Goal: Task Accomplishment & Management: Complete application form

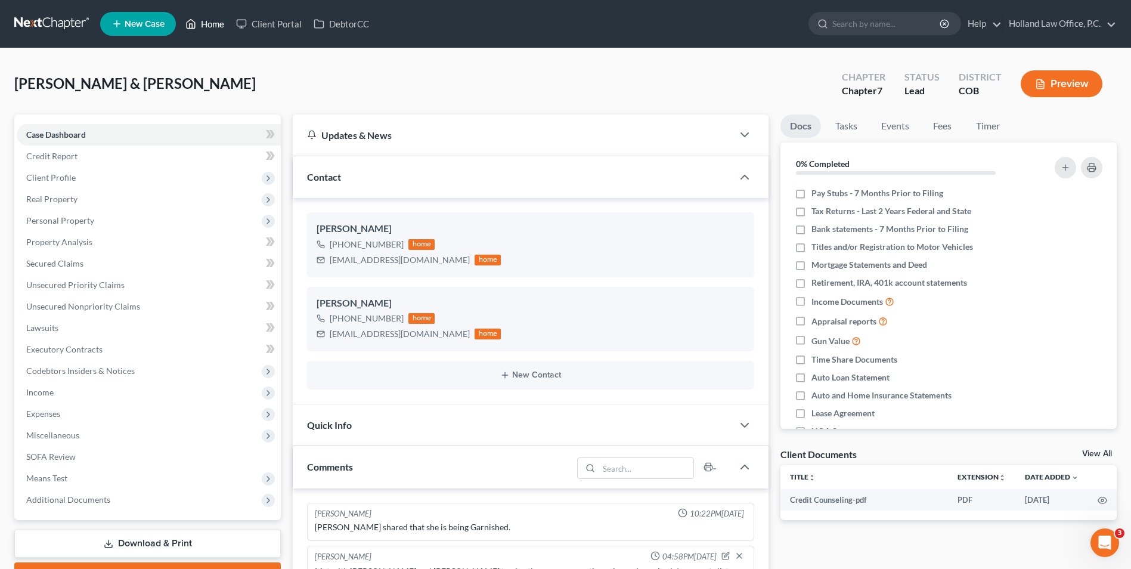
click at [224, 24] on link "Home" at bounding box center [205, 23] width 51 height 21
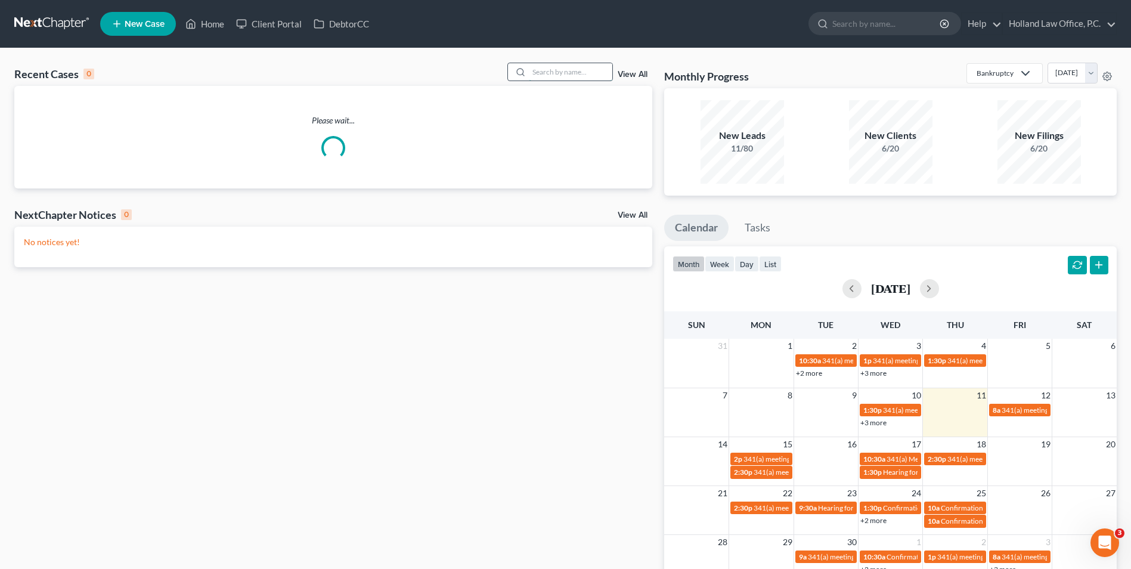
click at [540, 76] on input "search" at bounding box center [570, 71] width 83 height 17
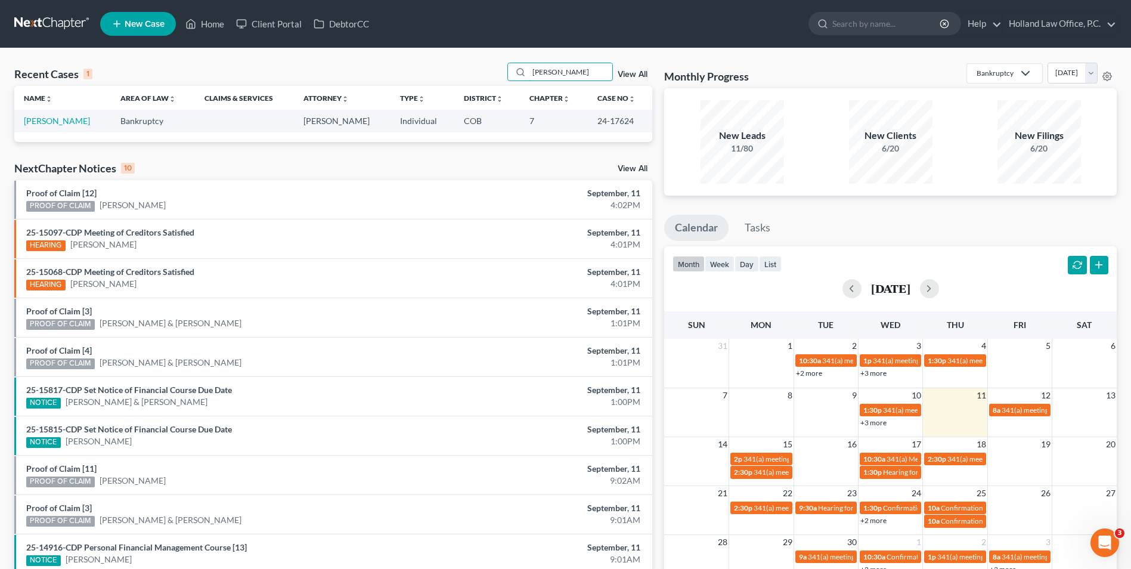
type input "[PERSON_NAME]"
click at [66, 123] on link "[PERSON_NAME]" at bounding box center [57, 121] width 66 height 10
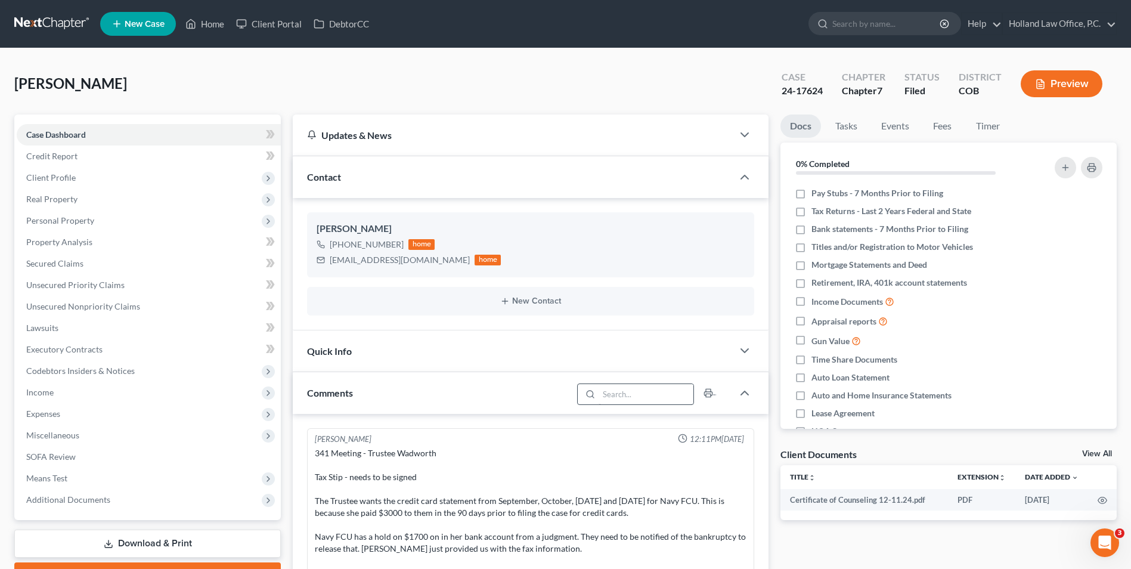
scroll to position [830, 0]
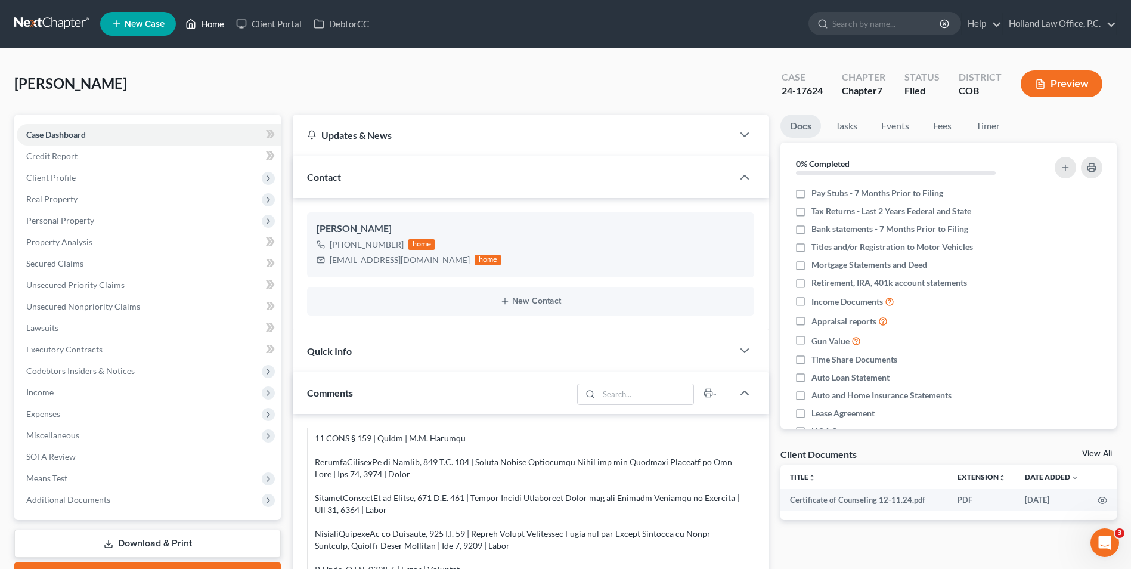
click at [213, 21] on link "Home" at bounding box center [205, 23] width 51 height 21
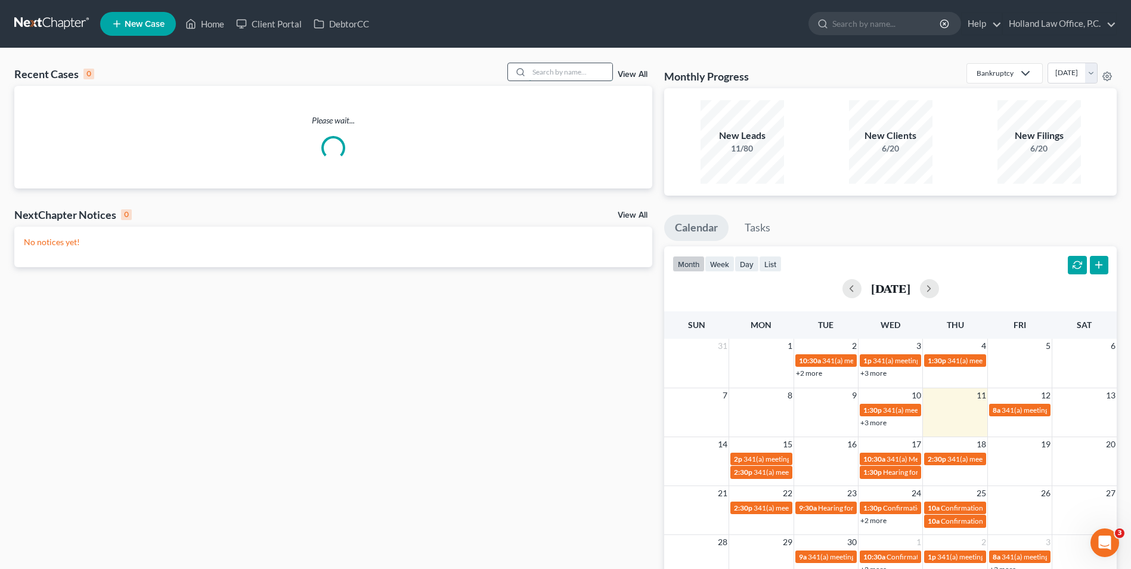
click at [570, 75] on input "search" at bounding box center [570, 71] width 83 height 17
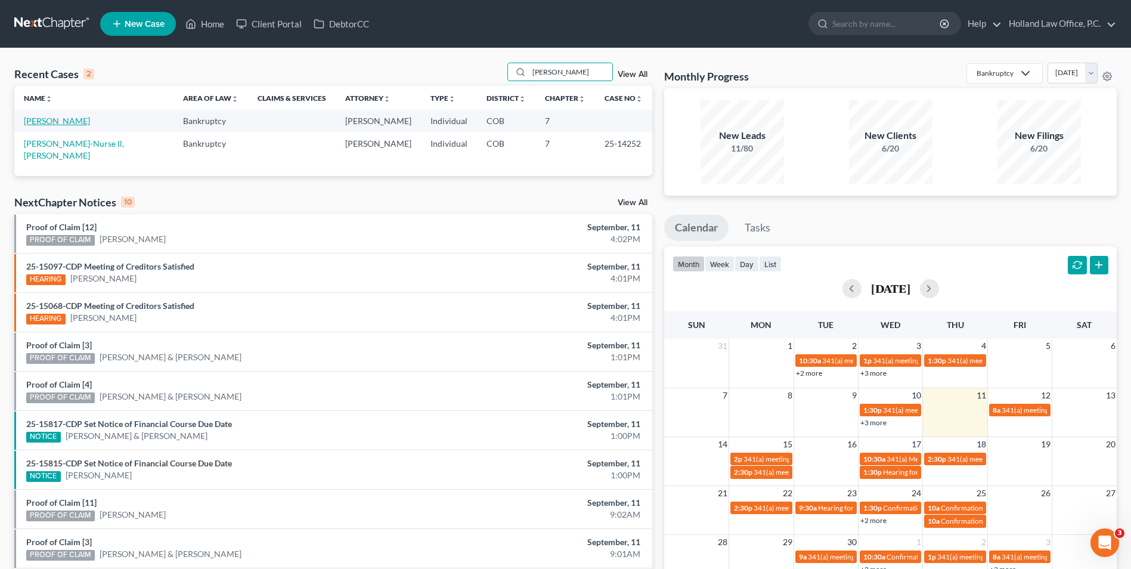
type input "[PERSON_NAME]"
click at [67, 124] on link "[PERSON_NAME]" at bounding box center [57, 121] width 66 height 10
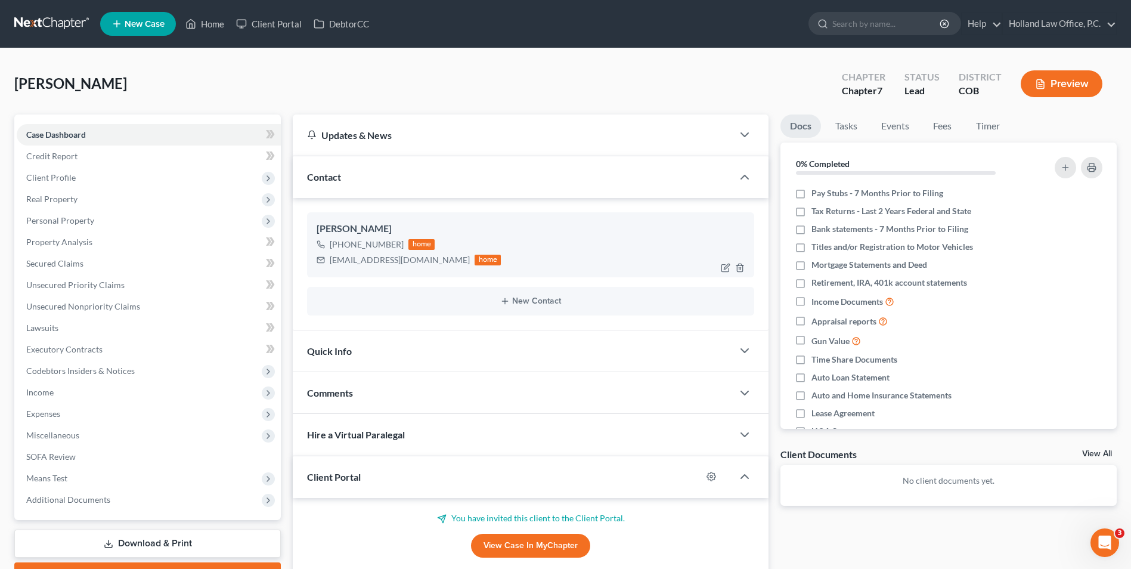
drag, startPoint x: 398, startPoint y: 247, endPoint x: 364, endPoint y: 243, distance: 34.2
click at [342, 248] on div "[PHONE_NUMBER]" at bounding box center [367, 245] width 74 height 12
drag, startPoint x: 364, startPoint y: 243, endPoint x: 391, endPoint y: 246, distance: 26.4
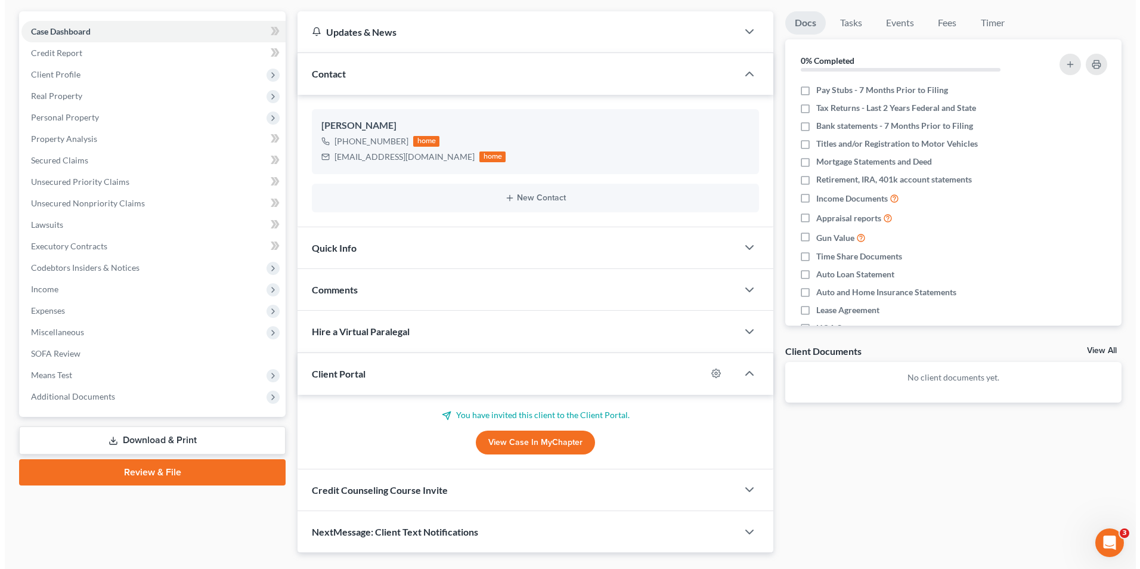
scroll to position [132, 0]
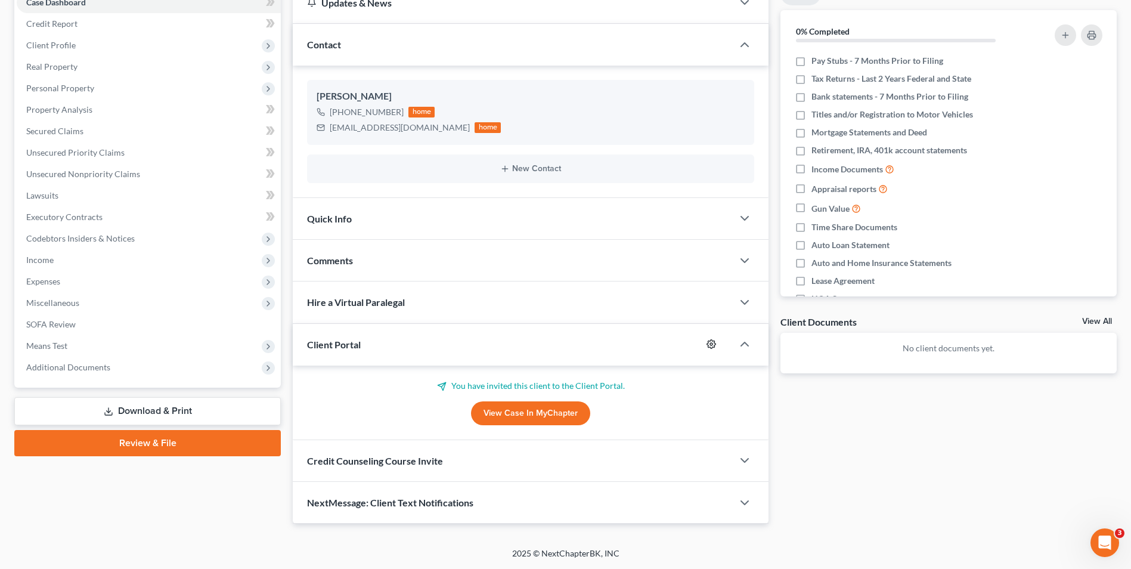
click at [707, 344] on icon "button" at bounding box center [712, 344] width 10 height 10
select select "2"
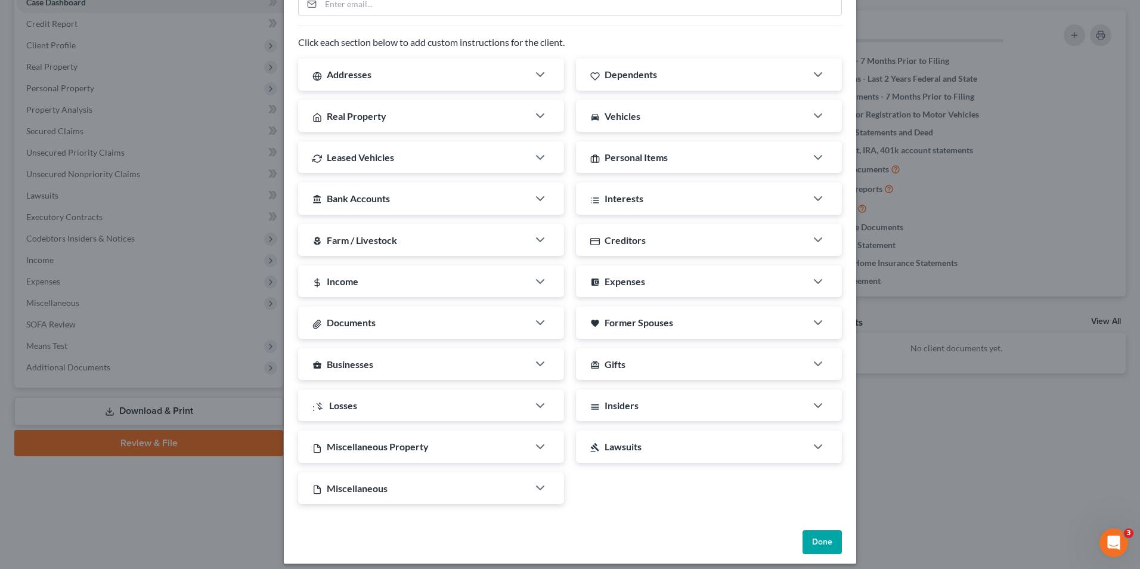
scroll to position [167, 0]
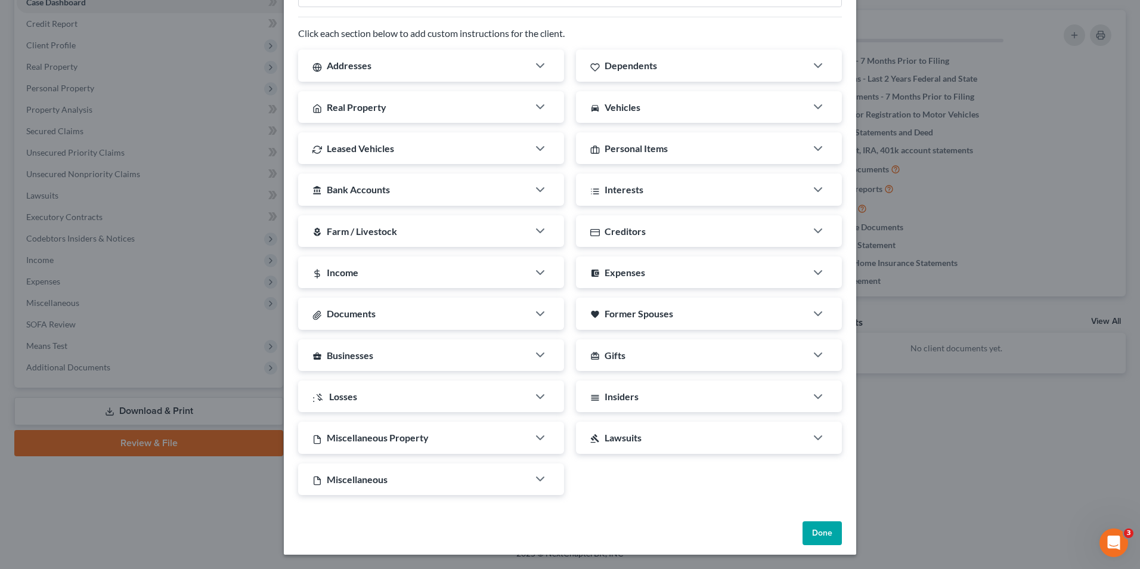
click at [807, 530] on button "Done" at bounding box center [822, 533] width 39 height 24
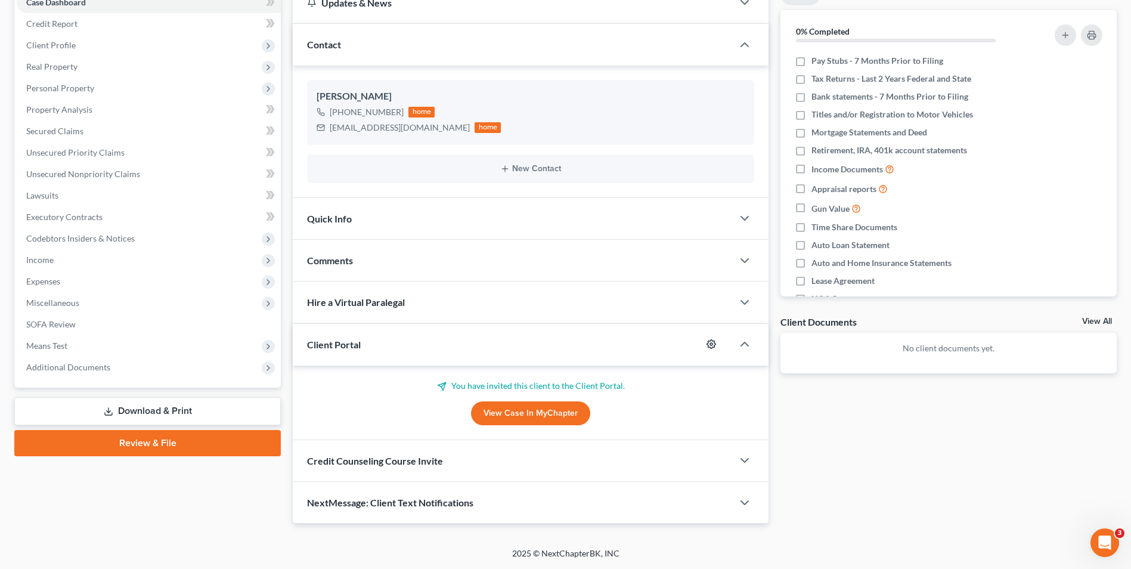
click at [713, 346] on icon "button" at bounding box center [712, 344] width 10 height 10
select select "2"
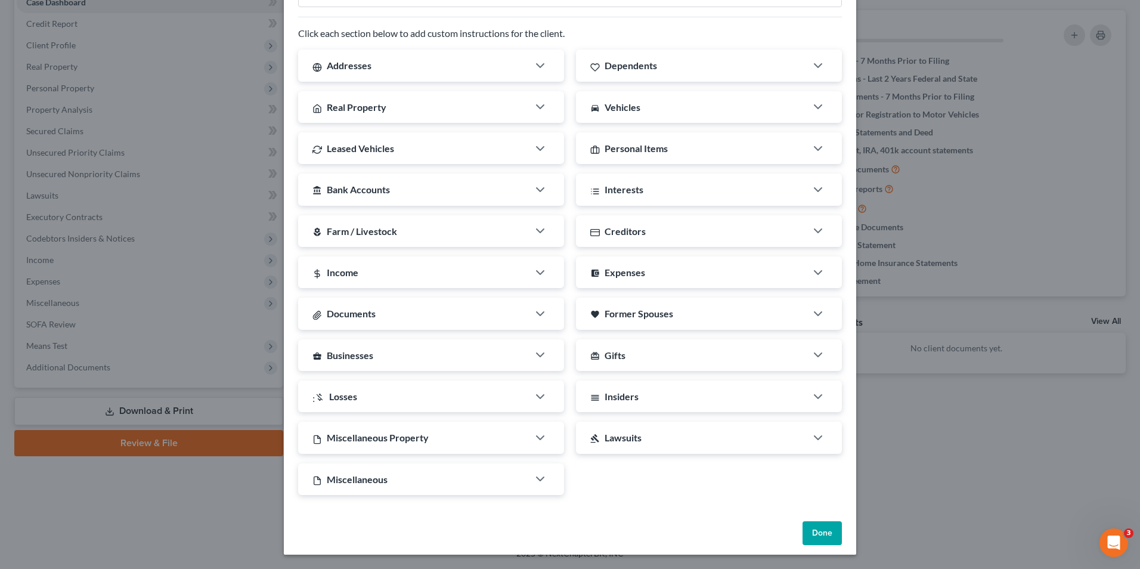
click at [808, 537] on button "Done" at bounding box center [822, 533] width 39 height 24
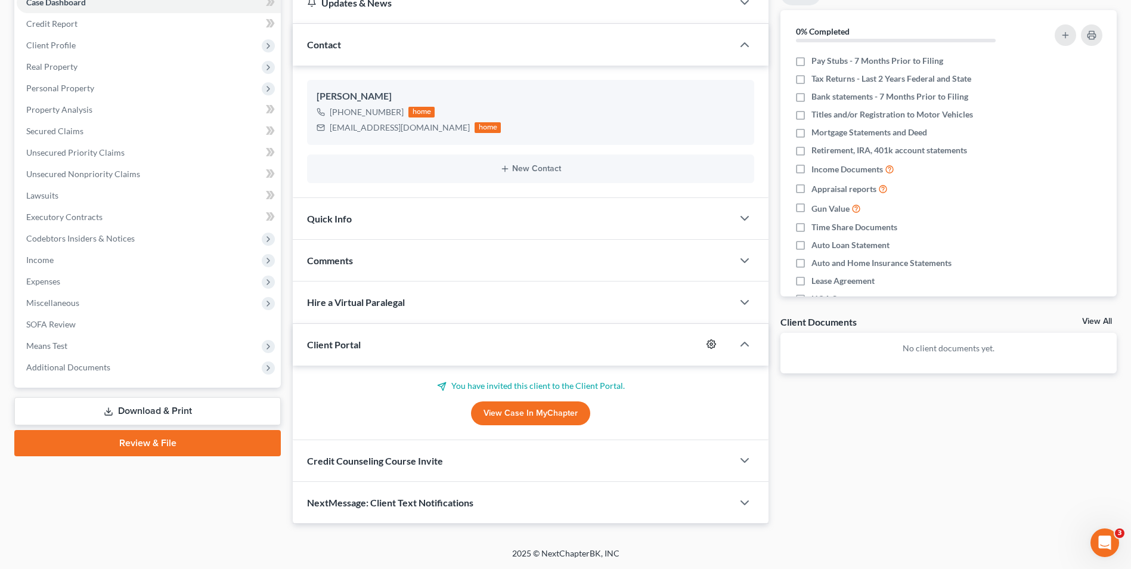
click at [712, 344] on icon "button" at bounding box center [712, 344] width 10 height 10
select select "2"
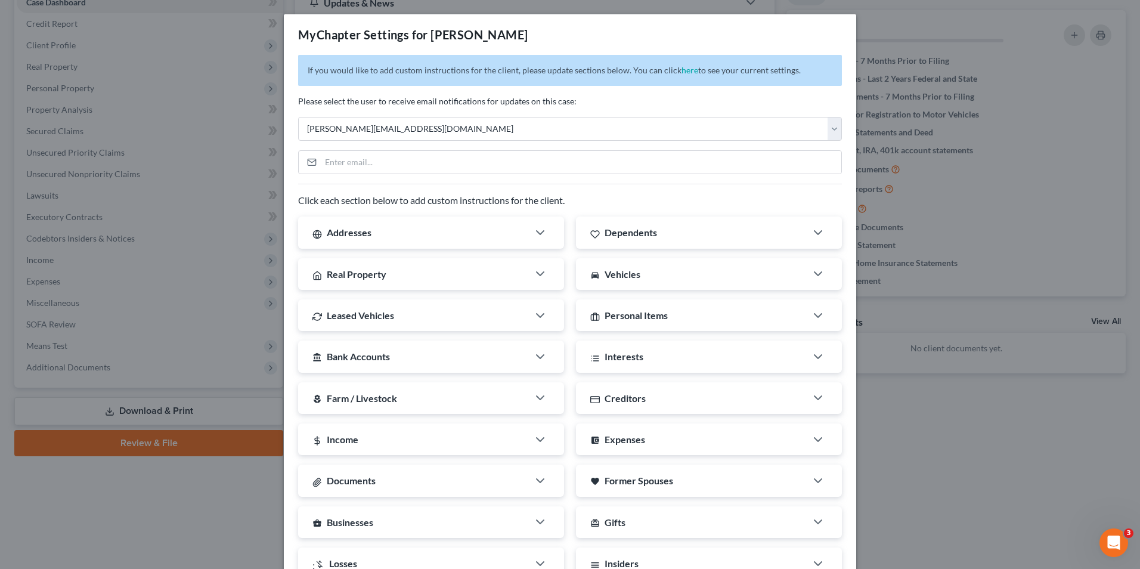
click at [875, 53] on div "MyChapter Settings for [PERSON_NAME] If you would like to add custom instructio…" at bounding box center [570, 284] width 1140 height 569
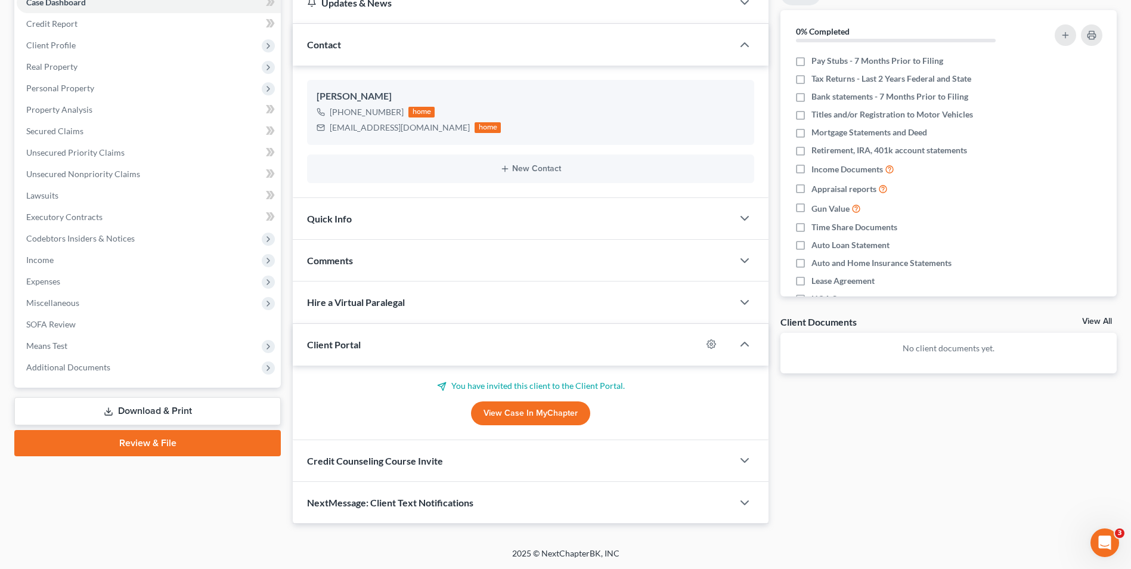
click at [515, 401] on link "View Case in MyChapter" at bounding box center [530, 413] width 119 height 24
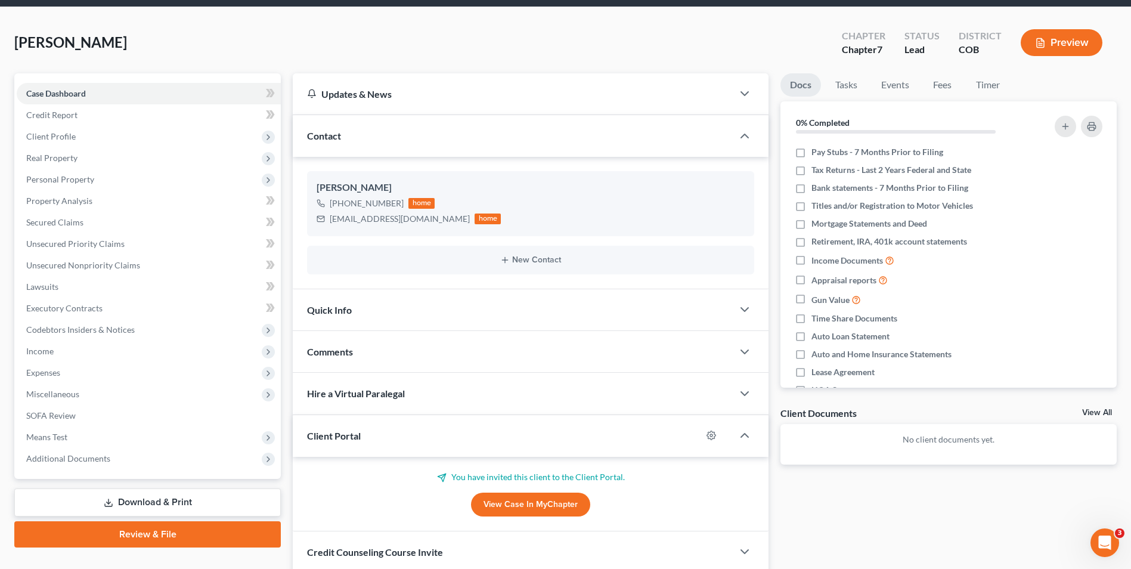
scroll to position [13, 0]
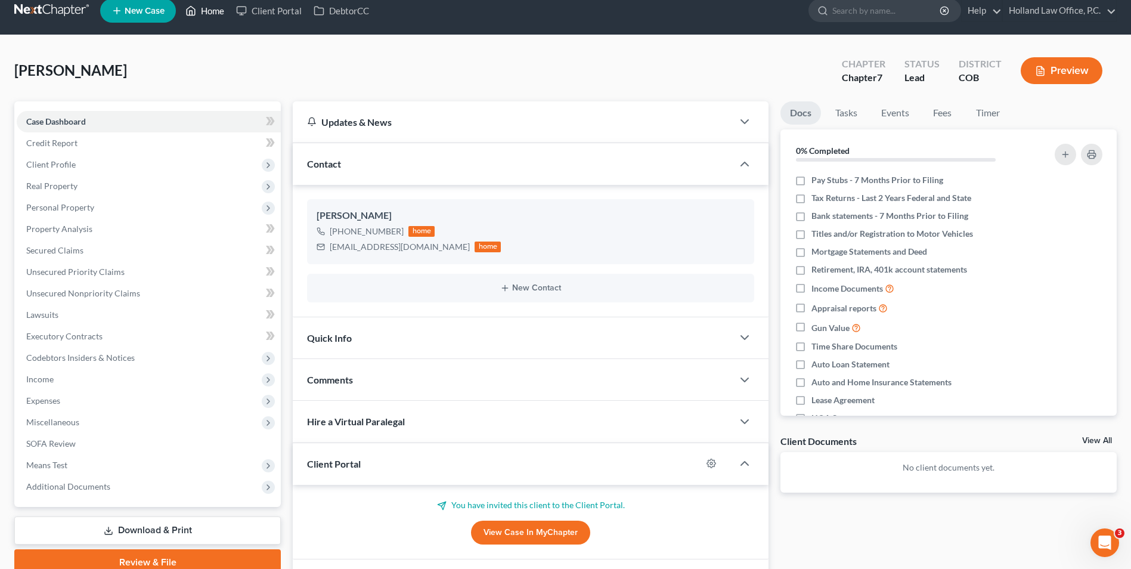
drag, startPoint x: 211, startPoint y: 11, endPoint x: 158, endPoint y: 11, distance: 52.5
click at [211, 11] on link "Home" at bounding box center [205, 10] width 51 height 21
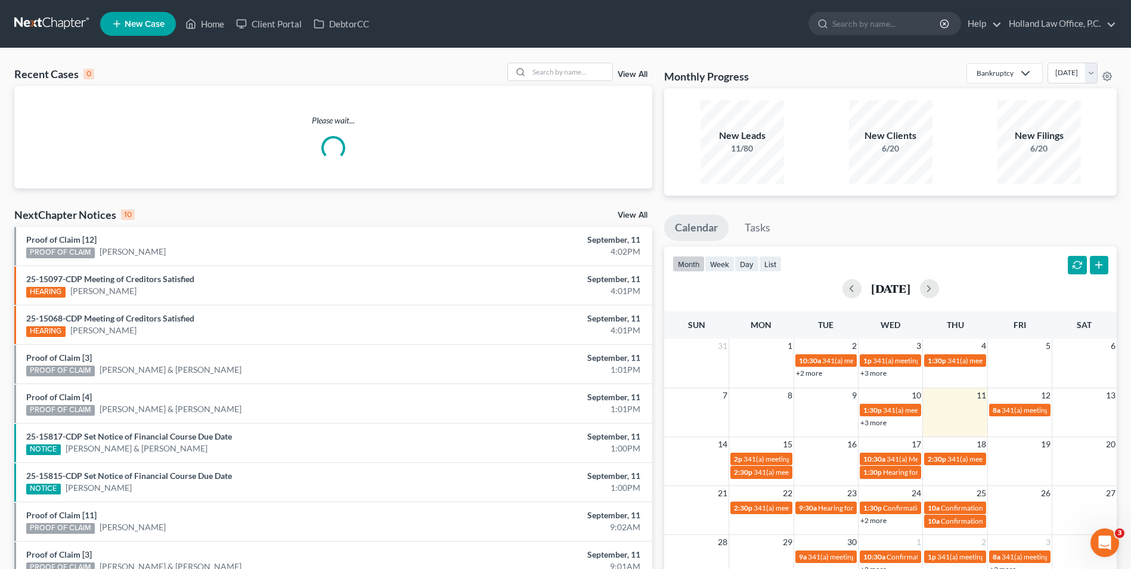
click at [142, 30] on link "New Case" at bounding box center [138, 24] width 76 height 24
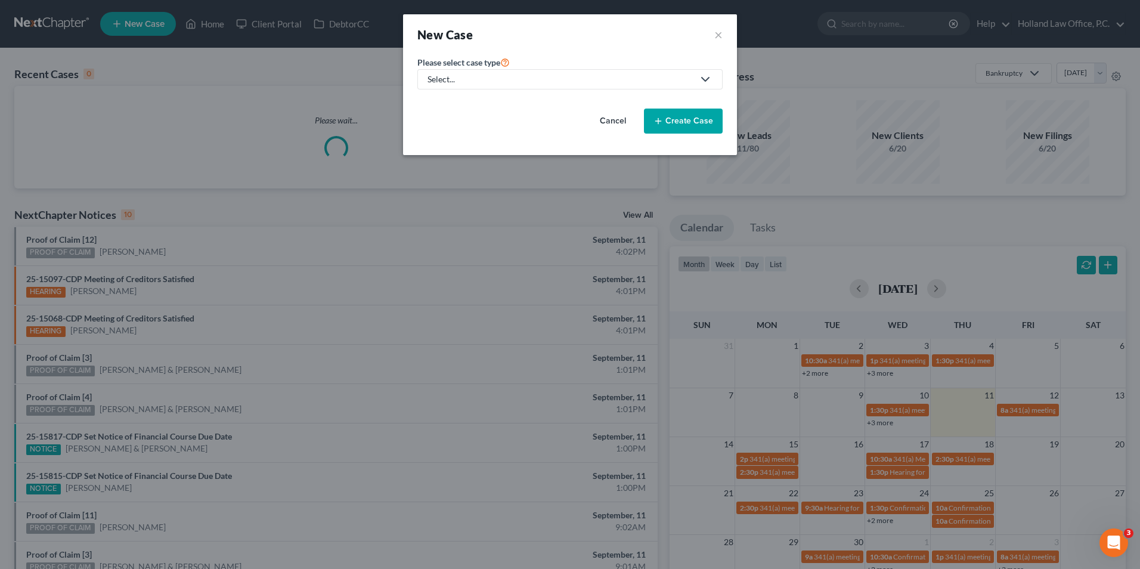
click at [437, 86] on link "Select..." at bounding box center [569, 79] width 305 height 20
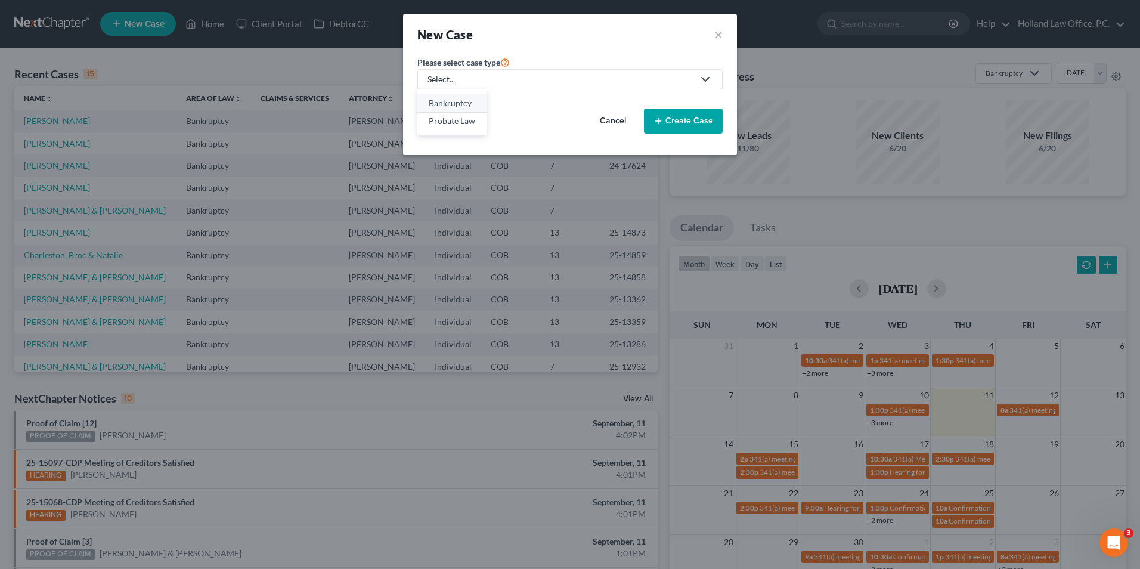
click at [457, 102] on div "Bankruptcy" at bounding box center [452, 103] width 47 height 12
select select "11"
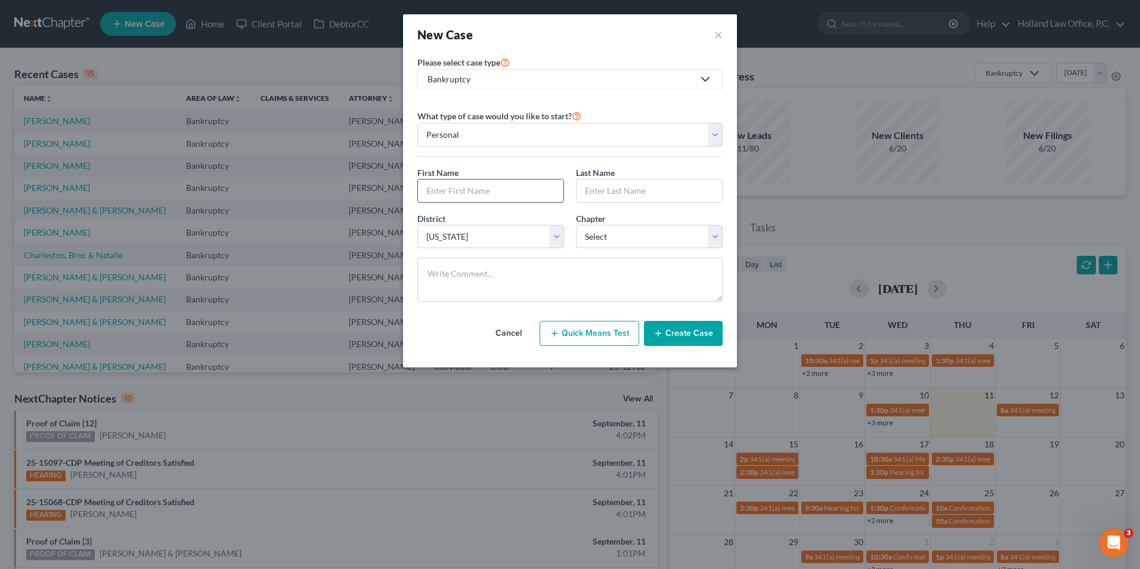
click at [499, 199] on input "text" at bounding box center [491, 191] width 146 height 23
type input "[PERSON_NAME]"
click at [580, 196] on input "text" at bounding box center [650, 191] width 146 height 23
type input "[PERSON_NAME]"
click at [719, 30] on button "×" at bounding box center [718, 34] width 8 height 17
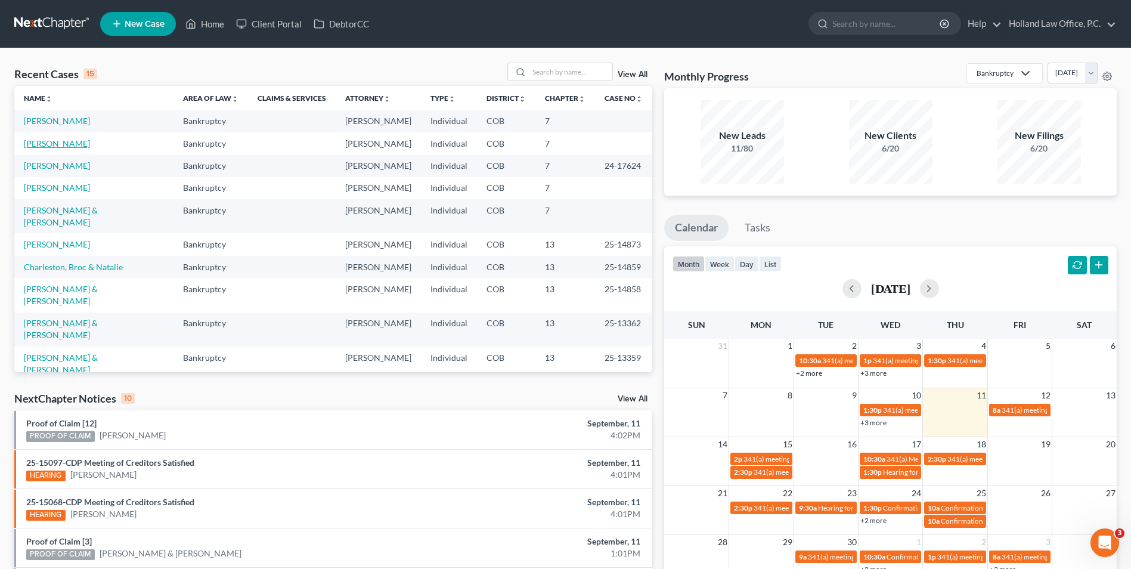
click at [58, 147] on link "[PERSON_NAME]" at bounding box center [57, 143] width 66 height 10
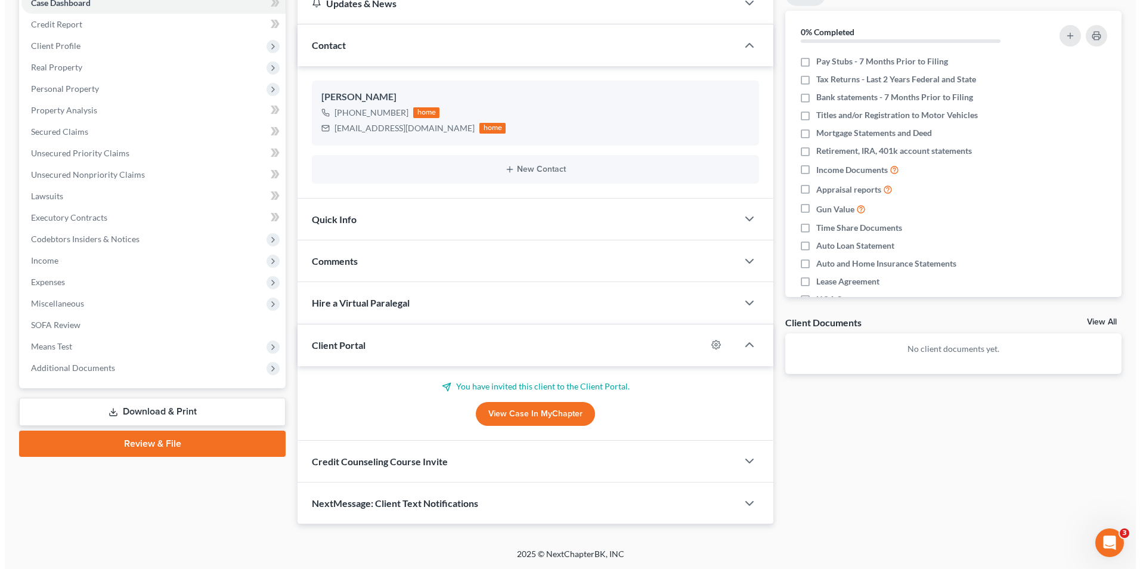
scroll to position [132, 0]
click at [716, 348] on icon "button" at bounding box center [712, 344] width 10 height 10
select select "2"
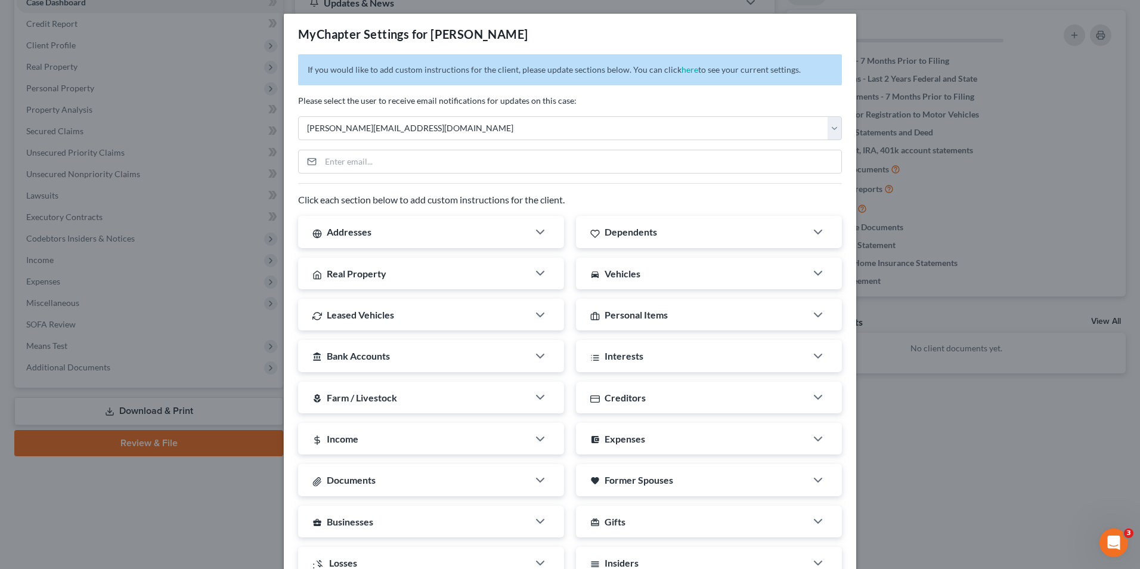
scroll to position [0, 0]
click at [558, 172] on input "email" at bounding box center [581, 162] width 521 height 23
drag, startPoint x: 418, startPoint y: 37, endPoint x: 500, endPoint y: 48, distance: 82.4
click at [515, 29] on div "MyChapter Settings for [PERSON_NAME]" at bounding box center [413, 34] width 230 height 17
click at [347, 162] on input "email" at bounding box center [581, 162] width 521 height 23
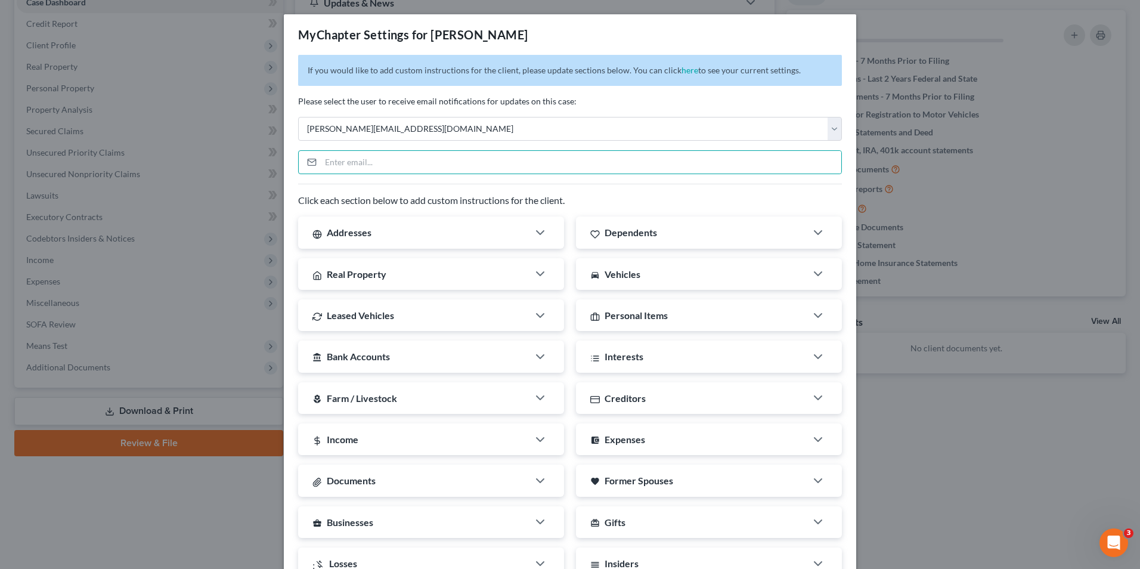
drag, startPoint x: 347, startPoint y: 162, endPoint x: 744, endPoint y: 82, distance: 404.5
click at [705, 82] on p "If you would like to add custom instructions for the client, please update sect…" at bounding box center [570, 70] width 544 height 31
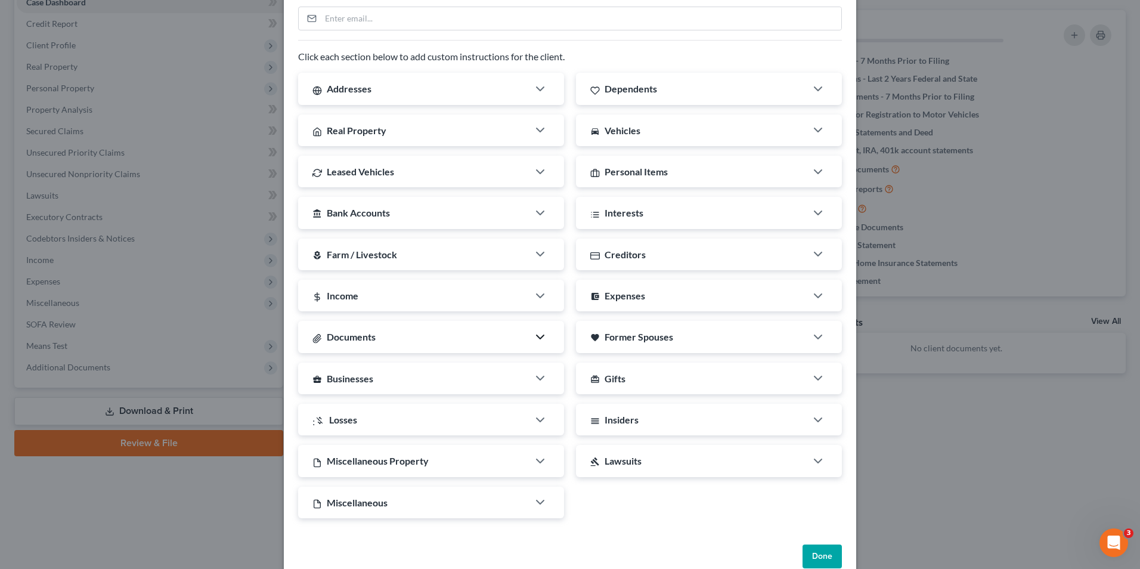
scroll to position [167, 0]
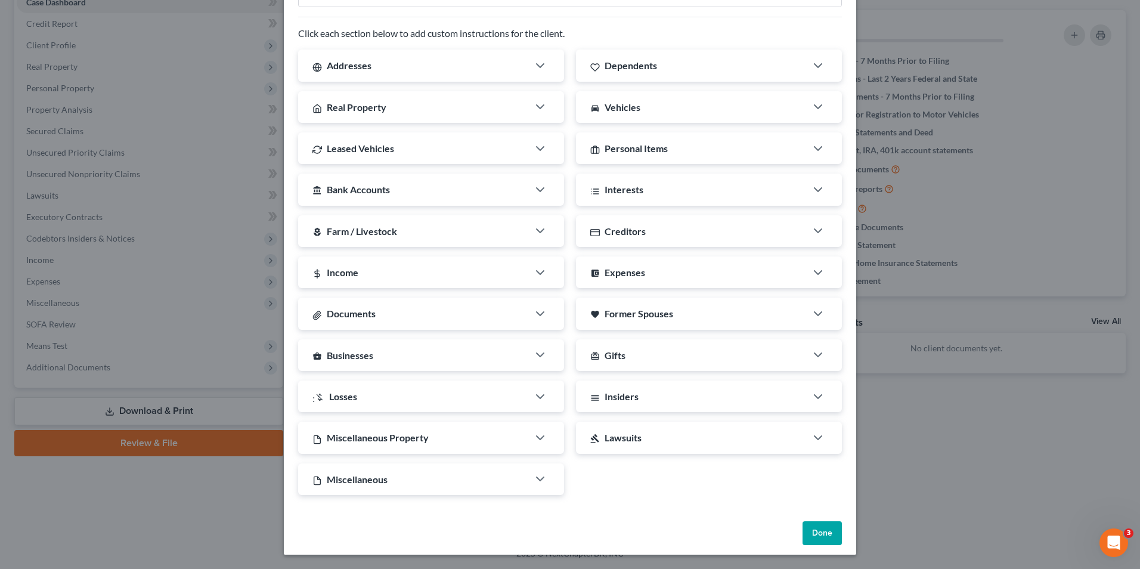
click at [522, 465] on div "Miscellaneous" at bounding box center [413, 479] width 230 height 32
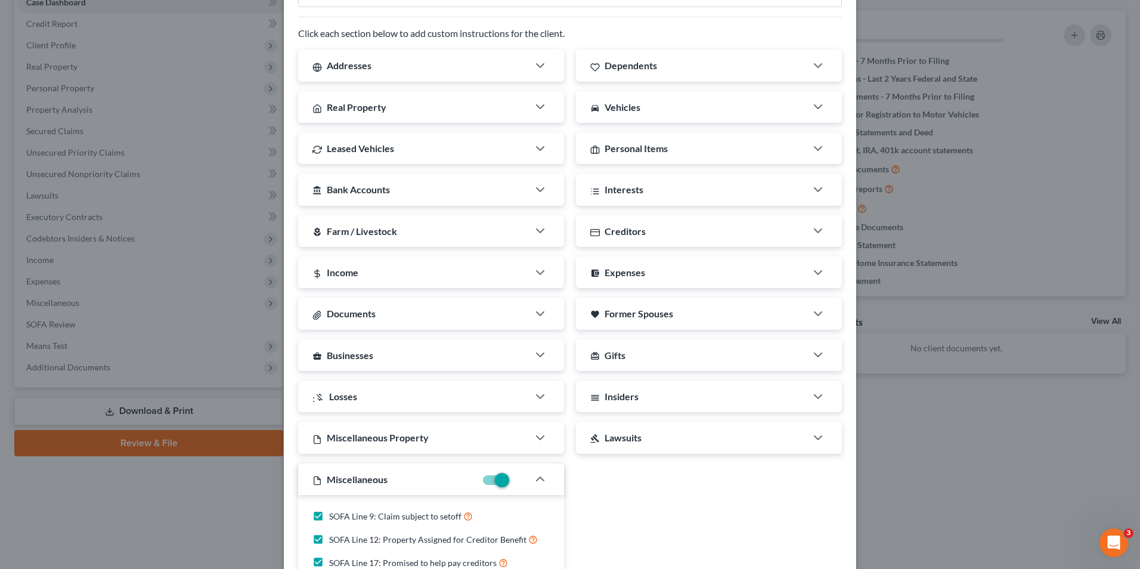
click at [522, 476] on div at bounding box center [502, 478] width 52 height 19
click at [543, 479] on div at bounding box center [546, 479] width 36 height 24
click at [534, 484] on icon "button" at bounding box center [540, 479] width 14 height 14
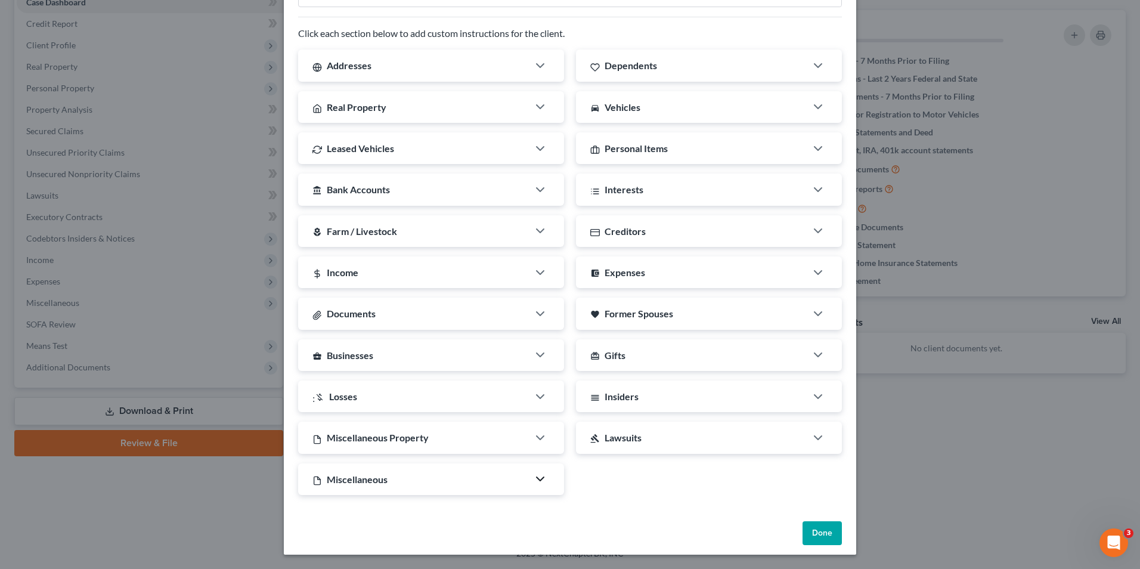
click at [812, 534] on button "Done" at bounding box center [822, 533] width 39 height 24
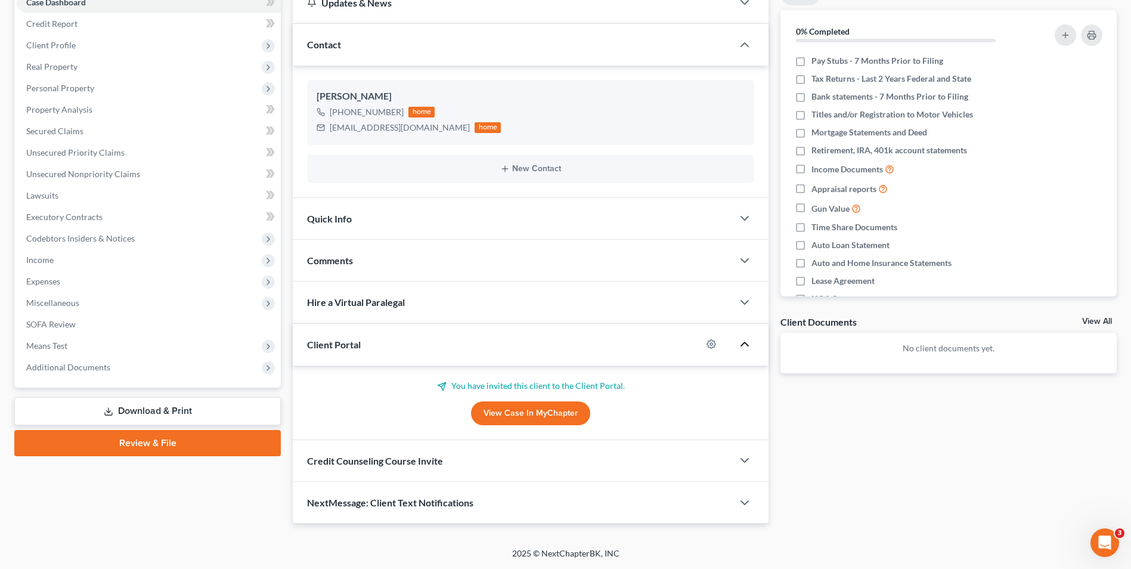
click at [744, 345] on icon "button" at bounding box center [745, 344] width 14 height 14
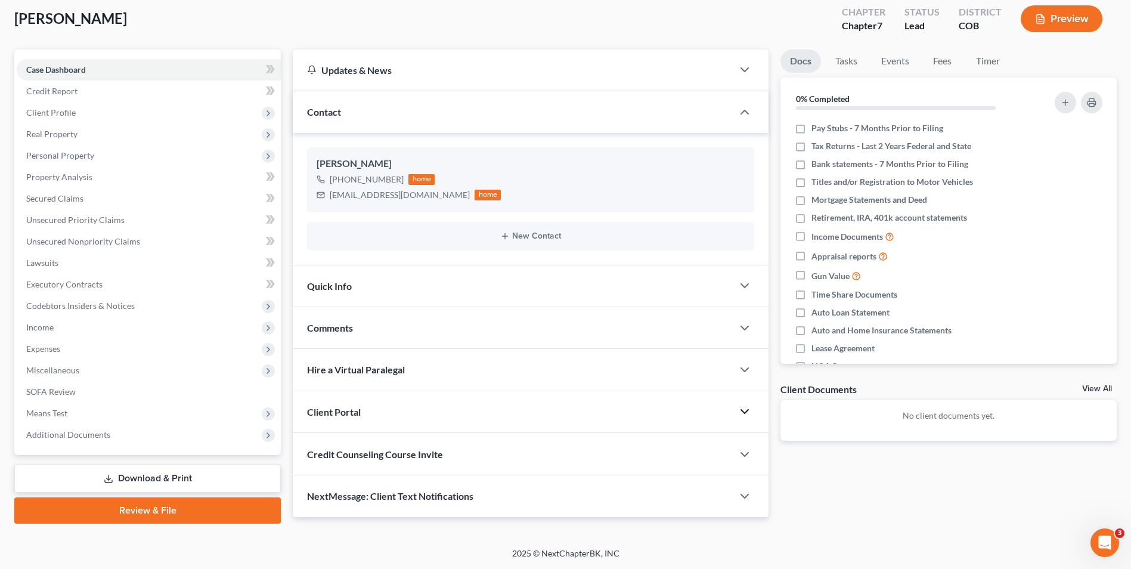
scroll to position [65, 0]
click at [739, 419] on div at bounding box center [751, 412] width 36 height 24
click at [747, 414] on icon "button" at bounding box center [745, 411] width 14 height 14
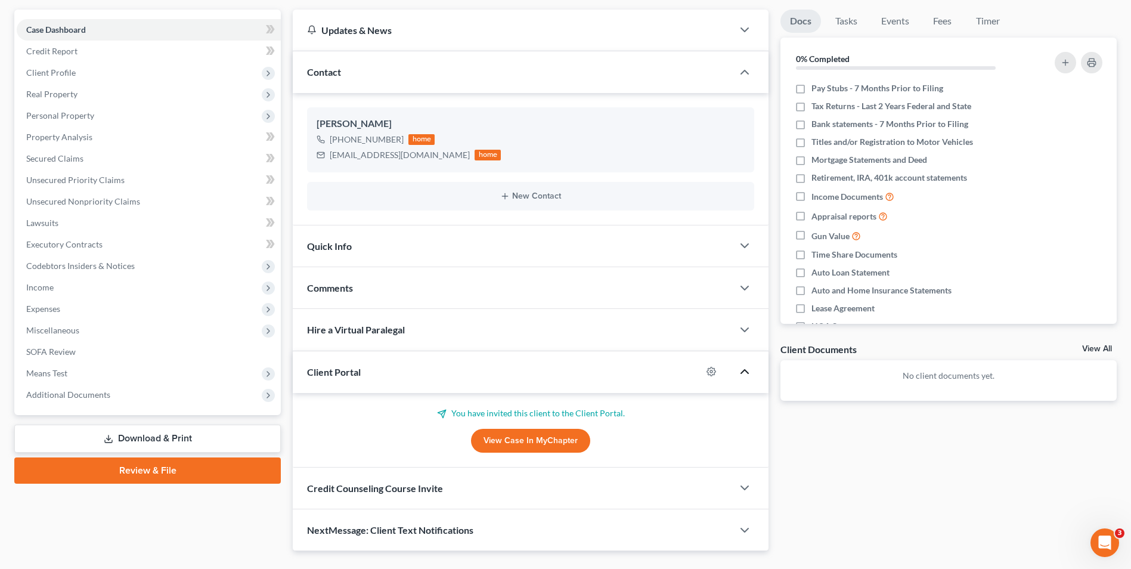
scroll to position [125, 0]
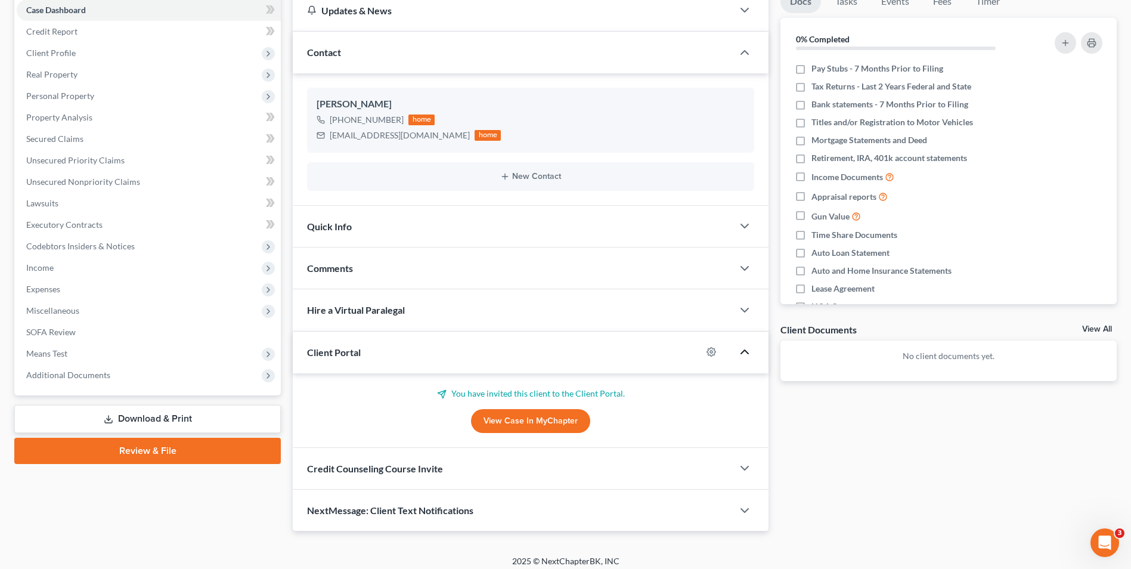
click at [543, 423] on link "View Case in MyChapter" at bounding box center [530, 421] width 119 height 24
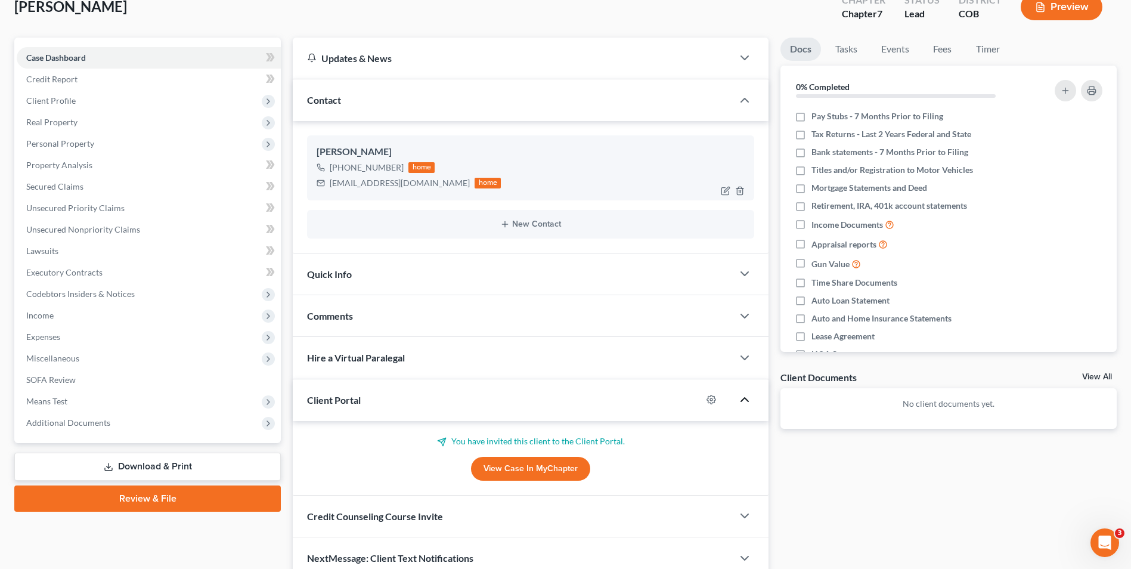
scroll to position [0, 0]
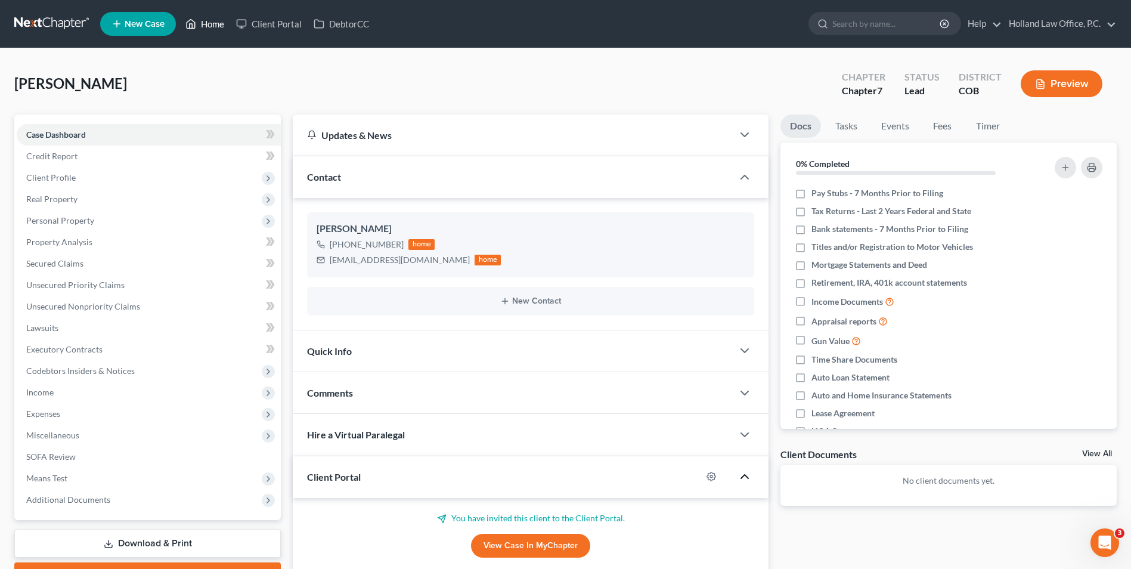
click at [201, 27] on link "Home" at bounding box center [205, 23] width 51 height 21
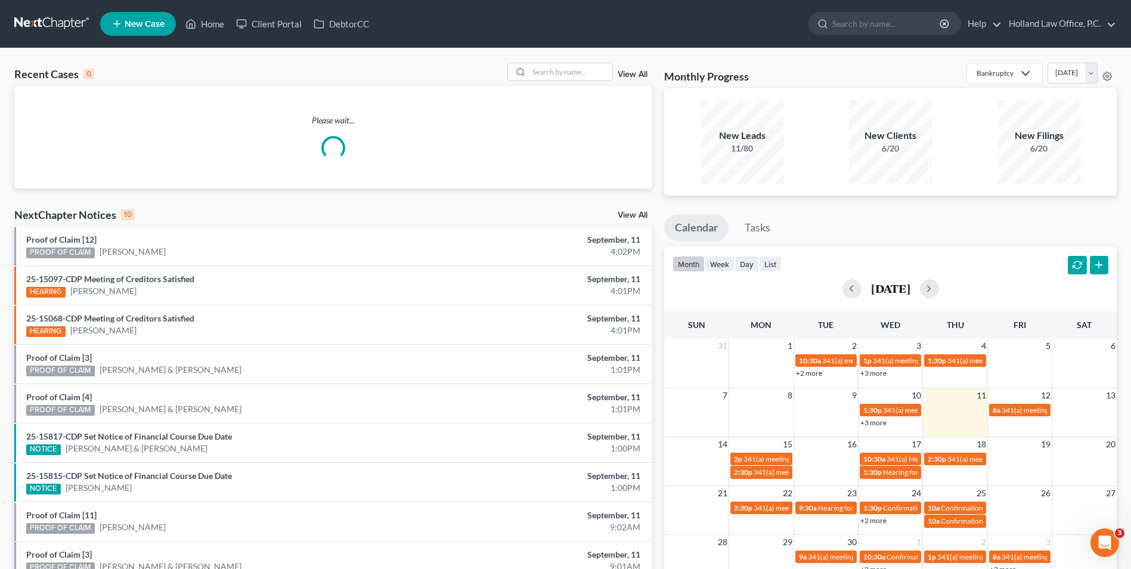
click at [126, 27] on span "New Case" at bounding box center [145, 24] width 40 height 9
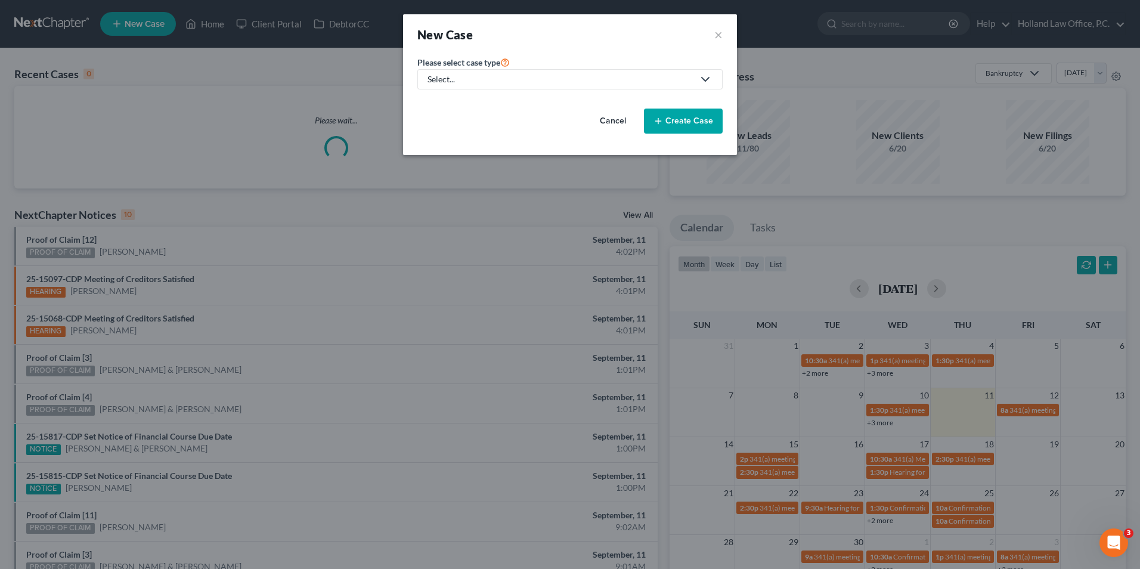
click at [463, 79] on div "Select..." at bounding box center [561, 79] width 266 height 12
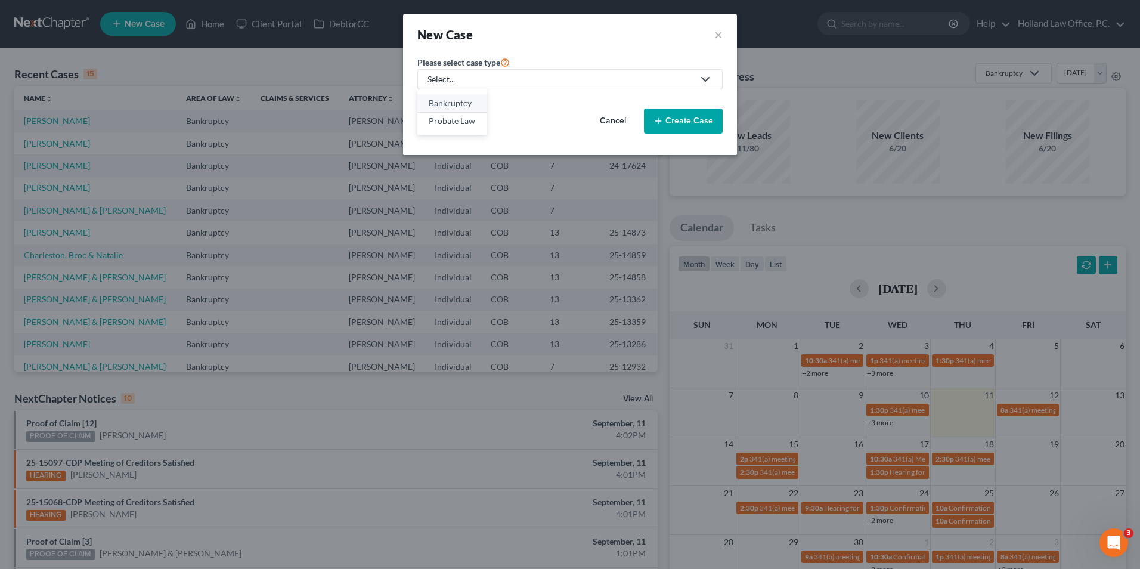
click at [453, 101] on div "Bankruptcy" at bounding box center [452, 103] width 47 height 12
select select "11"
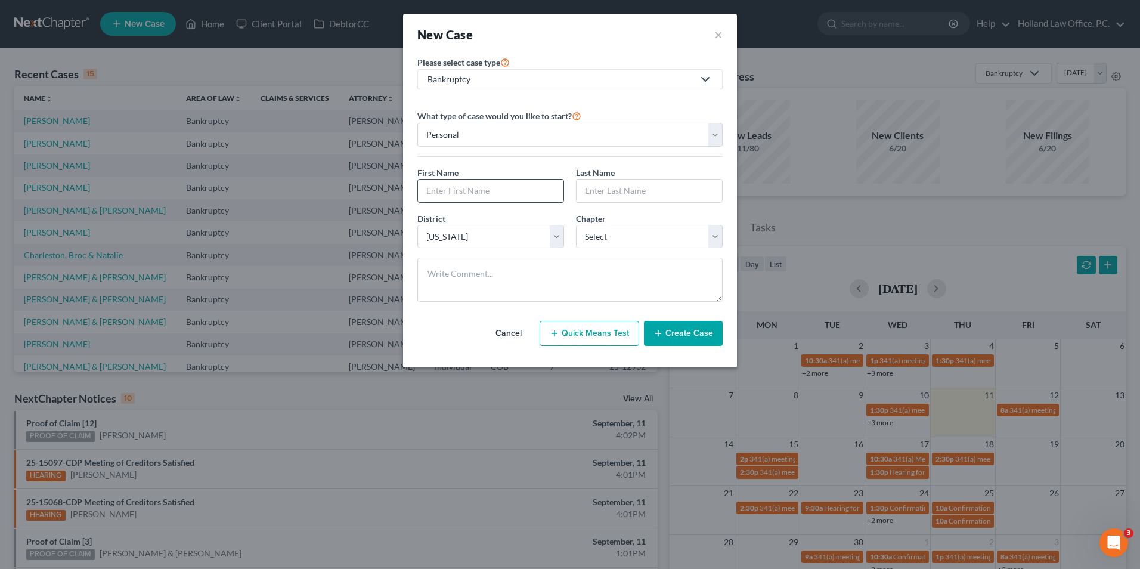
click at [466, 191] on input "text" at bounding box center [491, 191] width 146 height 23
type input "[PERSON_NAME]"
drag, startPoint x: 587, startPoint y: 181, endPoint x: 595, endPoint y: 186, distance: 9.1
click at [587, 181] on input "text" at bounding box center [650, 191] width 146 height 23
type input "[PERSON_NAME]"
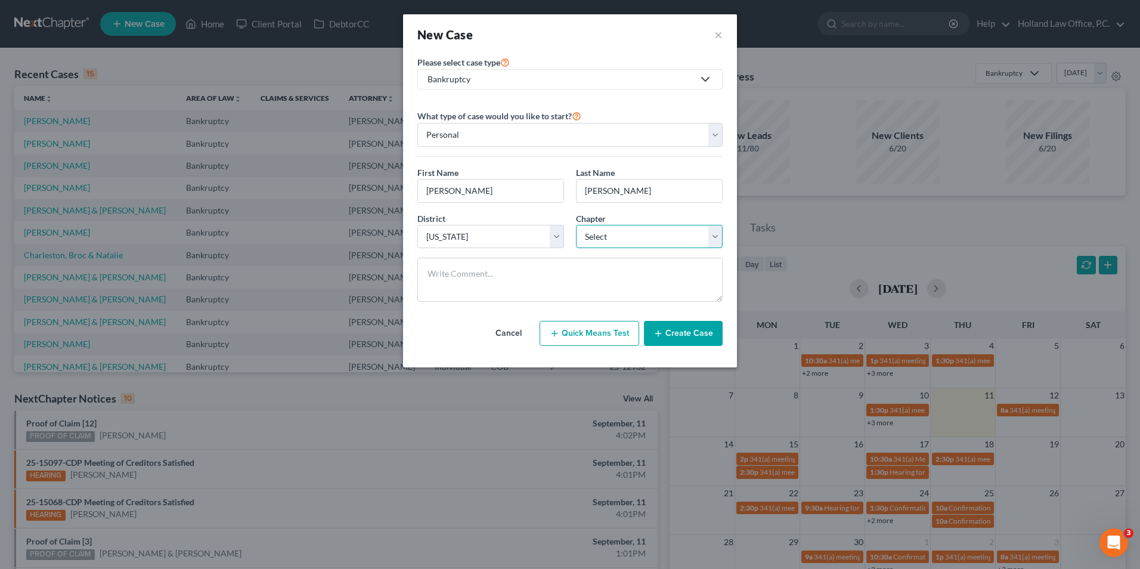
click at [585, 240] on select "Select 7 11 12 13" at bounding box center [649, 237] width 147 height 24
select select "0"
click at [576, 225] on select "Select 7 11 12 13" at bounding box center [649, 237] width 147 height 24
click at [646, 332] on button "Create Case" at bounding box center [683, 333] width 79 height 25
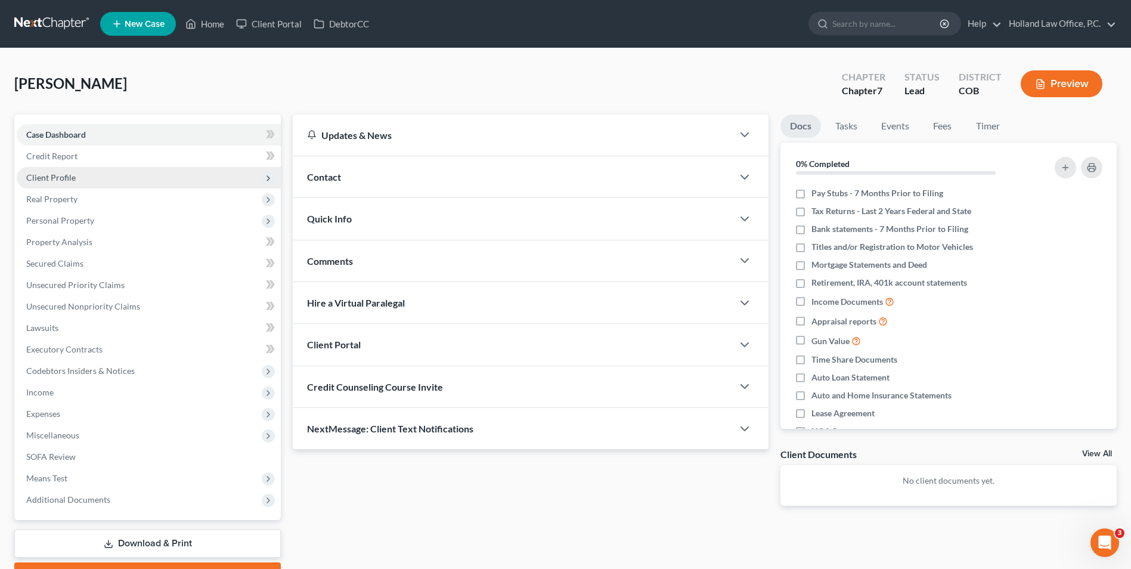
click at [59, 174] on span "Client Profile" at bounding box center [50, 177] width 49 height 10
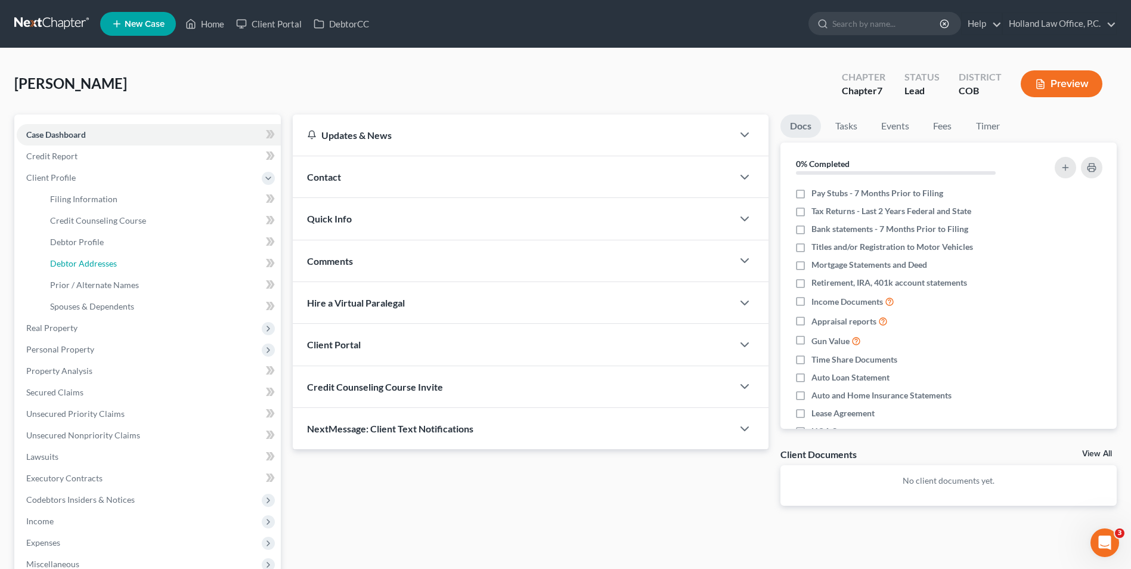
drag, startPoint x: 87, startPoint y: 260, endPoint x: 360, endPoint y: 184, distance: 283.0
click at [87, 260] on span "Debtor Addresses" at bounding box center [83, 263] width 67 height 10
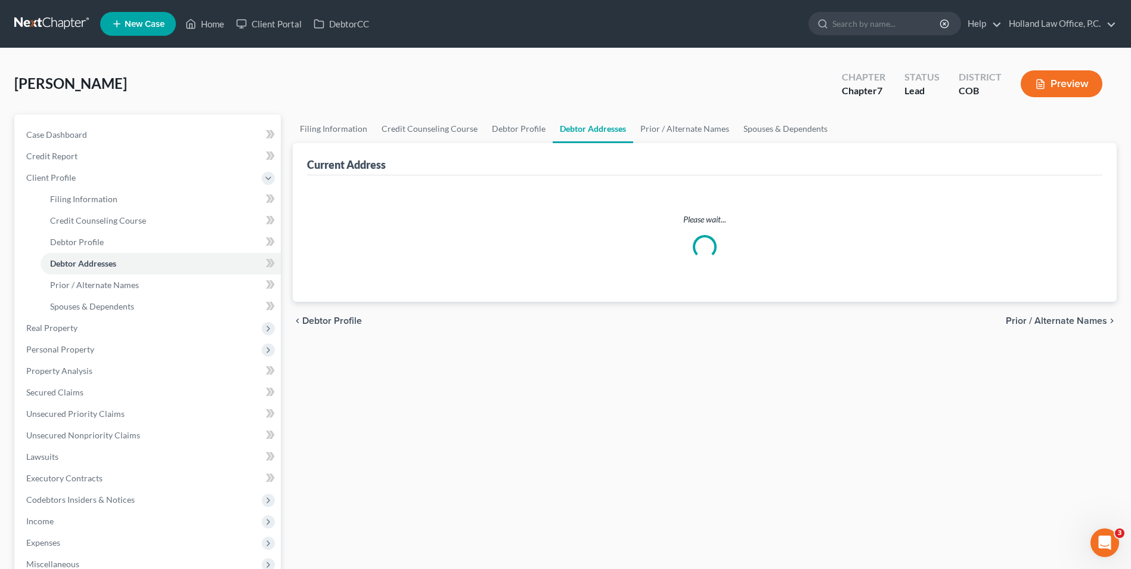
select select "0"
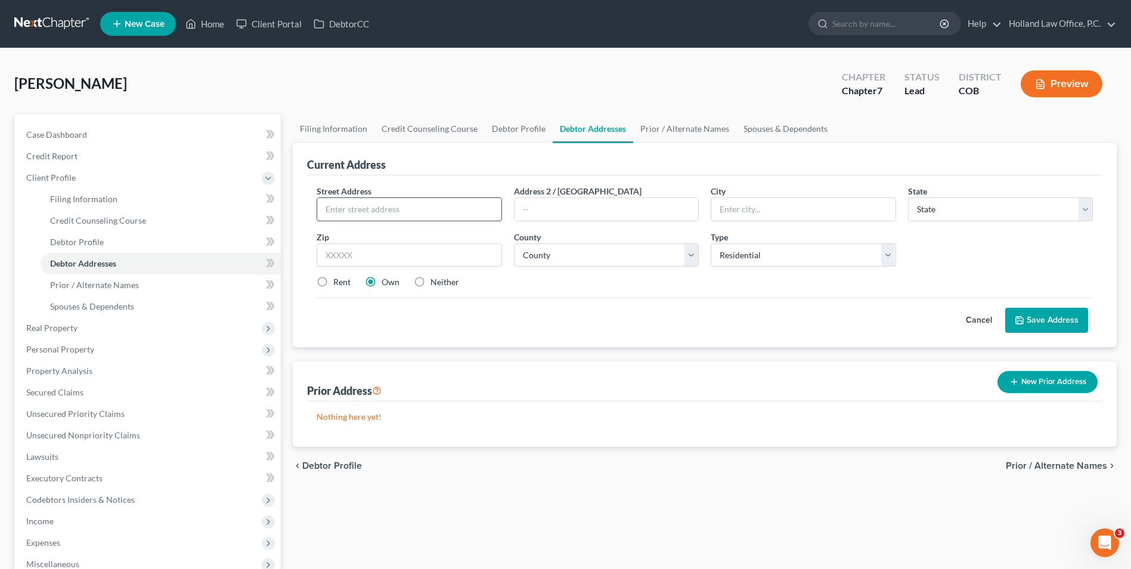
click at [386, 209] on input "text" at bounding box center [409, 209] width 184 height 23
paste input "[STREET_ADDRESS]"
drag, startPoint x: 406, startPoint y: 213, endPoint x: 428, endPoint y: 213, distance: 22.7
click at [428, 213] on input "[STREET_ADDRESS]" at bounding box center [409, 209] width 184 height 23
click at [437, 213] on input "[STREET_ADDRESS]" at bounding box center [409, 209] width 184 height 23
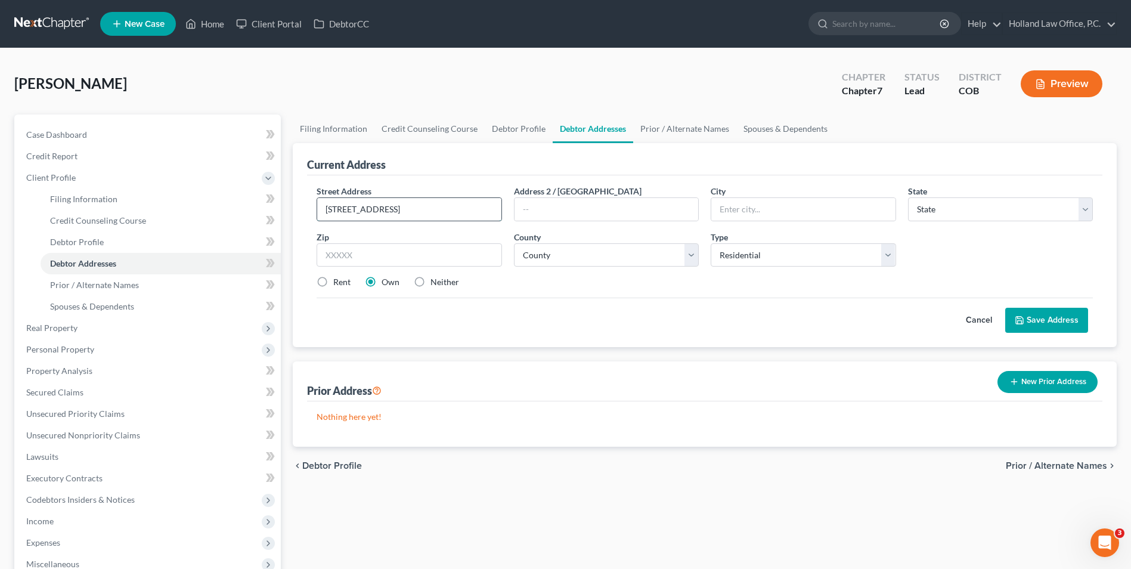
drag, startPoint x: 431, startPoint y: 213, endPoint x: 412, endPoint y: 213, distance: 18.5
click at [412, 213] on input "[STREET_ADDRESS]" at bounding box center [409, 209] width 184 height 23
type input "[STREET_ADDRESS]"
type input "Apt B6"
drag, startPoint x: 413, startPoint y: 211, endPoint x: 449, endPoint y: 215, distance: 36.0
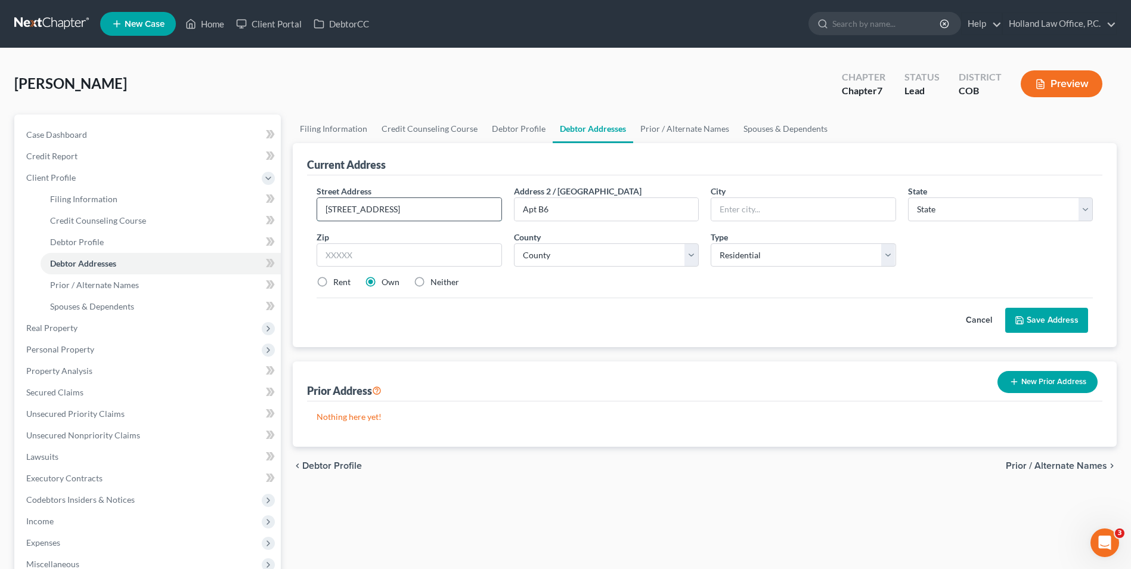
click at [449, 215] on input "[STREET_ADDRESS]" at bounding box center [409, 209] width 184 height 23
type input "[STREET_ADDRESS]"
type input "Berthoud"
drag, startPoint x: 443, startPoint y: 200, endPoint x: 410, endPoint y: 205, distance: 33.1
click at [410, 205] on input "[STREET_ADDRESS]" at bounding box center [409, 209] width 184 height 23
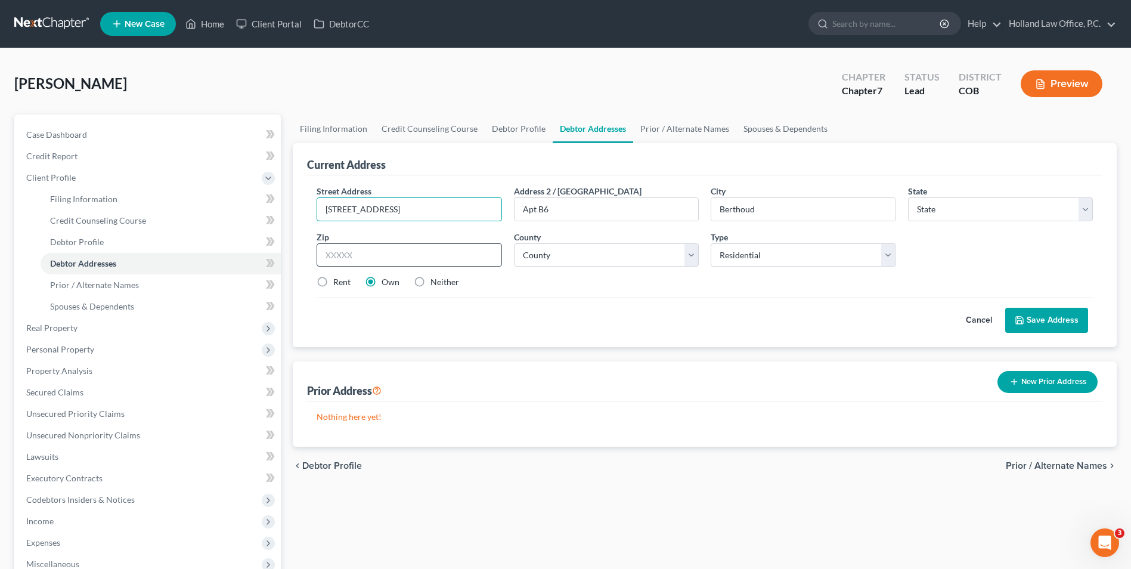
type input "[STREET_ADDRESS]"
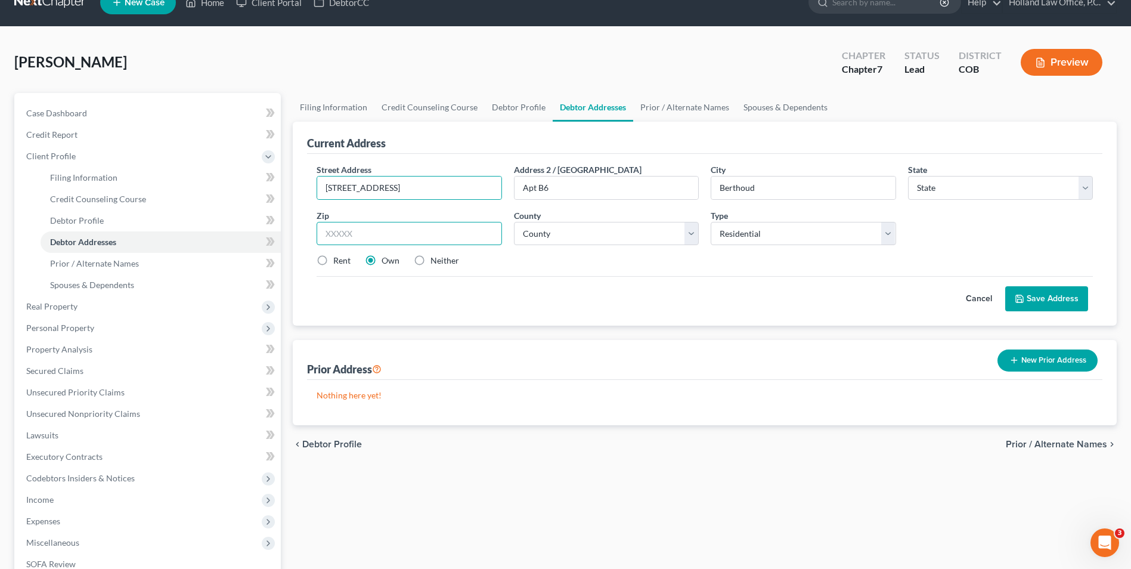
click at [367, 257] on form "Street Address * [STREET_ADDRESS] * Berthoud State * State [US_STATE] AK AR AZ …" at bounding box center [705, 237] width 776 height 148
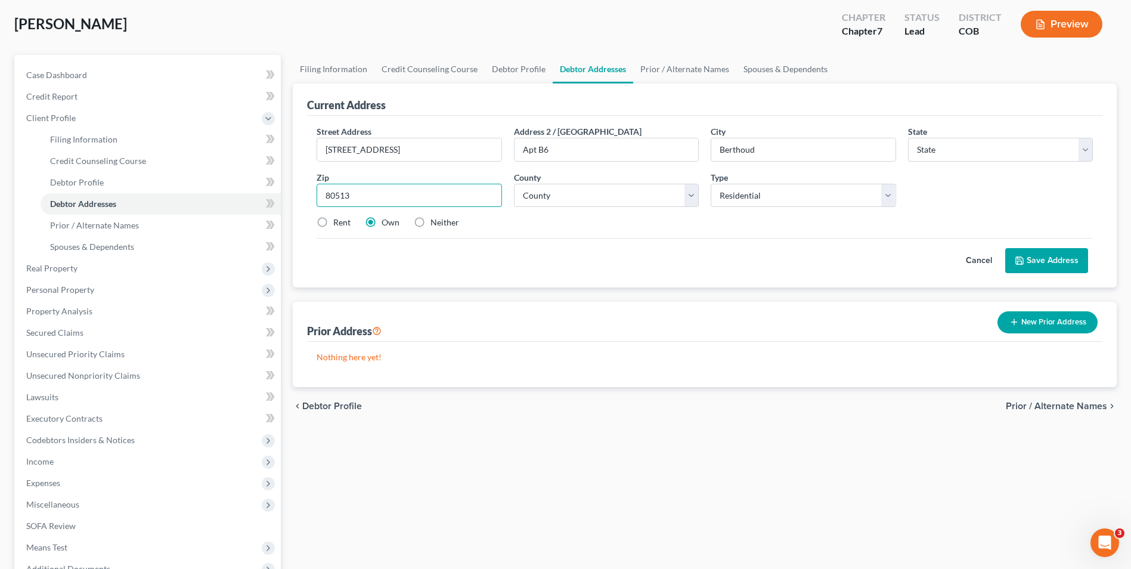
type input "80513"
click at [413, 175] on div "Zip * 80513" at bounding box center [409, 189] width 197 height 36
select select "5"
click at [333, 227] on label "Rent" at bounding box center [341, 222] width 17 height 12
click at [338, 224] on input "Rent" at bounding box center [342, 220] width 8 height 8
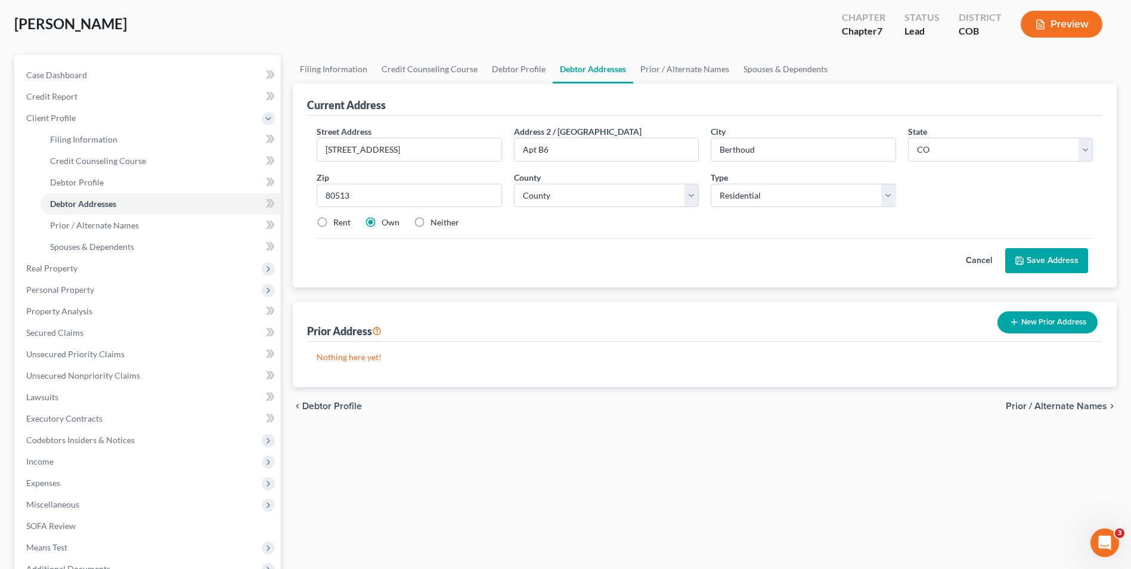
radio input "true"
click at [565, 194] on select "County [GEOGRAPHIC_DATA] [GEOGRAPHIC_DATA] [GEOGRAPHIC_DATA] [GEOGRAPHIC_DATA] …" at bounding box center [606, 196] width 185 height 24
select select "35"
click at [514, 184] on select "County [GEOGRAPHIC_DATA] [GEOGRAPHIC_DATA] [GEOGRAPHIC_DATA] [GEOGRAPHIC_DATA] …" at bounding box center [606, 196] width 185 height 24
click at [1025, 259] on icon at bounding box center [1020, 261] width 10 height 10
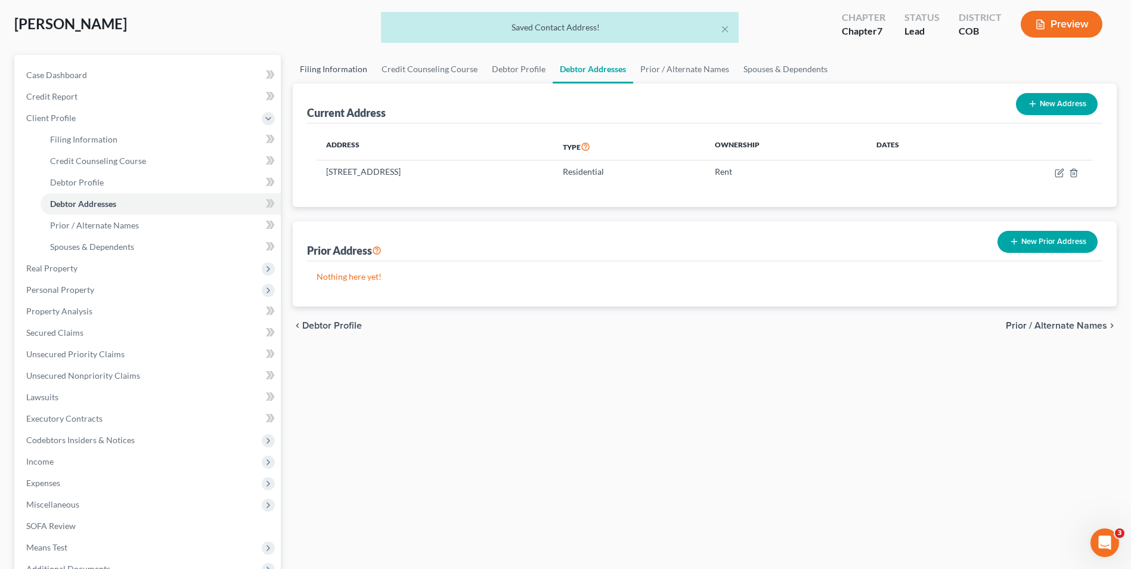
click at [341, 61] on link "Filing Information" at bounding box center [334, 69] width 82 height 29
select select "1"
select select "0"
select select "11"
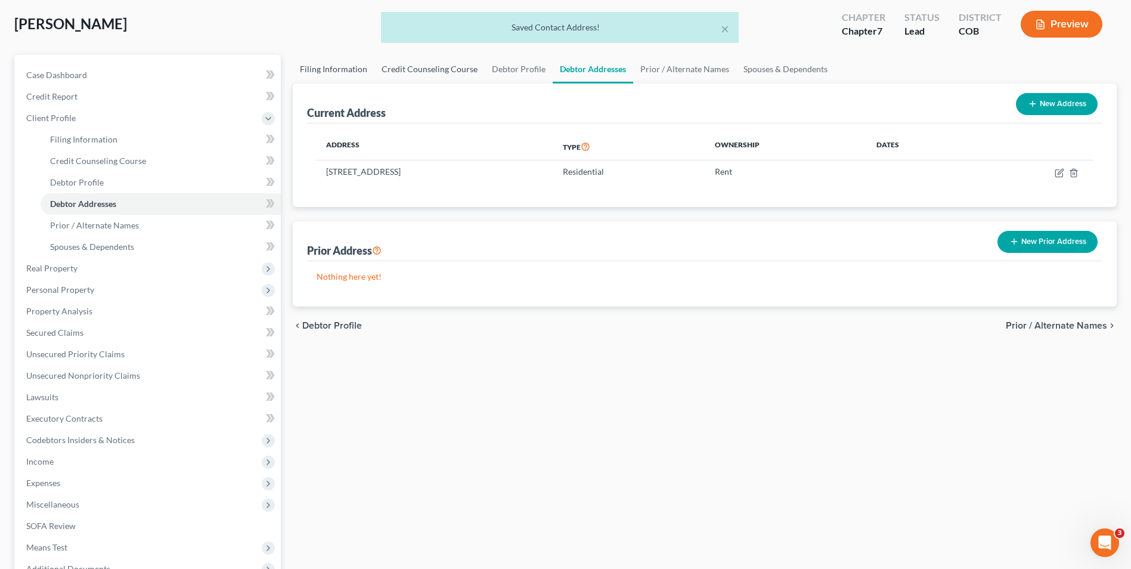
select select "0"
select select "5"
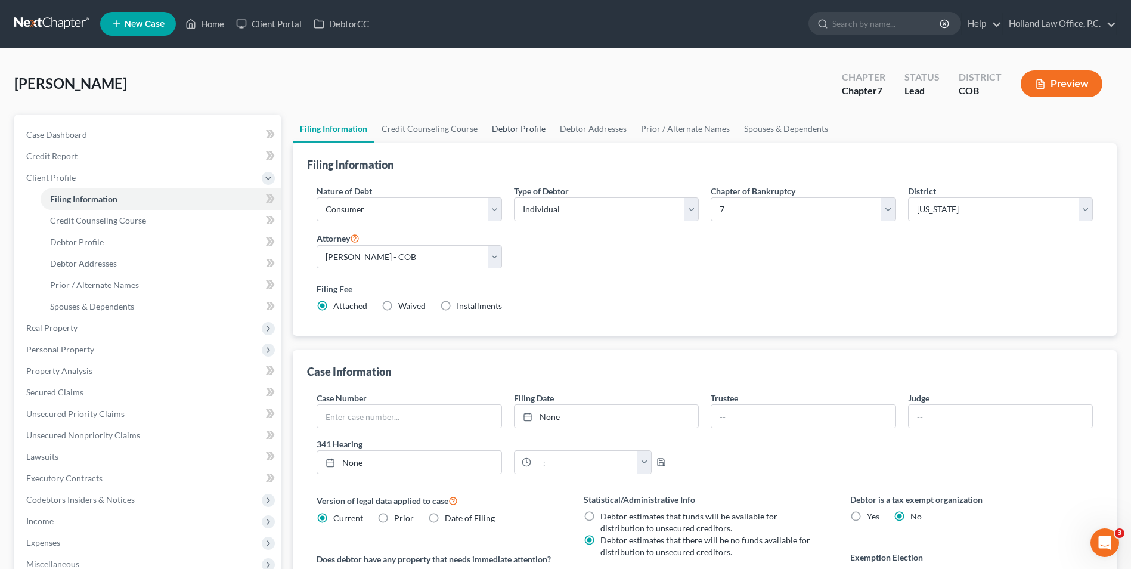
click at [502, 129] on link "Debtor Profile" at bounding box center [519, 128] width 68 height 29
select select "0"
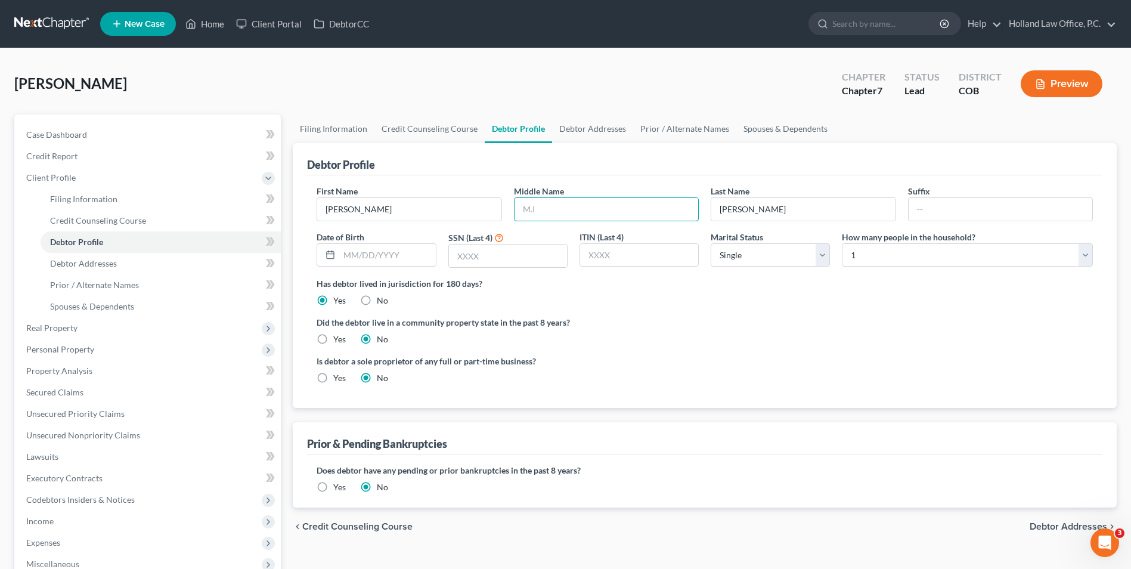
click at [566, 198] on input "text" at bounding box center [607, 209] width 184 height 23
type input "[PERSON_NAME]"
click at [369, 259] on input "text" at bounding box center [387, 255] width 96 height 23
click at [357, 261] on input "text" at bounding box center [387, 255] width 96 height 23
paste input "[DATE]"
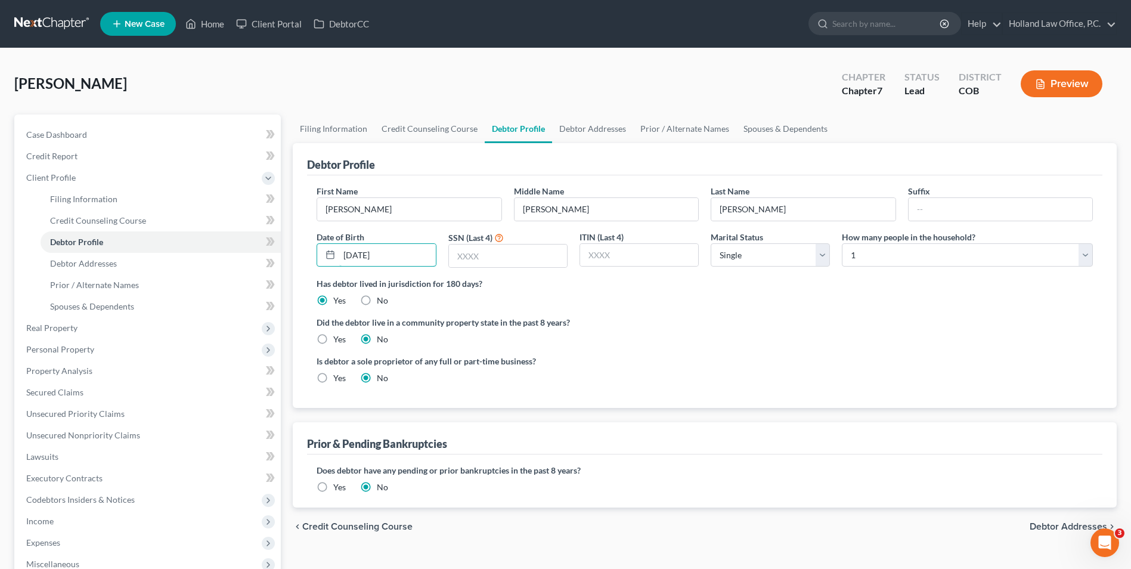
type input "[DATE]"
paste input "8999"
type input "8999"
click at [766, 257] on select "Select Single Married Separated Divorced Widowed" at bounding box center [770, 255] width 119 height 24
select select "1"
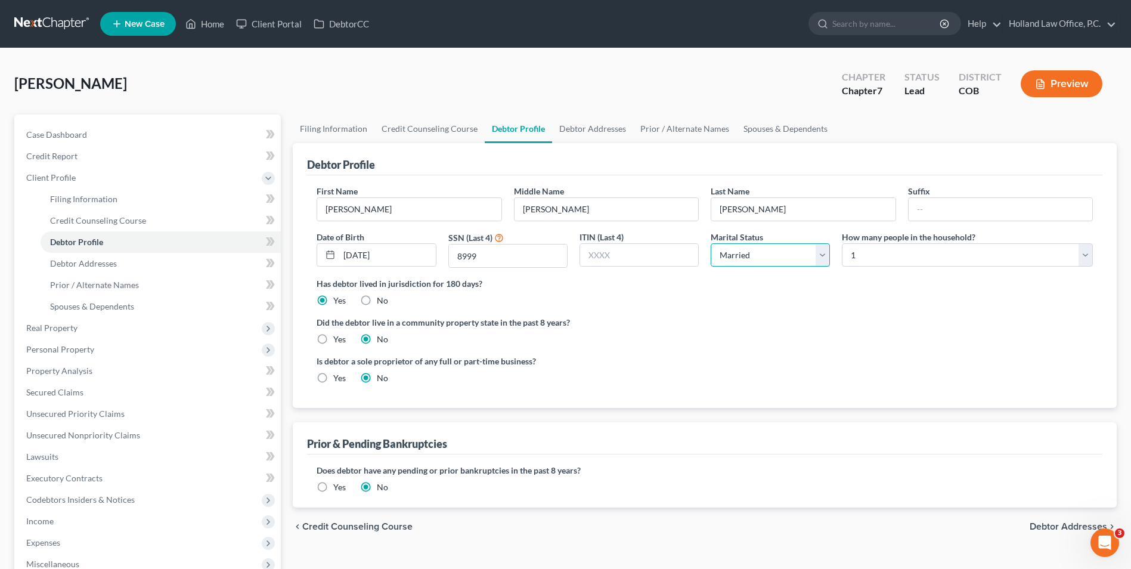
click at [711, 243] on select "Select Single Married Separated Divorced Widowed" at bounding box center [770, 255] width 119 height 24
drag, startPoint x: 878, startPoint y: 260, endPoint x: 877, endPoint y: 267, distance: 7.2
click at [878, 260] on select "Select 1 2 3 4 5 6 7 8 9 10 11 12 13 14 15 16 17 18 19 20" at bounding box center [967, 255] width 251 height 24
select select "2"
click at [842, 243] on select "Select 1 2 3 4 5 6 7 8 9 10 11 12 13 14 15 16 17 18 19 20" at bounding box center [967, 255] width 251 height 24
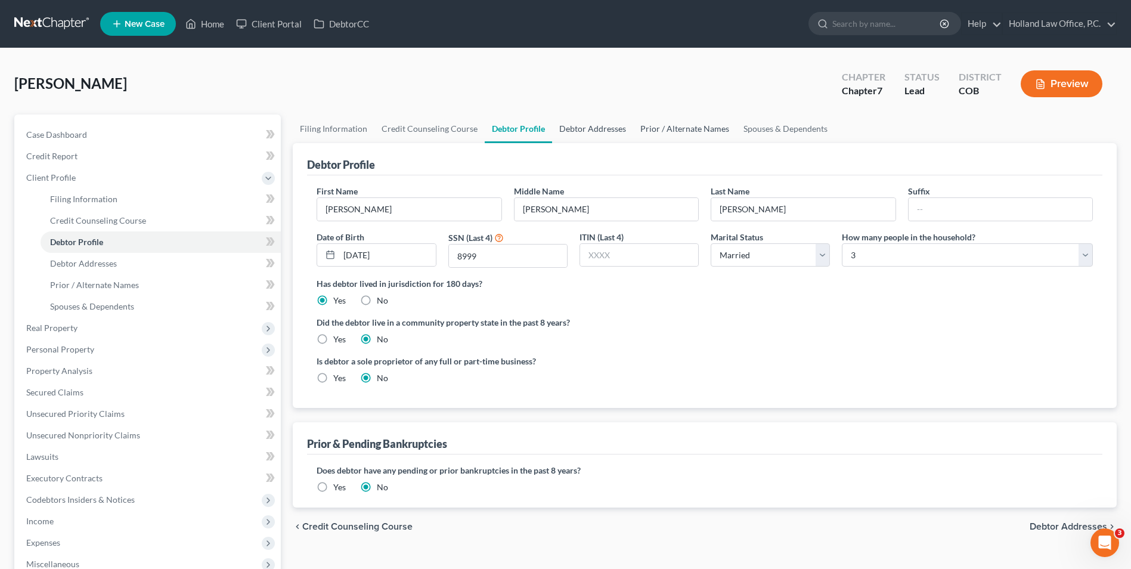
drag, startPoint x: 574, startPoint y: 138, endPoint x: 633, endPoint y: 135, distance: 58.6
click at [574, 138] on link "Debtor Addresses" at bounding box center [592, 128] width 81 height 29
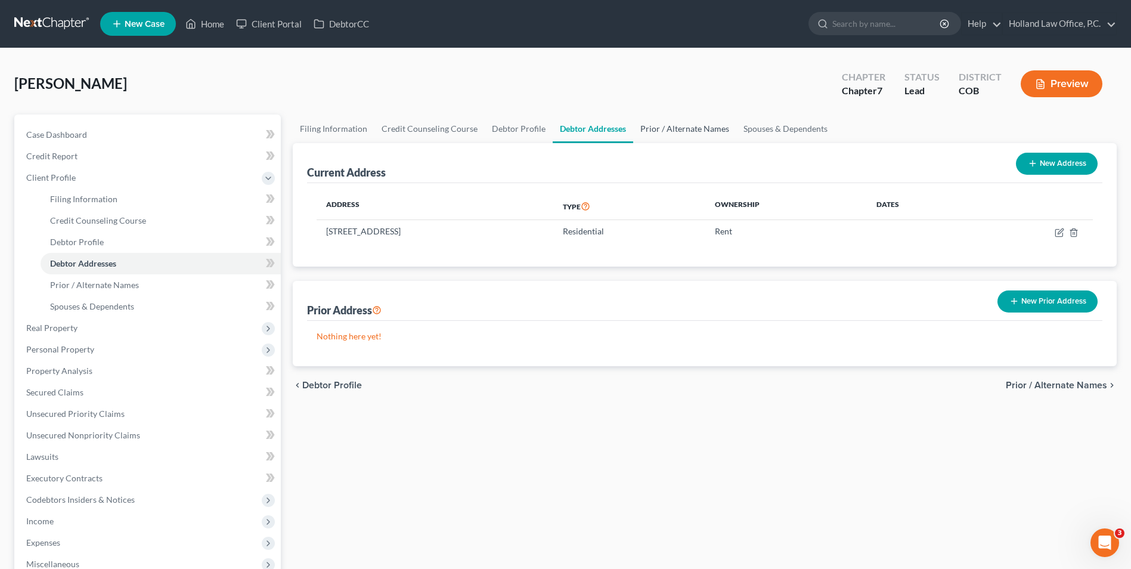
click at [679, 137] on link "Prior / Alternate Names" at bounding box center [684, 128] width 103 height 29
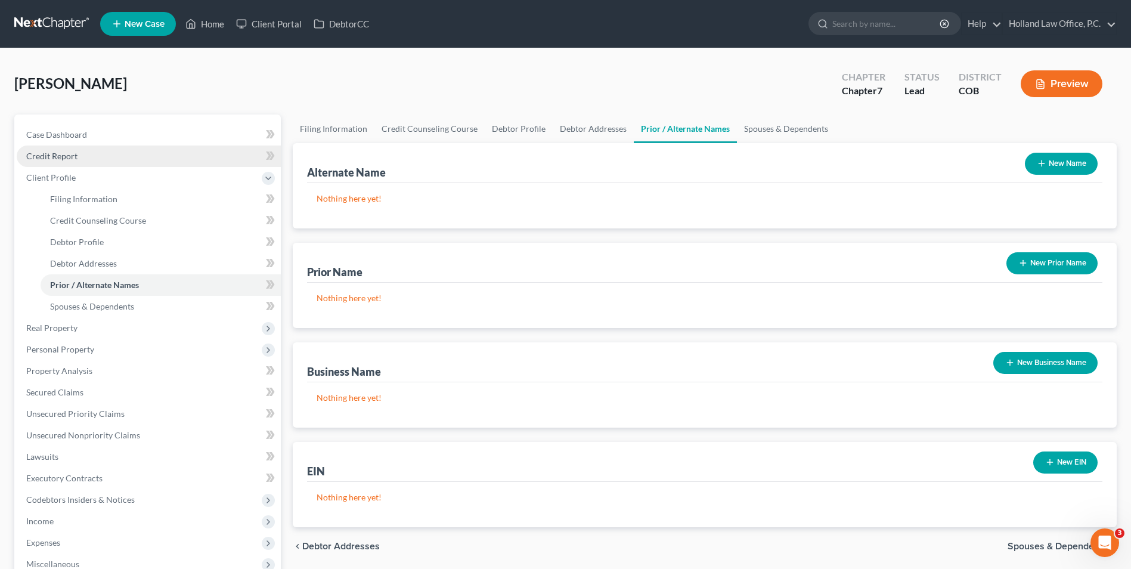
click at [79, 154] on link "Credit Report" at bounding box center [149, 156] width 264 height 21
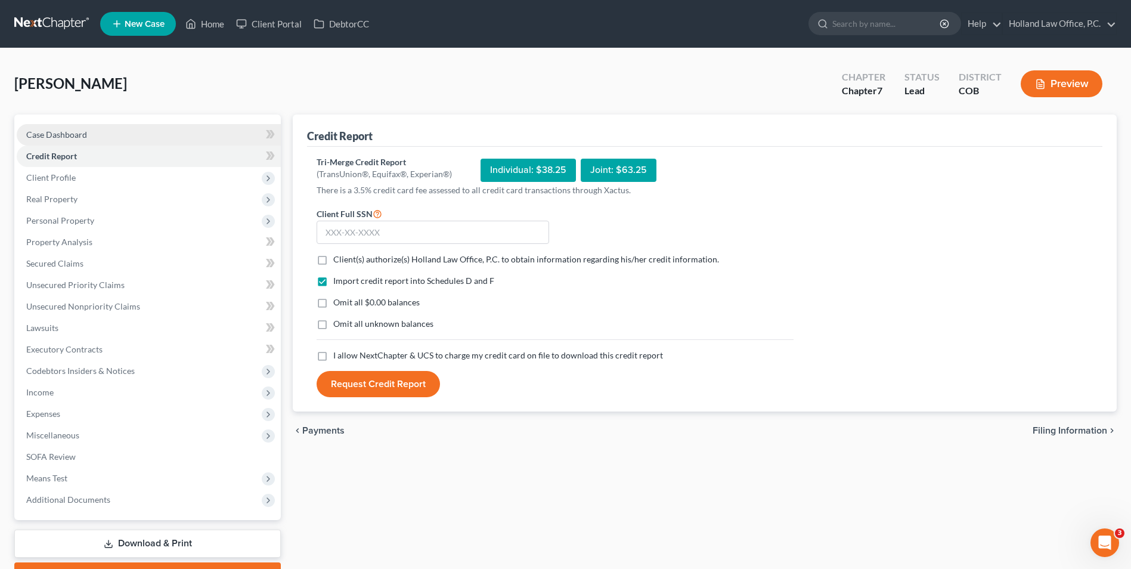
click at [78, 138] on span "Case Dashboard" at bounding box center [56, 134] width 61 height 10
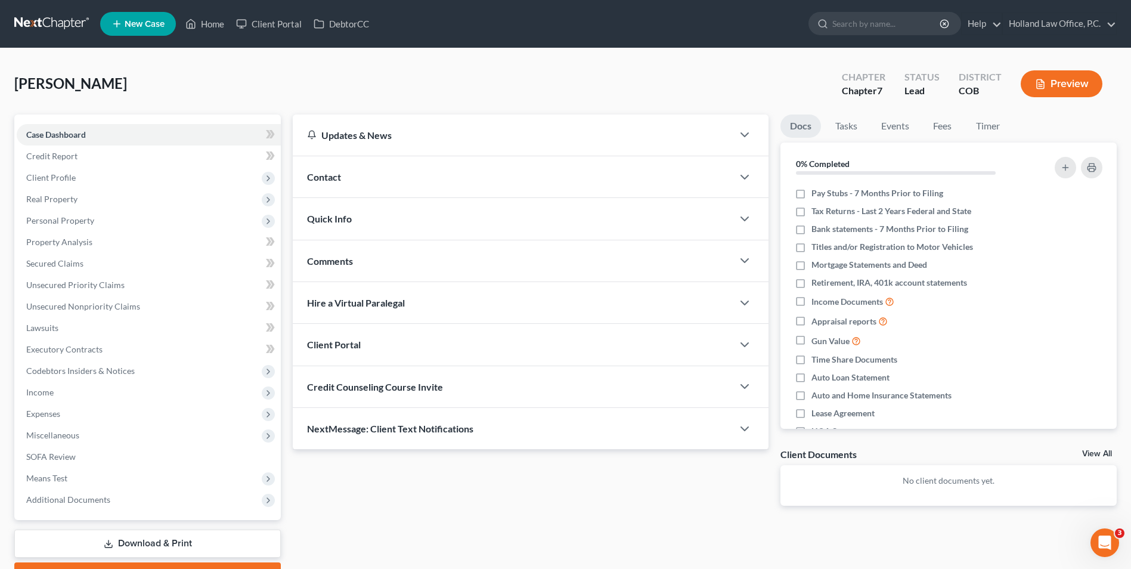
click at [379, 355] on div "Client Portal" at bounding box center [513, 344] width 440 height 41
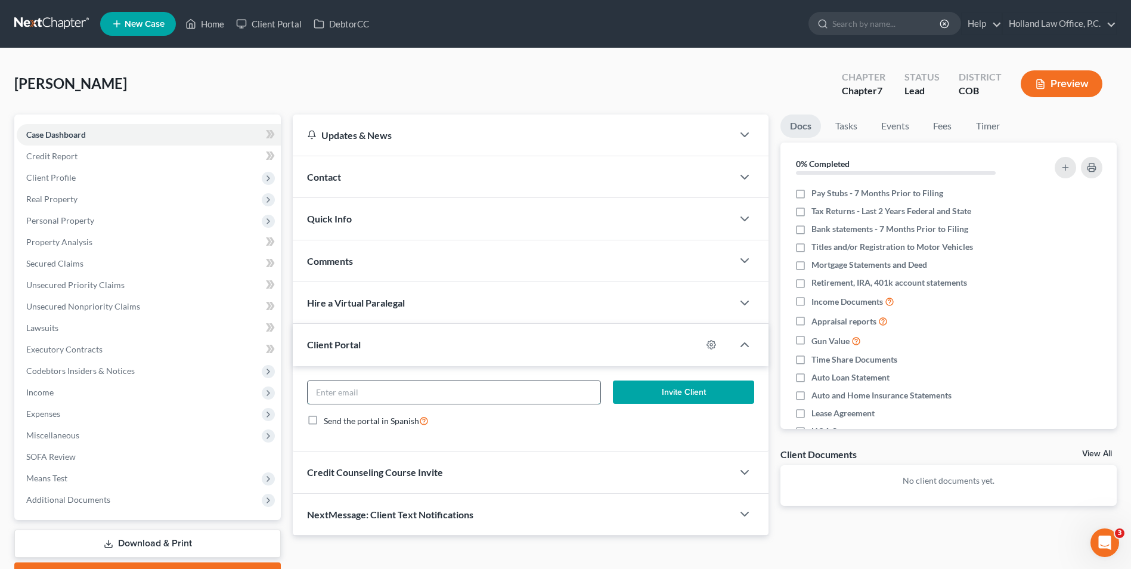
click at [394, 395] on input "email" at bounding box center [454, 392] width 293 height 23
paste input "[EMAIL_ADDRESS][DOMAIN_NAME]"
type input "[EMAIL_ADDRESS][DOMAIN_NAME]"
click at [706, 385] on button "Invite Client" at bounding box center [683, 392] width 141 height 24
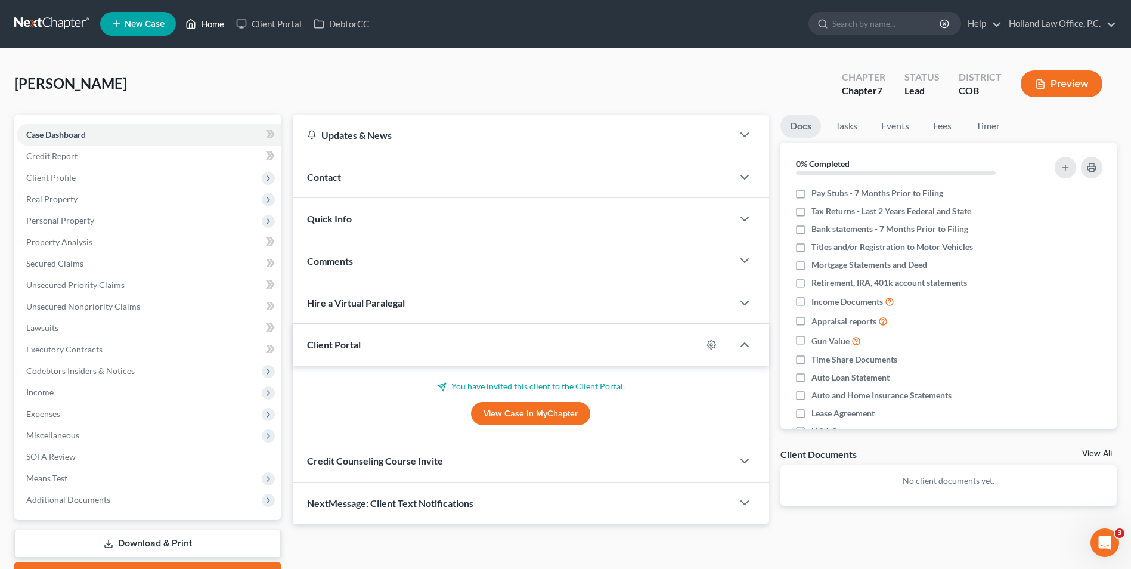
click at [213, 21] on link "Home" at bounding box center [205, 23] width 51 height 21
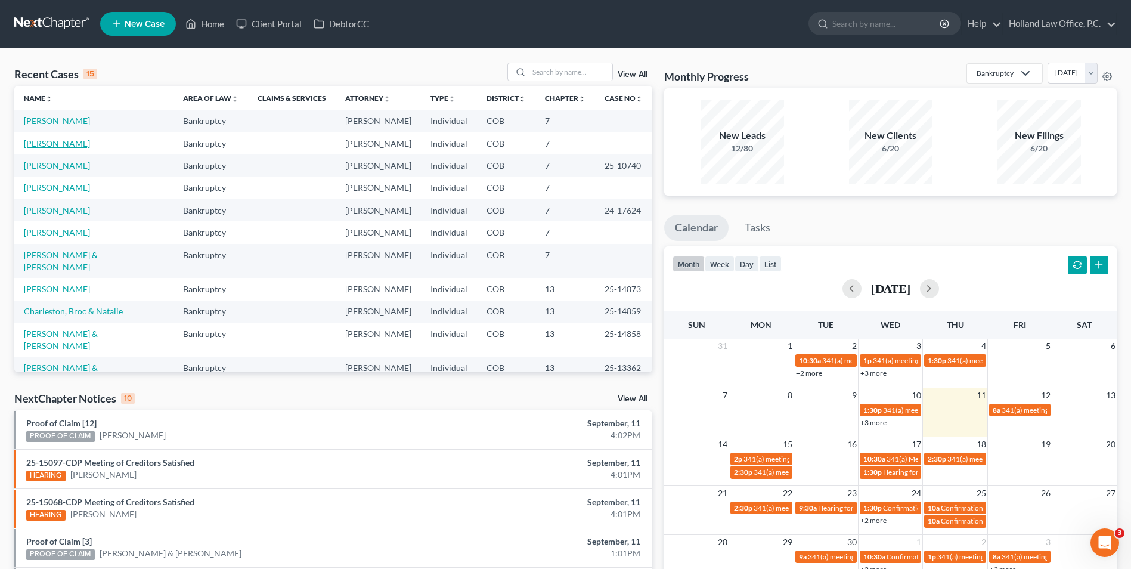
click at [76, 146] on link "[PERSON_NAME]" at bounding box center [57, 143] width 66 height 10
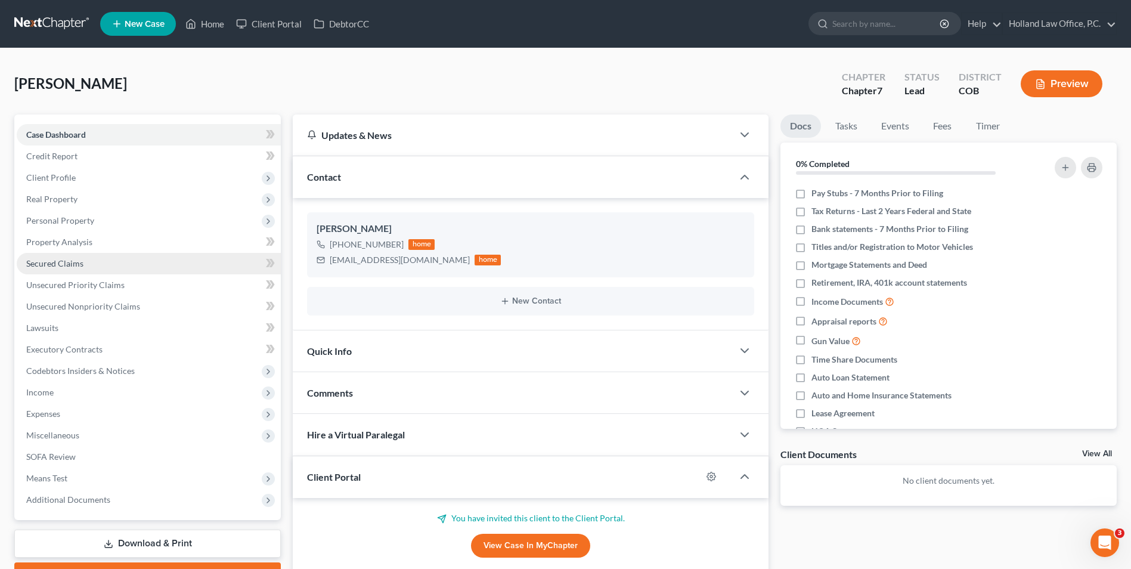
click at [67, 264] on span "Secured Claims" at bounding box center [54, 263] width 57 height 10
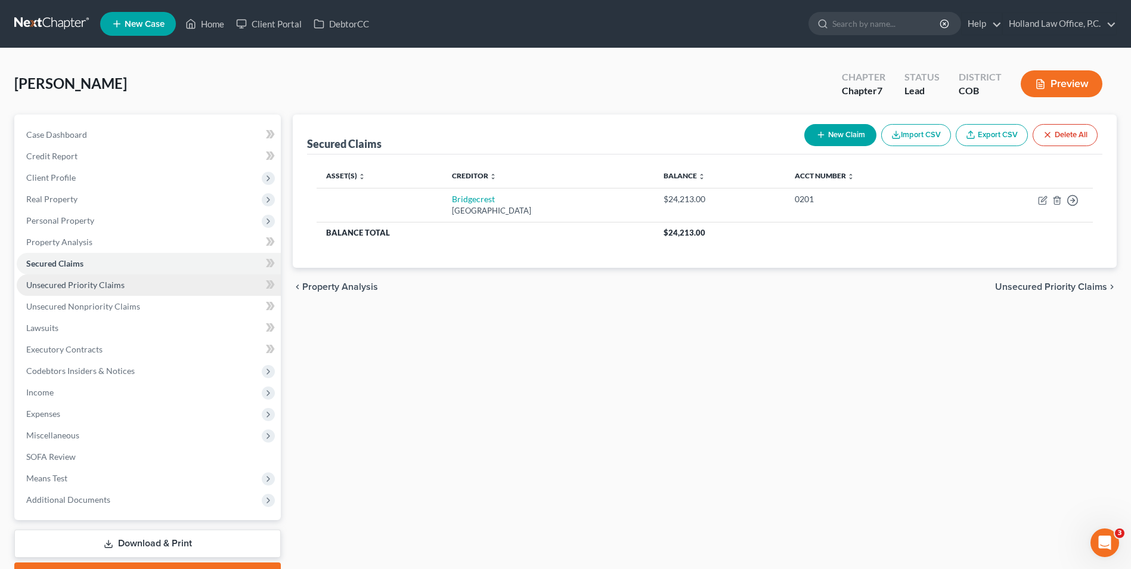
click at [80, 289] on span "Unsecured Priority Claims" at bounding box center [75, 285] width 98 height 10
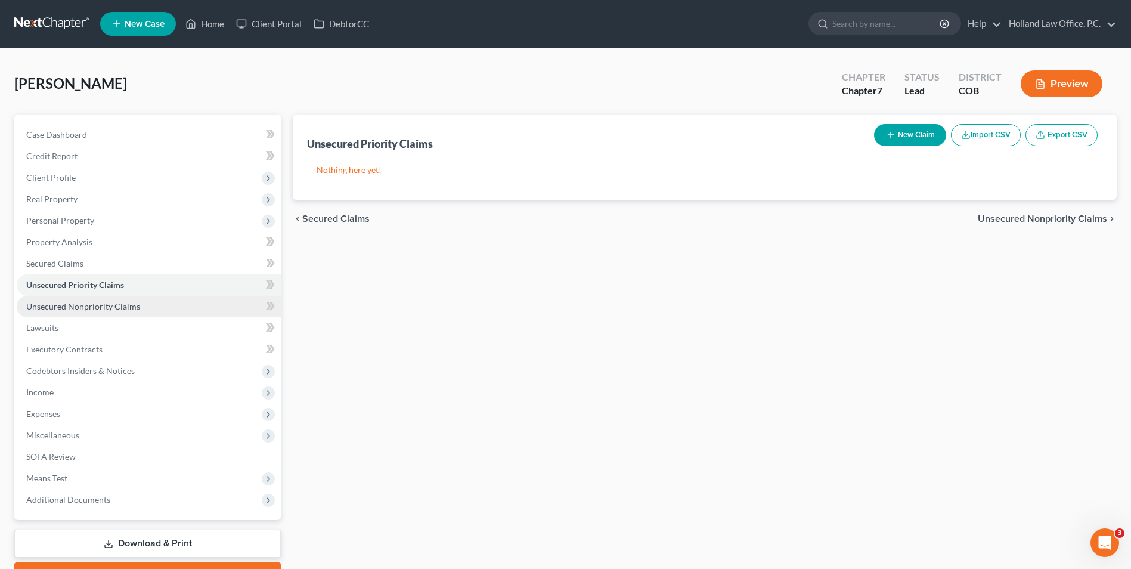
click at [82, 305] on span "Unsecured Nonpriority Claims" at bounding box center [83, 306] width 114 height 10
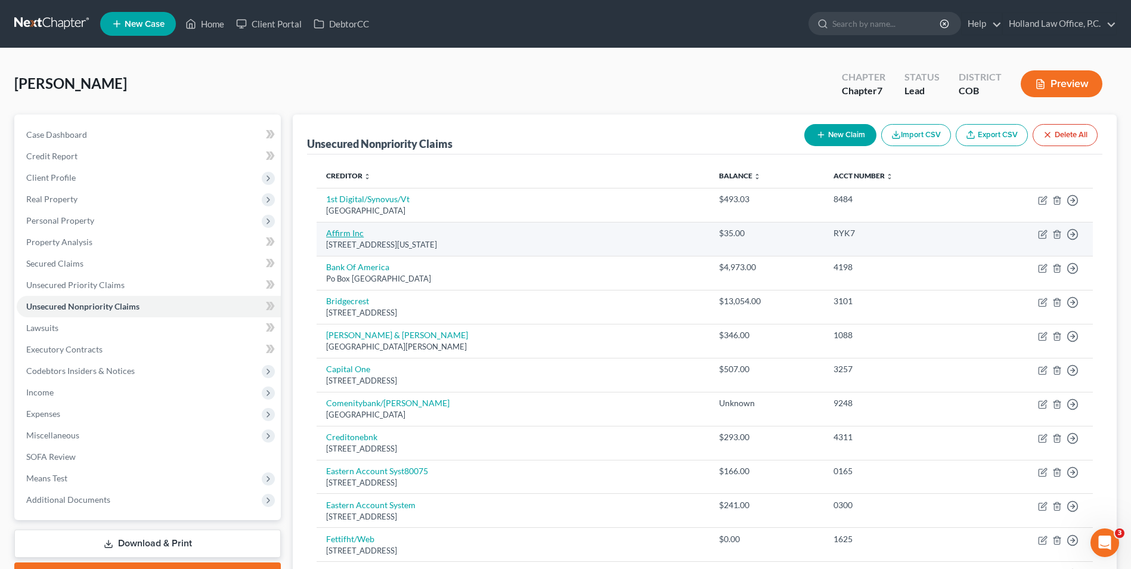
click at [339, 237] on link "Affirm Inc" at bounding box center [345, 233] width 38 height 10
select select "4"
select select "0"
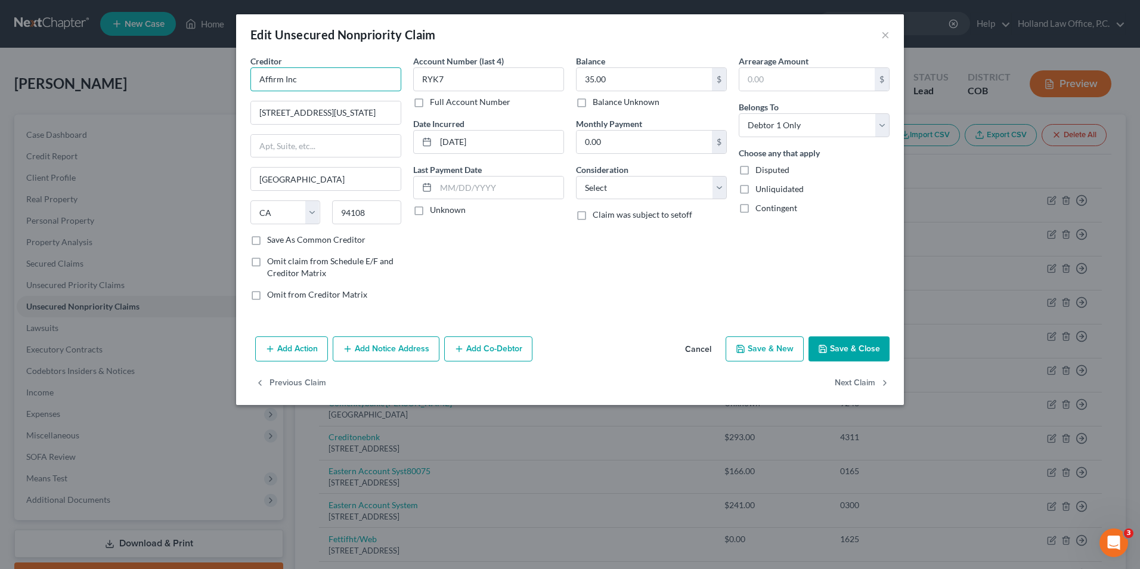
drag, startPoint x: 329, startPoint y: 86, endPoint x: 185, endPoint y: 69, distance: 144.8
click at [185, 69] on div "Edit Unsecured Nonpriority Claim × Creditor * Affirm Inc [STREET_ADDRESS][US_ST…" at bounding box center [570, 284] width 1140 height 569
click at [316, 103] on div "Affirm Inc - Customer" at bounding box center [322, 100] width 124 height 12
type input "Affirm Inc - Customer"
type input "PO Box 201209"
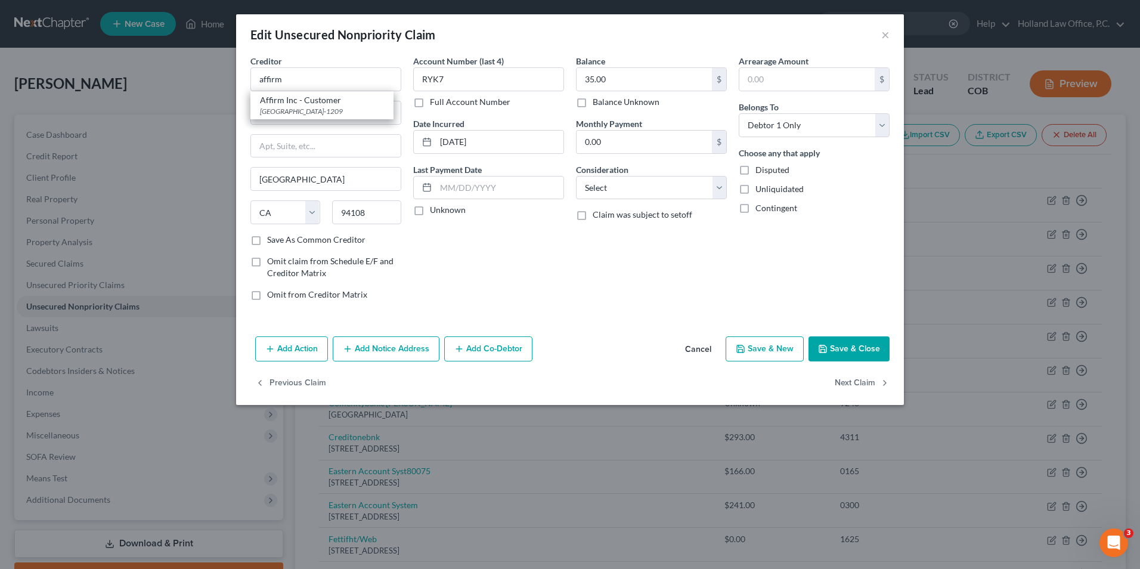
type input "[GEOGRAPHIC_DATA]"
select select "45"
type input "75320-1209"
click at [848, 349] on button "Save & Close" at bounding box center [849, 348] width 81 height 25
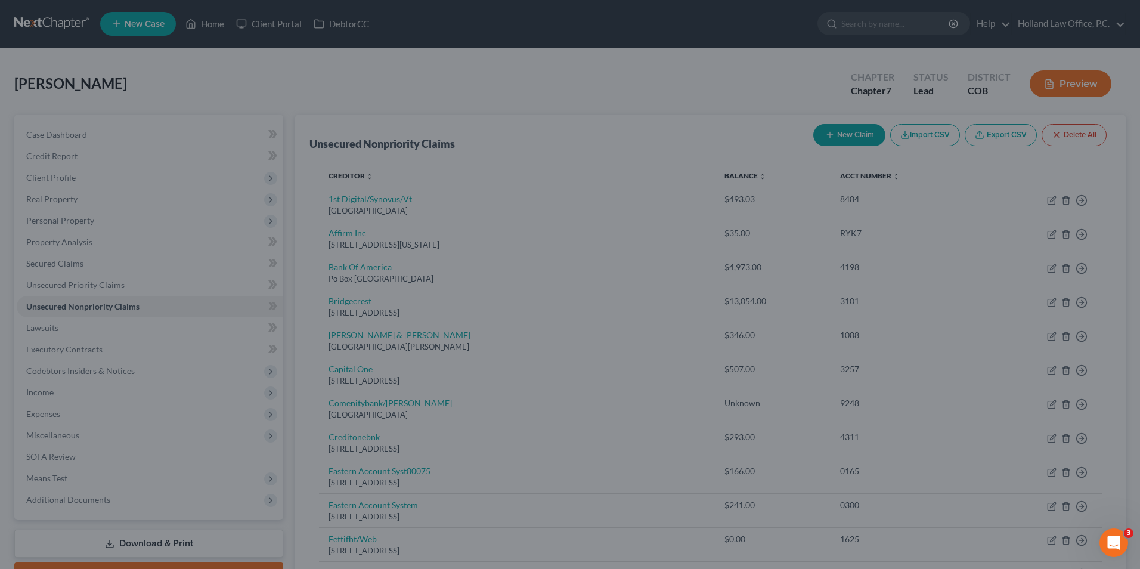
type input "0"
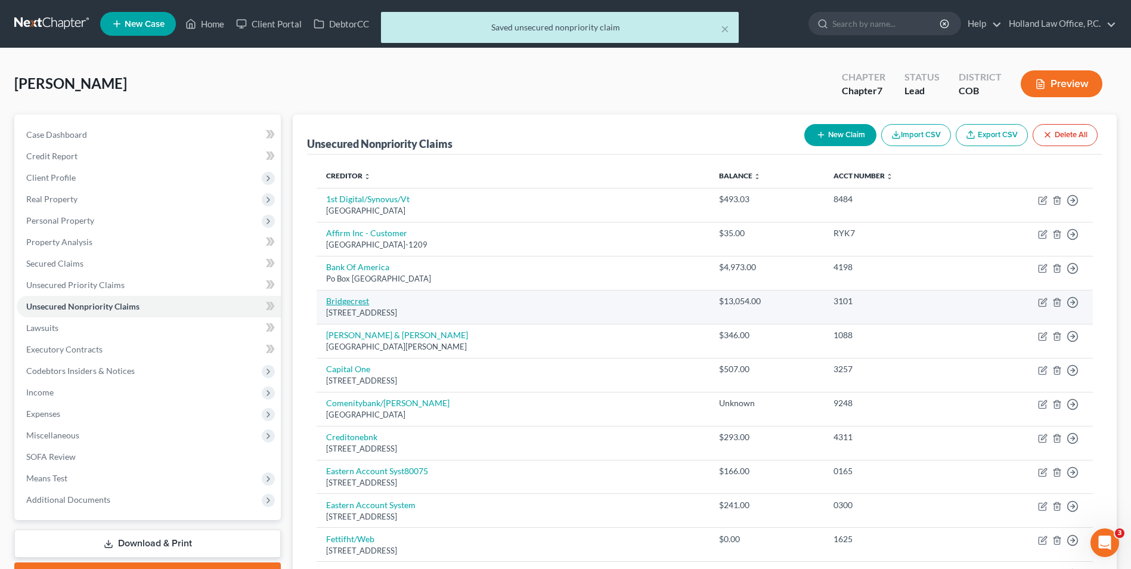
click at [358, 301] on link "Bridgecrest" at bounding box center [347, 301] width 43 height 10
select select "3"
select select "0"
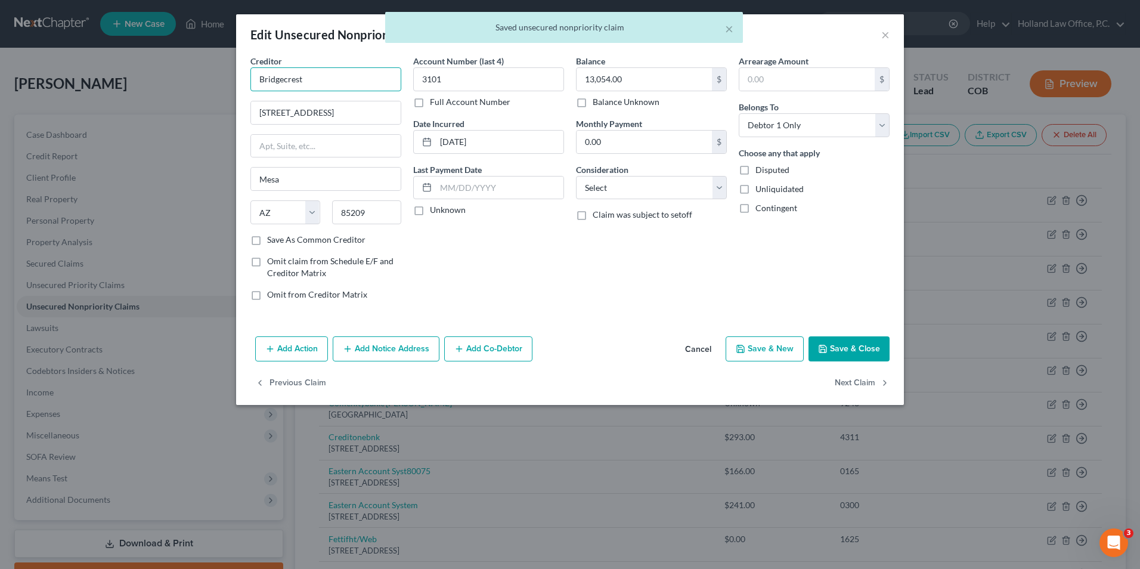
drag, startPoint x: 339, startPoint y: 71, endPoint x: 109, endPoint y: 54, distance: 230.2
click at [109, 54] on div "Edit Unsecured Nonpriority Claim × Creditor * Bridgecrest [STREET_ADDRESS] [US_…" at bounding box center [570, 284] width 1140 height 569
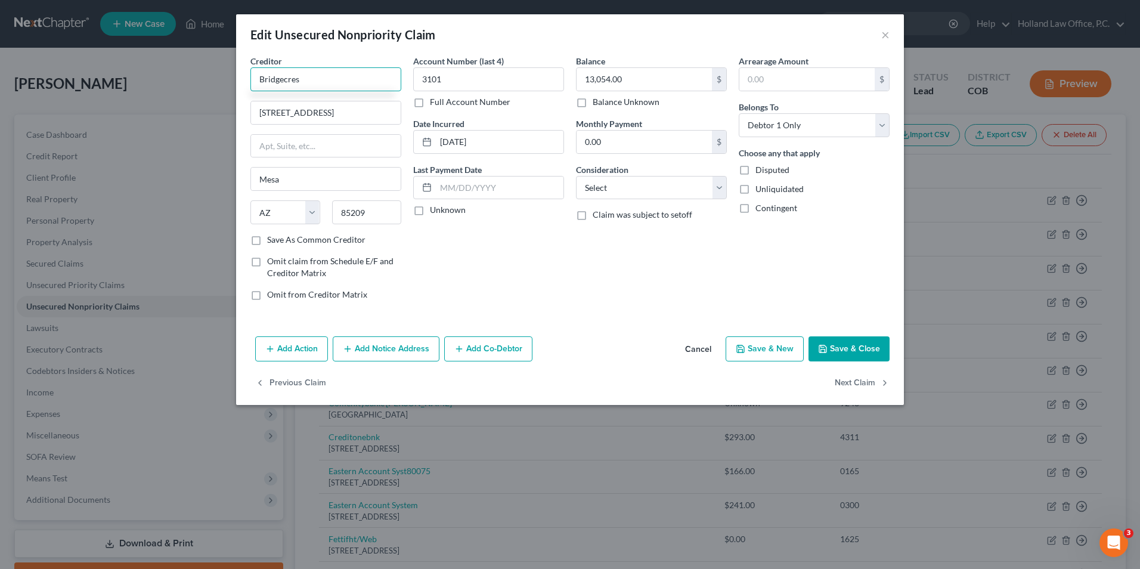
type input "Bridgecrest"
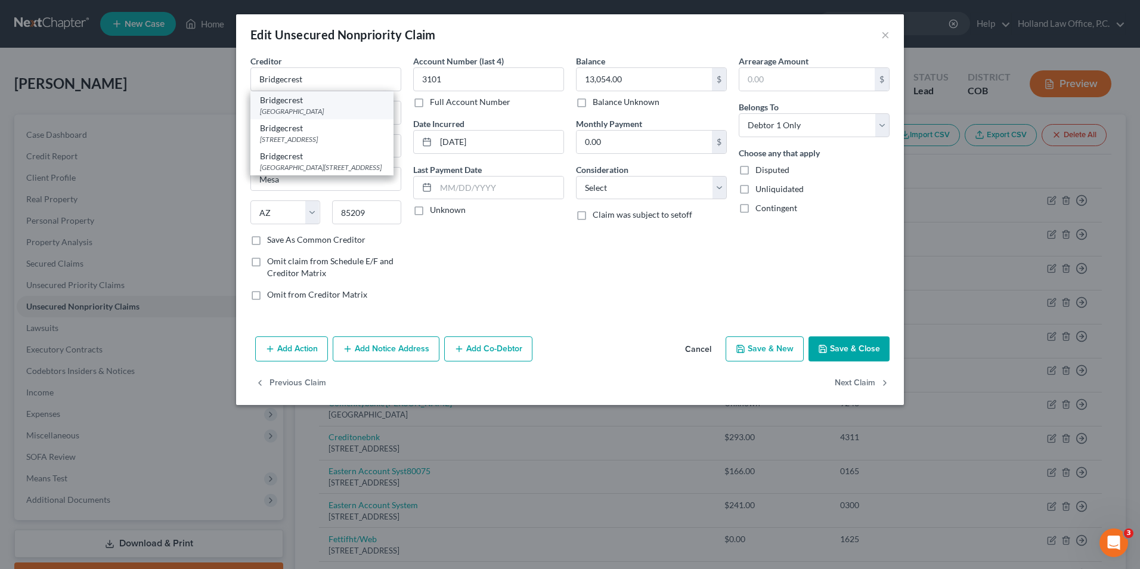
click at [312, 108] on div "[GEOGRAPHIC_DATA]" at bounding box center [322, 111] width 124 height 10
type input "PO Box 842695"
type input "[PERSON_NAME]"
type input "85233"
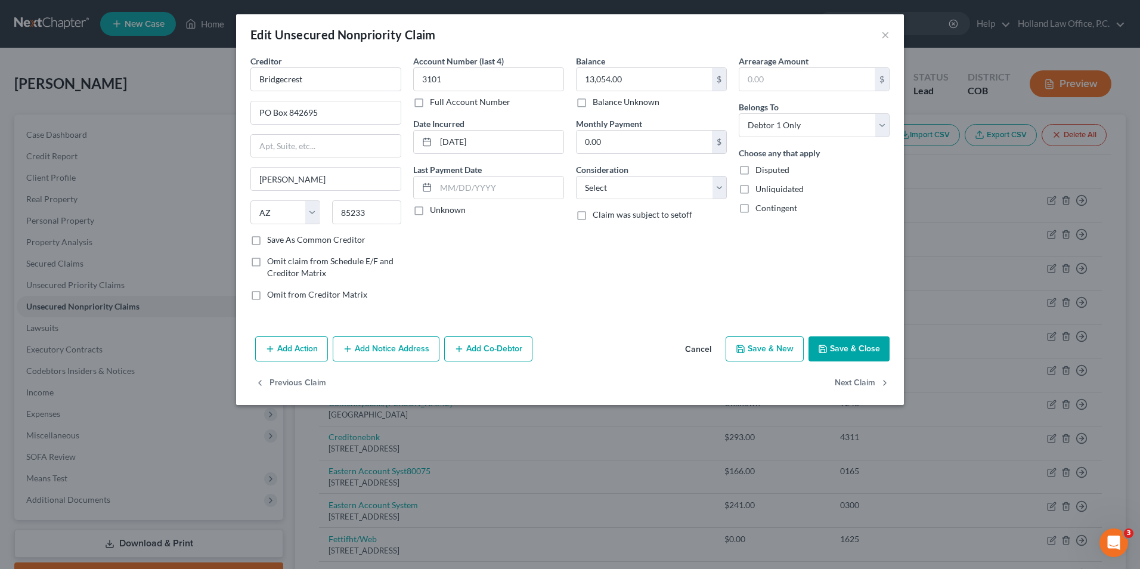
click at [866, 348] on button "Save & Close" at bounding box center [849, 348] width 81 height 25
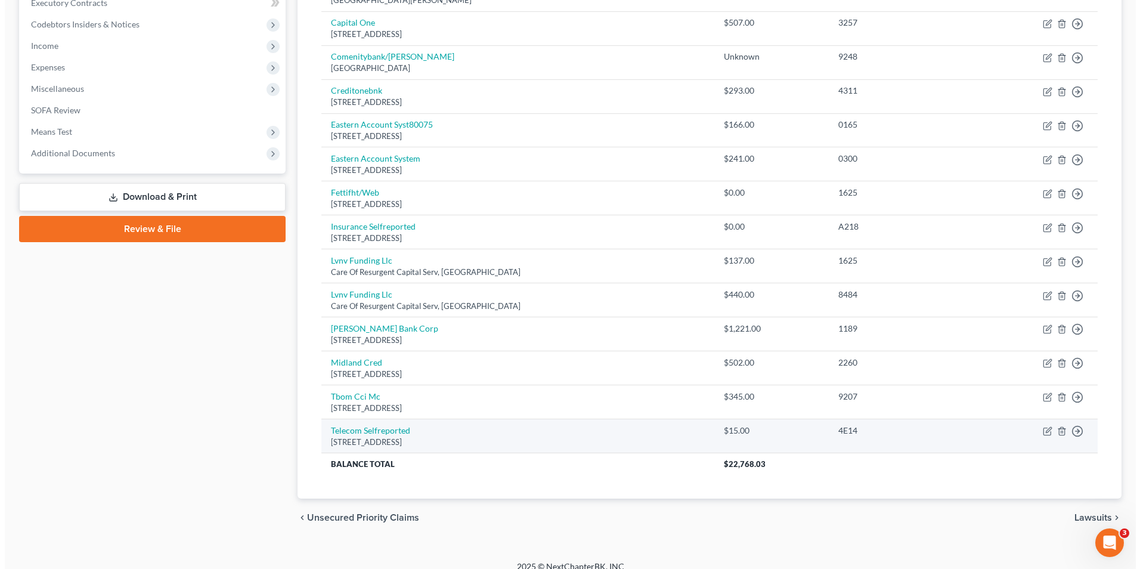
scroll to position [358, 0]
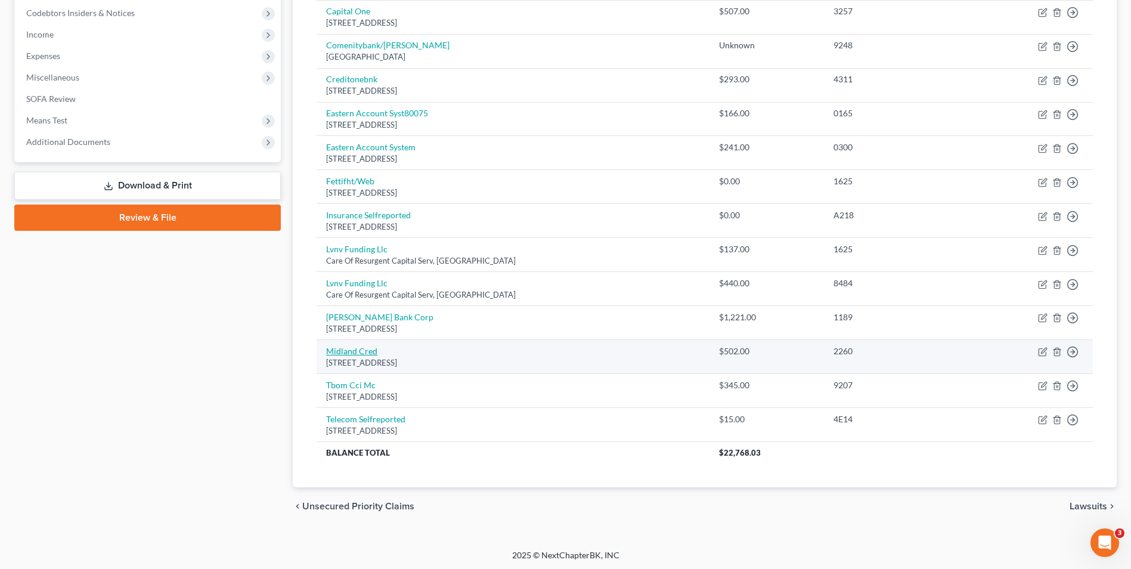
click at [366, 348] on link "Midland Cred" at bounding box center [351, 351] width 51 height 10
select select "4"
select select "0"
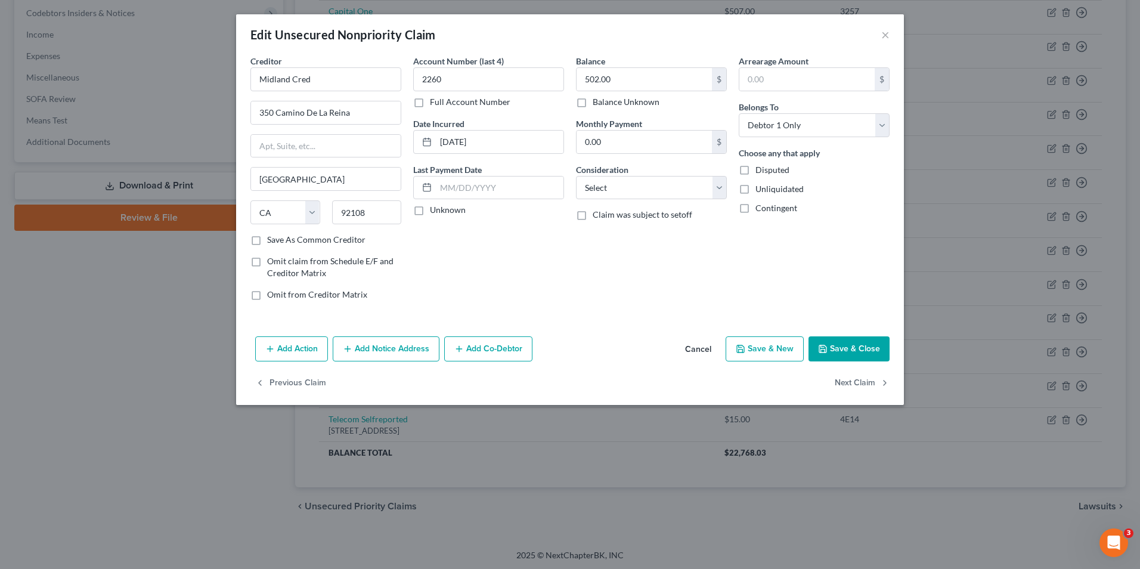
click at [369, 360] on button "Add Notice Address" at bounding box center [386, 348] width 107 height 25
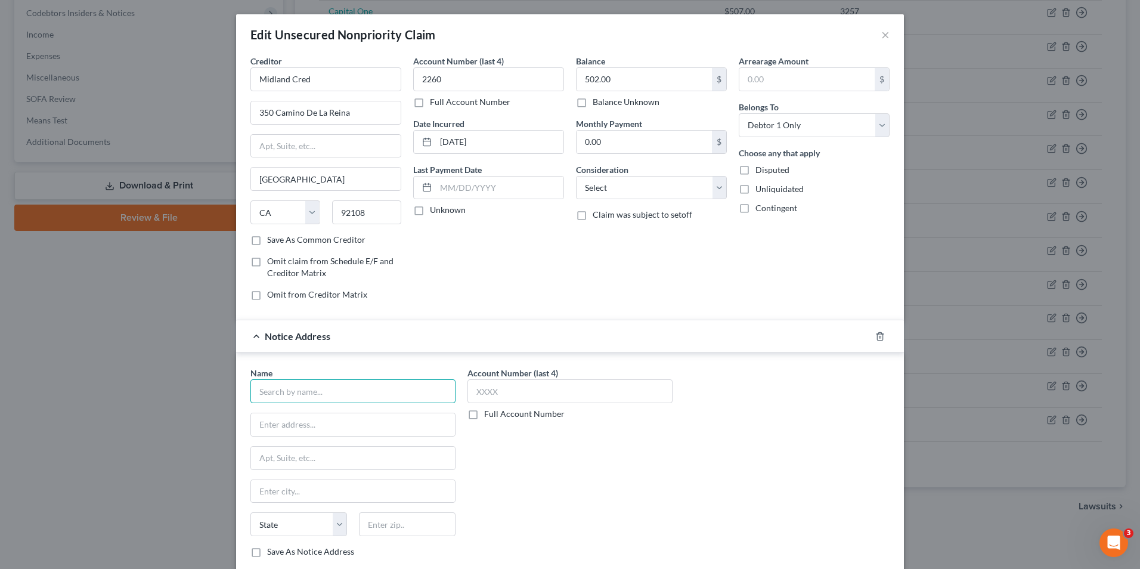
click at [307, 387] on input "text" at bounding box center [352, 391] width 205 height 24
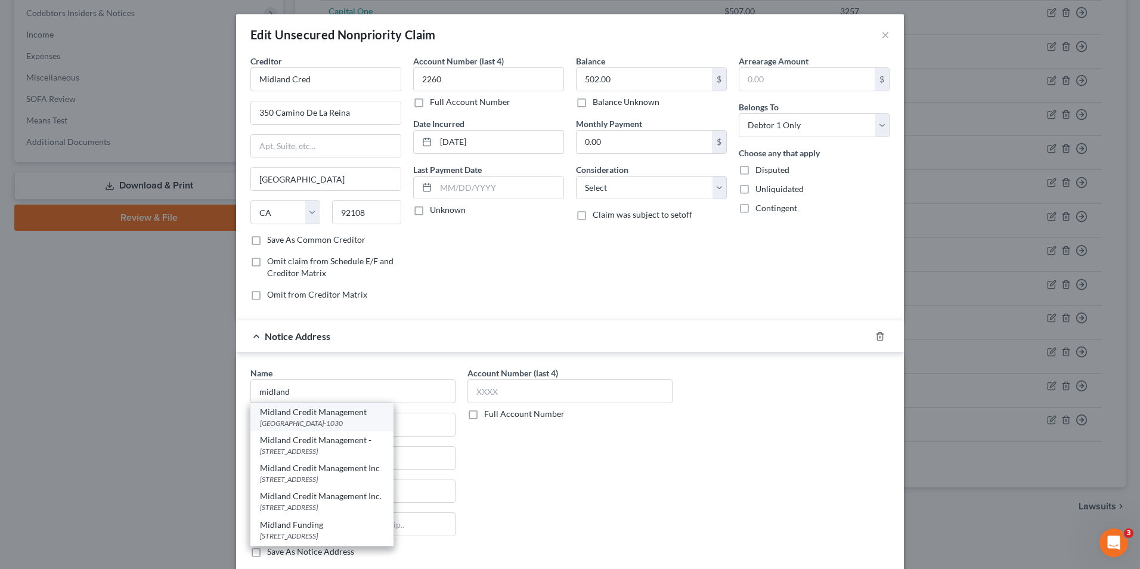
click at [327, 422] on div "[GEOGRAPHIC_DATA]-1030" at bounding box center [322, 423] width 124 height 10
type input "Midland Credit Management"
type input "PO Box 301030"
type input "[GEOGRAPHIC_DATA]"
select select "4"
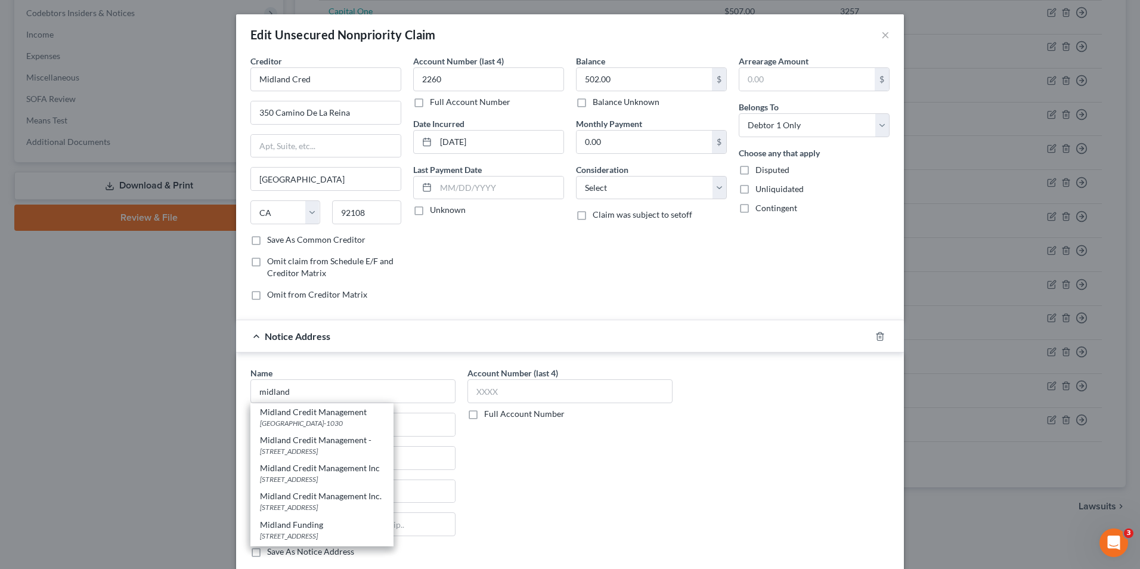
type input "90030-1030"
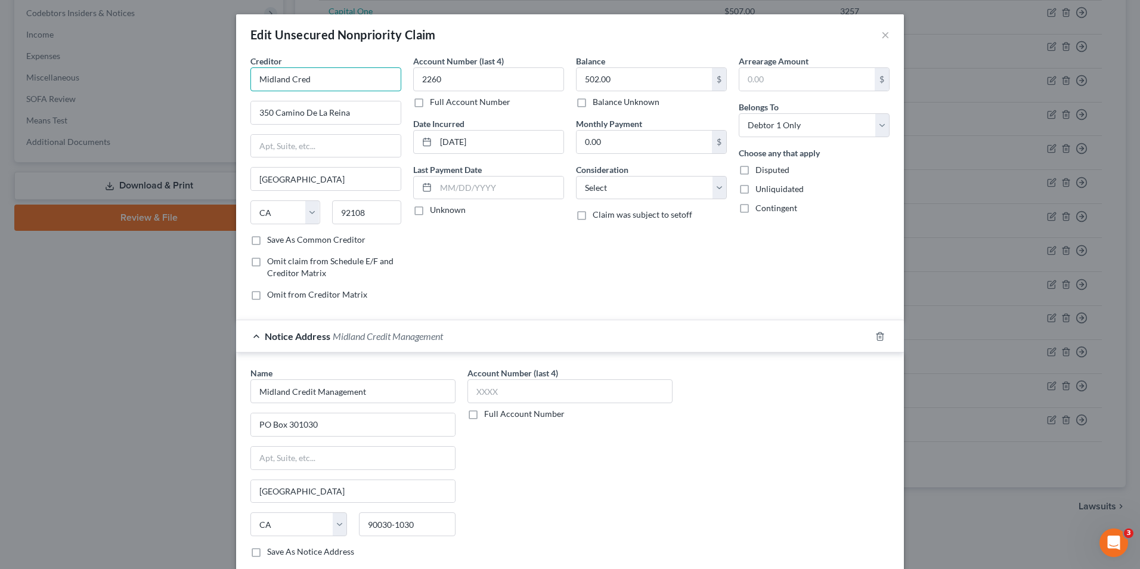
drag, startPoint x: 305, startPoint y: 75, endPoint x: 216, endPoint y: 58, distance: 91.0
click at [217, 58] on div "Edit Unsecured Nonpriority Claim × Creditor * [GEOGRAPHIC_DATA] Cred [GEOGRAPHI…" at bounding box center [570, 284] width 1140 height 569
click at [342, 116] on div "PO box 740789, [GEOGRAPHIC_DATA]" at bounding box center [322, 111] width 124 height 10
type input "Fifth Third Bank"
type input "PO box 740789"
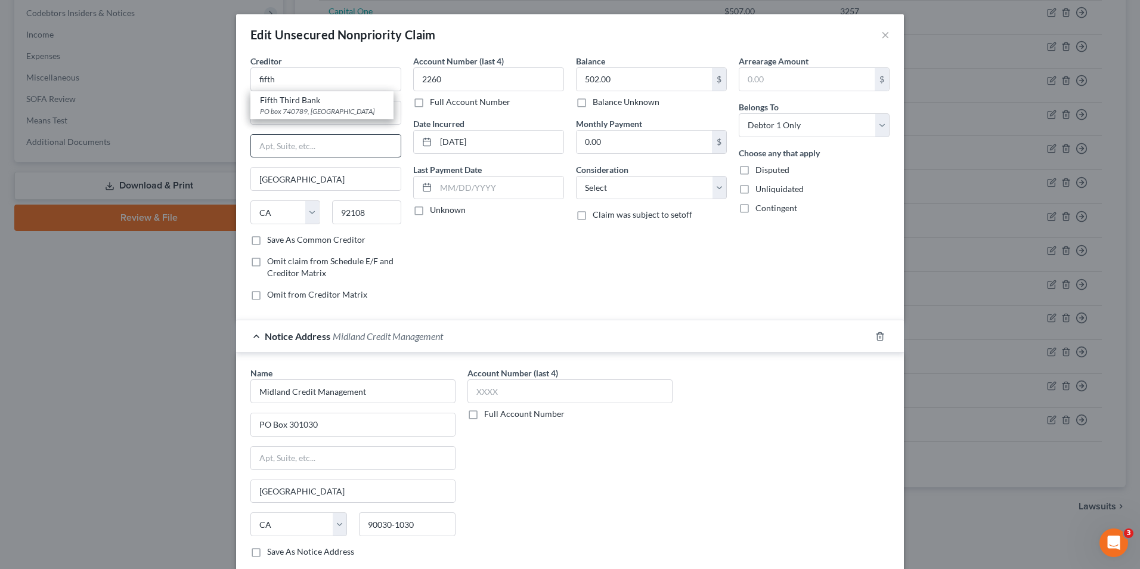
type input "[GEOGRAPHIC_DATA]"
select select "36"
type input "45263"
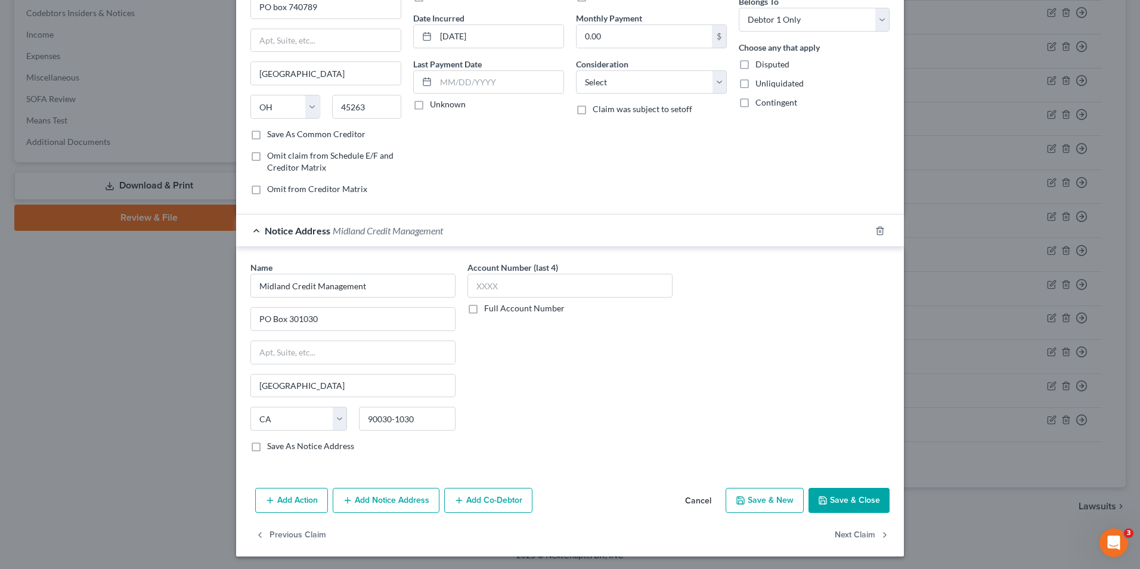
scroll to position [107, 0]
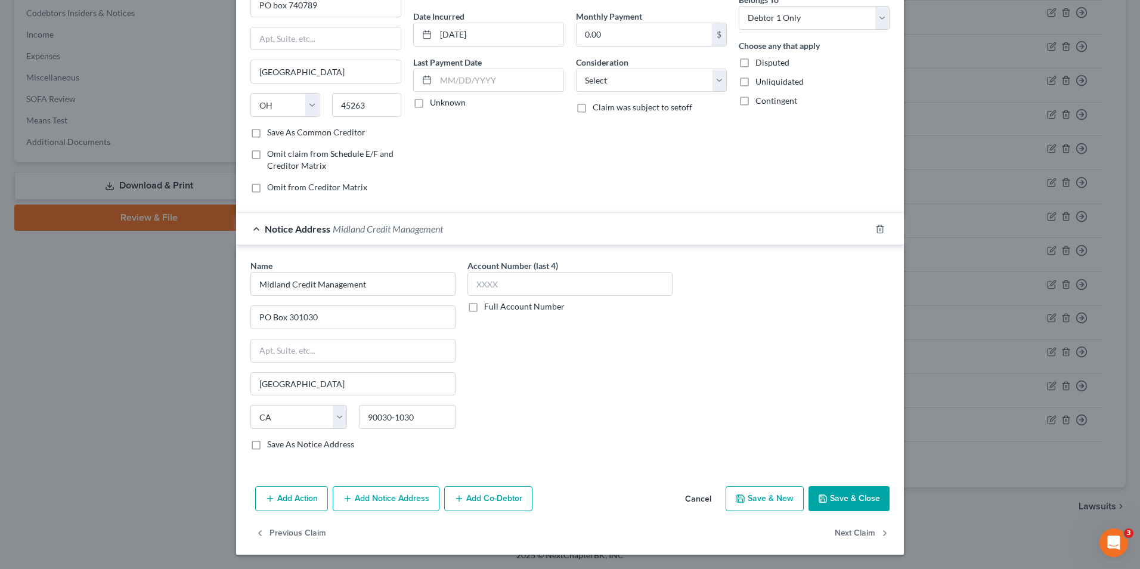
click at [847, 494] on button "Save & Close" at bounding box center [849, 498] width 81 height 25
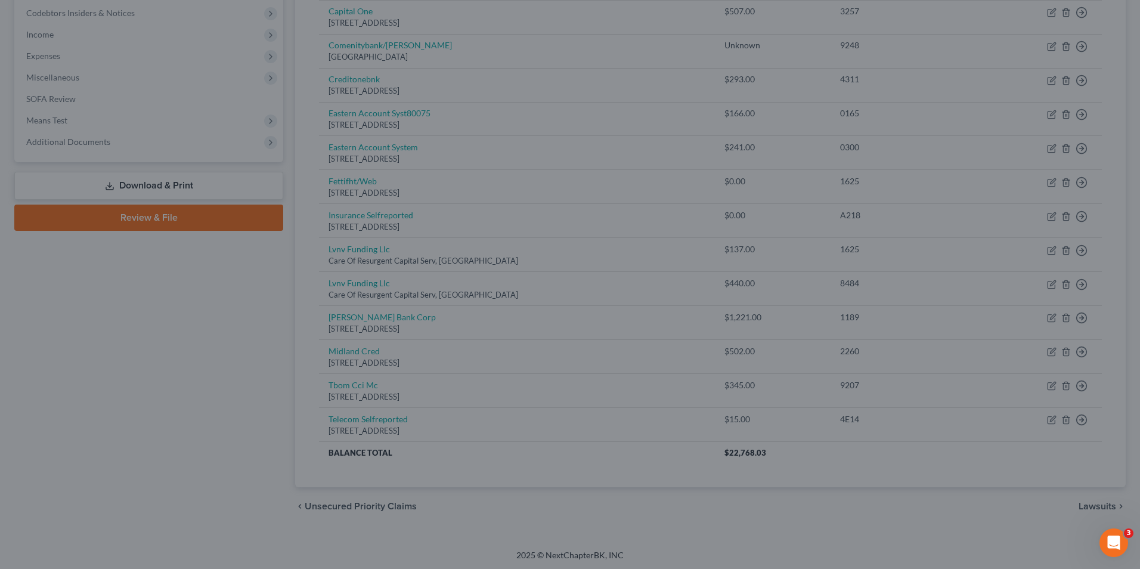
type input "0"
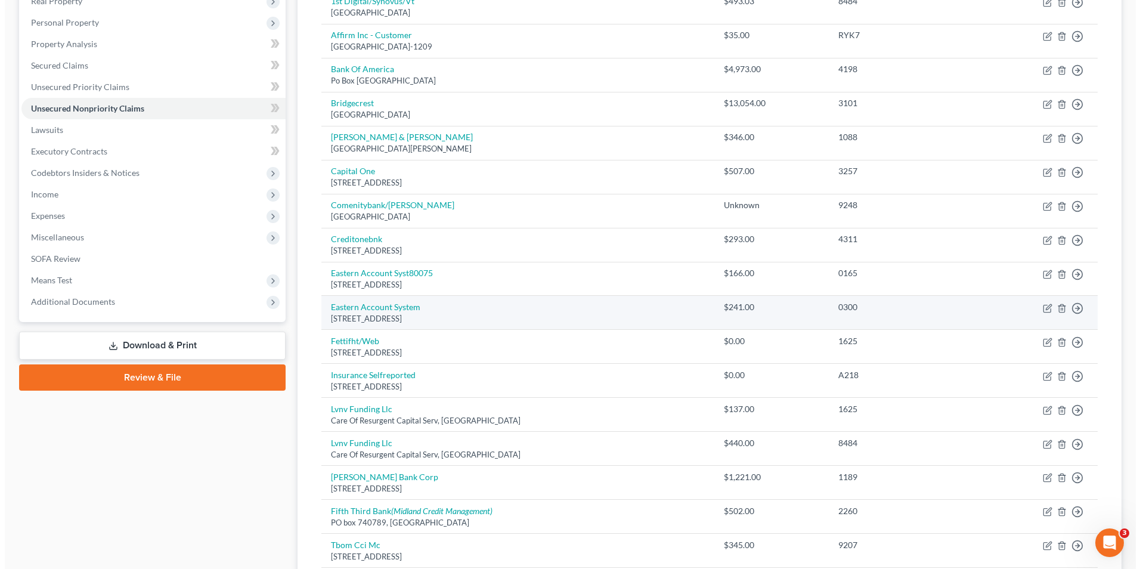
scroll to position [179, 0]
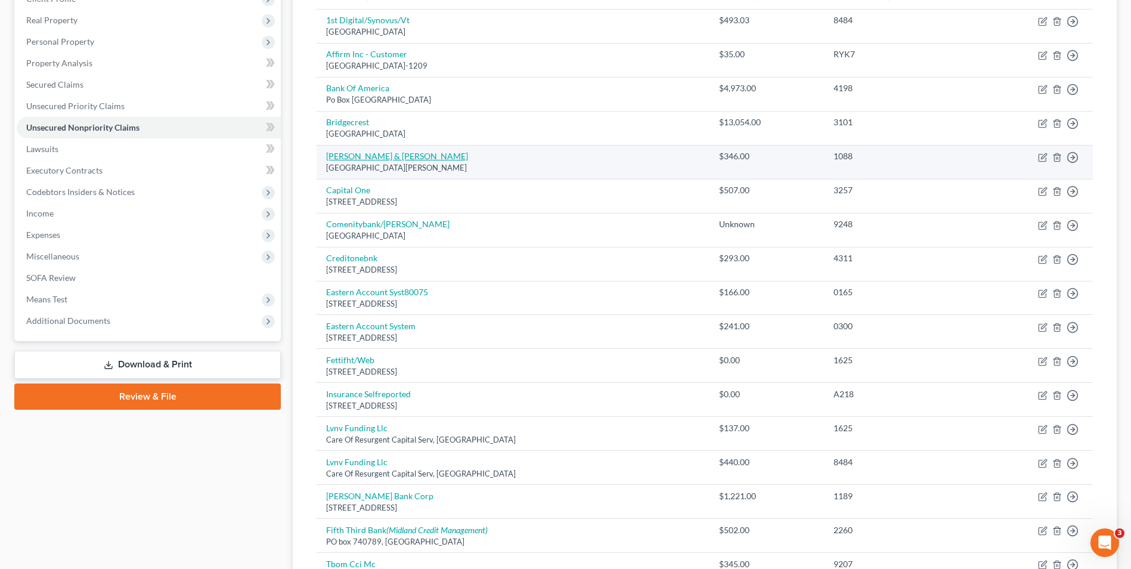
click at [363, 161] on link "[PERSON_NAME] & [PERSON_NAME]" at bounding box center [397, 156] width 142 height 10
select select "4"
select select "1"
select select "0"
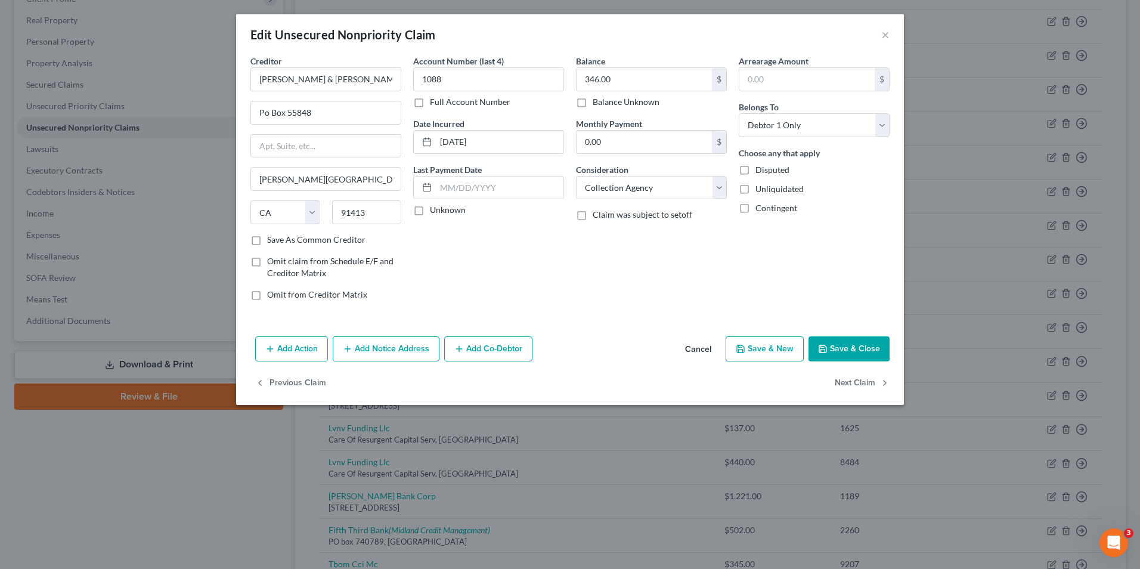
click at [397, 345] on button "Add Notice Address" at bounding box center [386, 348] width 107 height 25
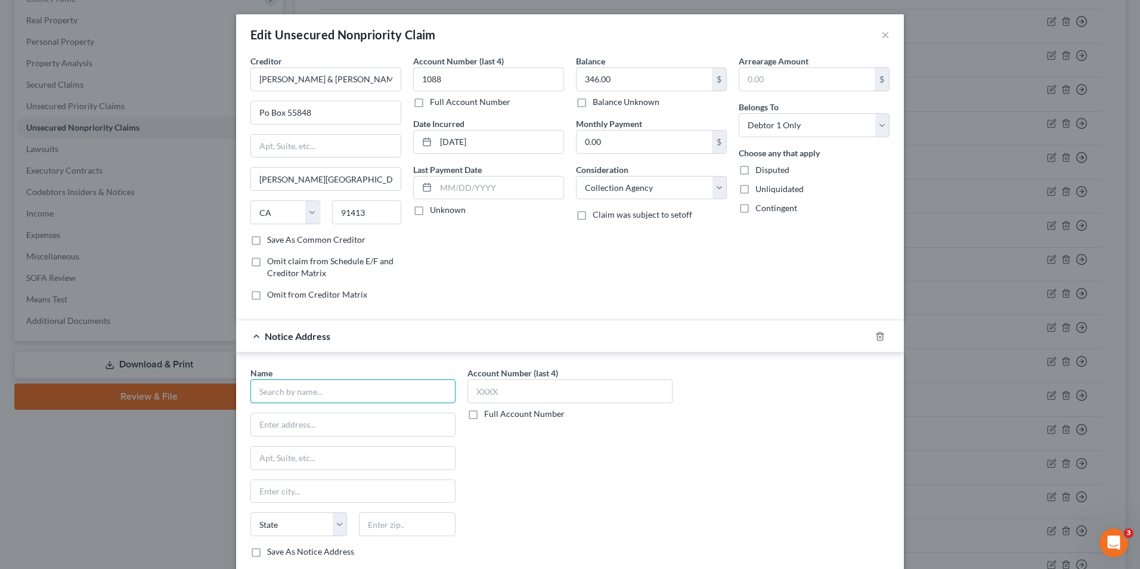
drag, startPoint x: 335, startPoint y: 394, endPoint x: 330, endPoint y: 377, distance: 16.8
click at [331, 381] on input "text" at bounding box center [352, 391] width 205 height 24
click at [307, 417] on div "[PERSON_NAME] & [PERSON_NAME]" at bounding box center [331, 412] width 142 height 12
type input "[PERSON_NAME] & [PERSON_NAME]"
type input "PO Box 55848"
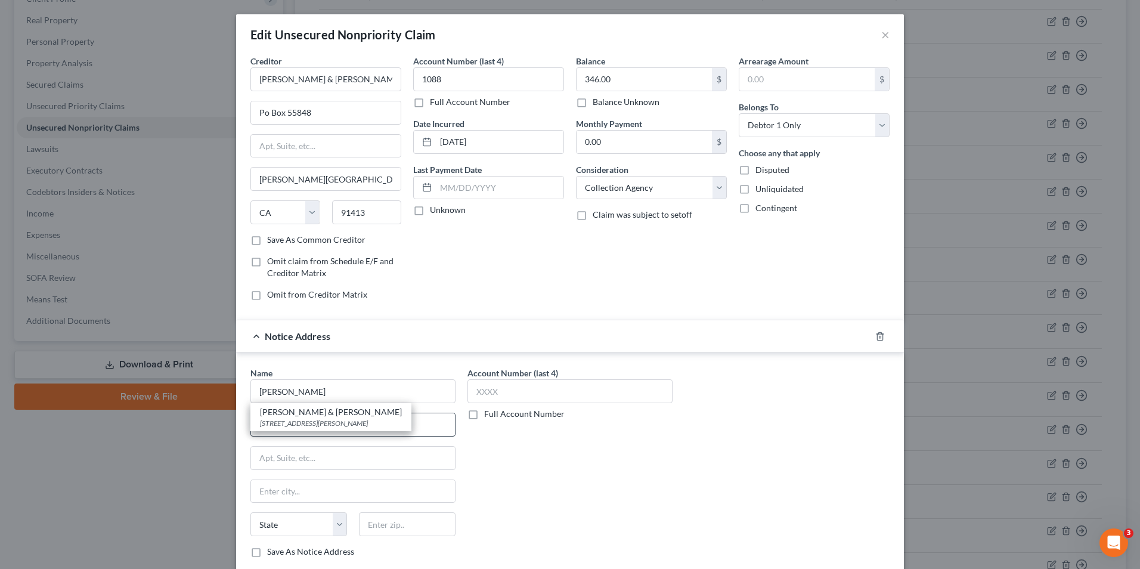
type input "[PERSON_NAME][GEOGRAPHIC_DATA]"
select select "4"
type input "91413"
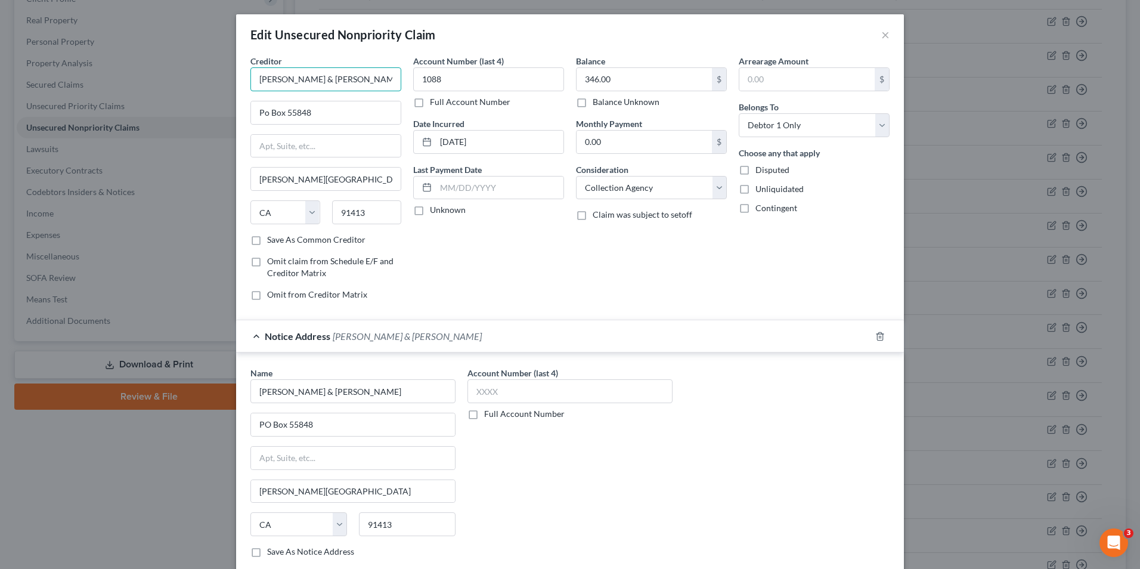
drag, startPoint x: 291, startPoint y: 78, endPoint x: 242, endPoint y: 70, distance: 49.5
click at [245, 70] on div "Creditor * [PERSON_NAME] & [PERSON_NAME] Po Box 55848 [PERSON_NAME][GEOGRAPHIC_…" at bounding box center [326, 182] width 163 height 255
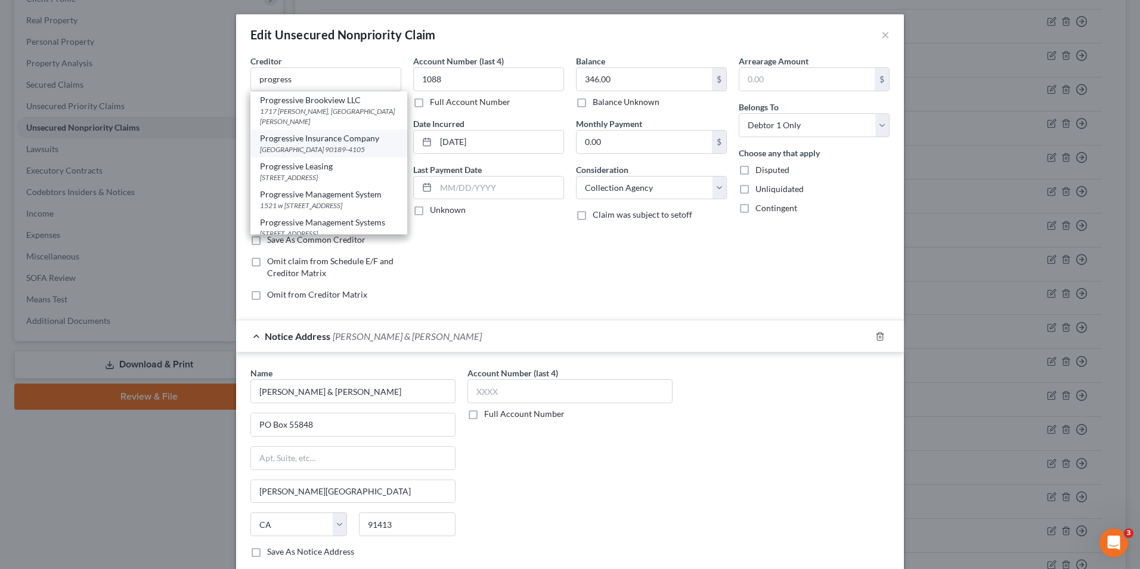
click at [332, 133] on div "Progressive Insurance Company" at bounding box center [329, 138] width 138 height 12
type input "Progressive Insurance Company"
type input "PO Box 894105"
type input "[GEOGRAPHIC_DATA]"
type input "90189-4105"
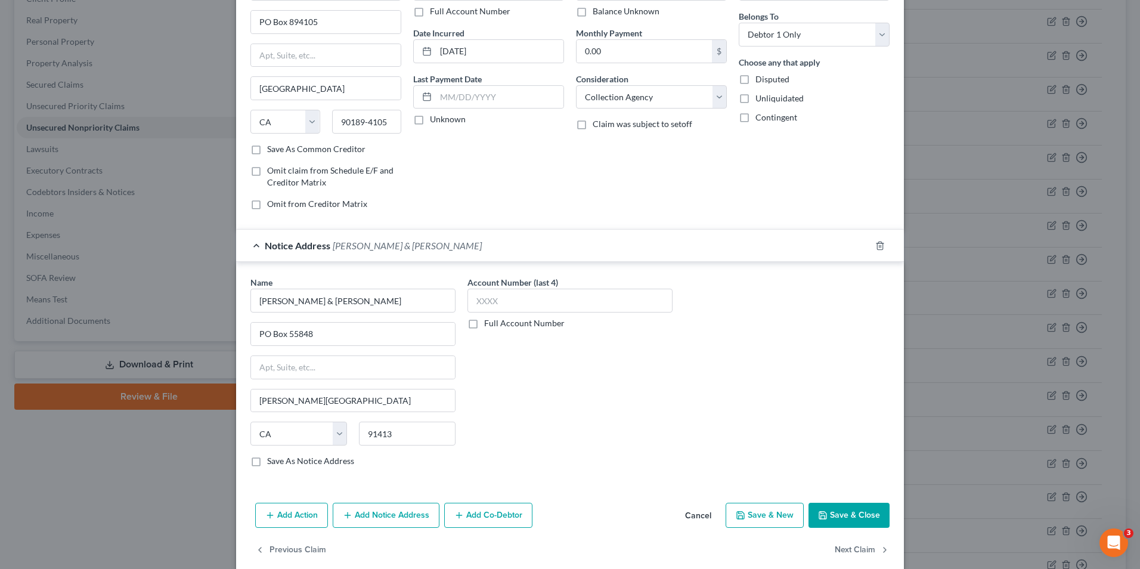
scroll to position [107, 0]
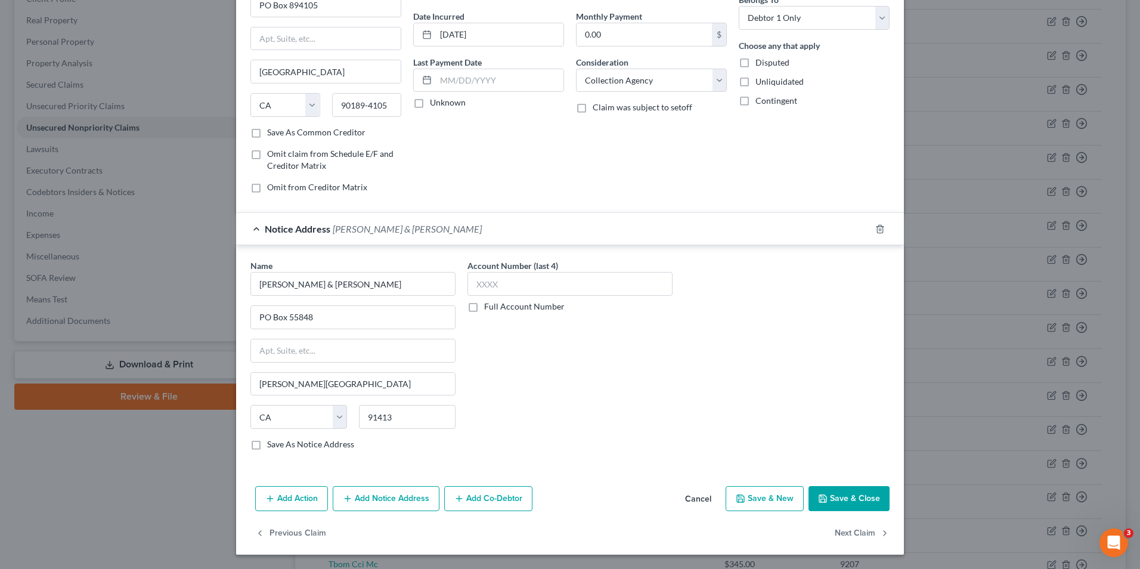
click at [829, 499] on button "Save & Close" at bounding box center [849, 498] width 81 height 25
type input "0"
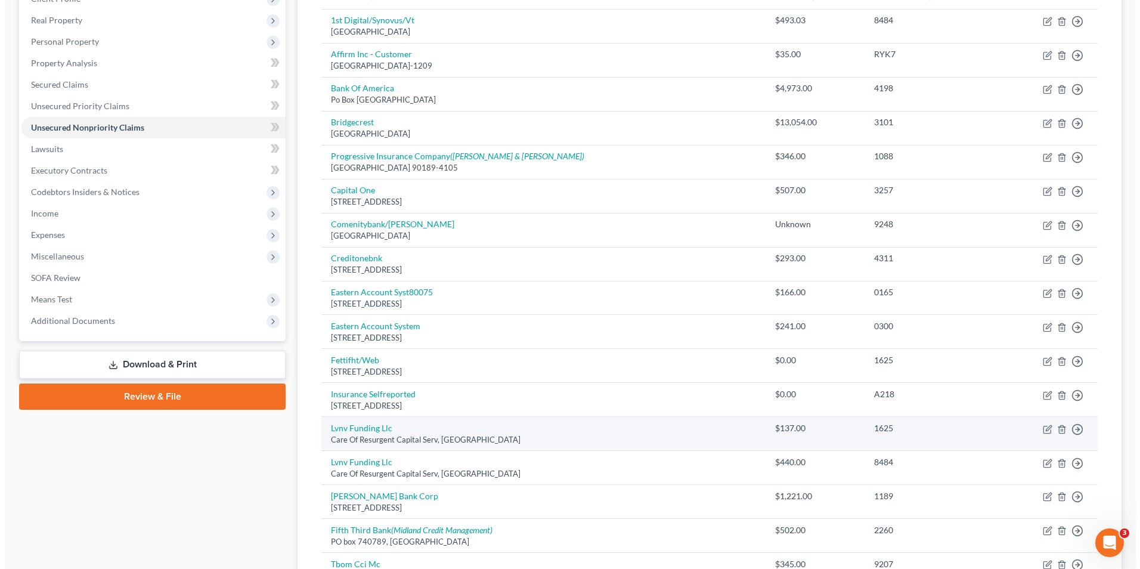
scroll to position [239, 0]
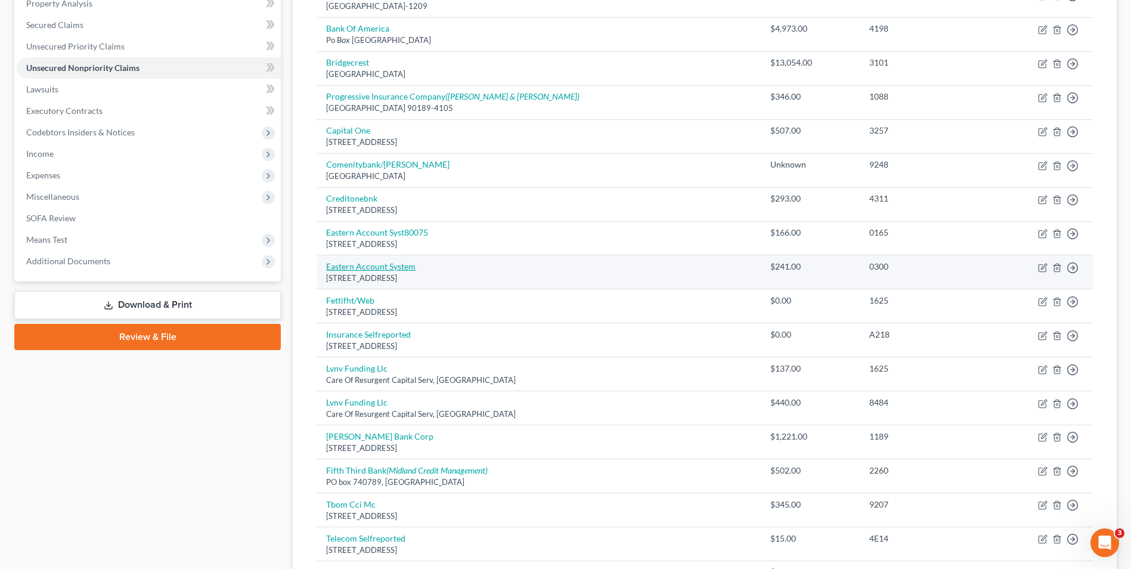
click at [398, 268] on link "Eastern Account System" at bounding box center [370, 266] width 89 height 10
select select "6"
select select "1"
select select "0"
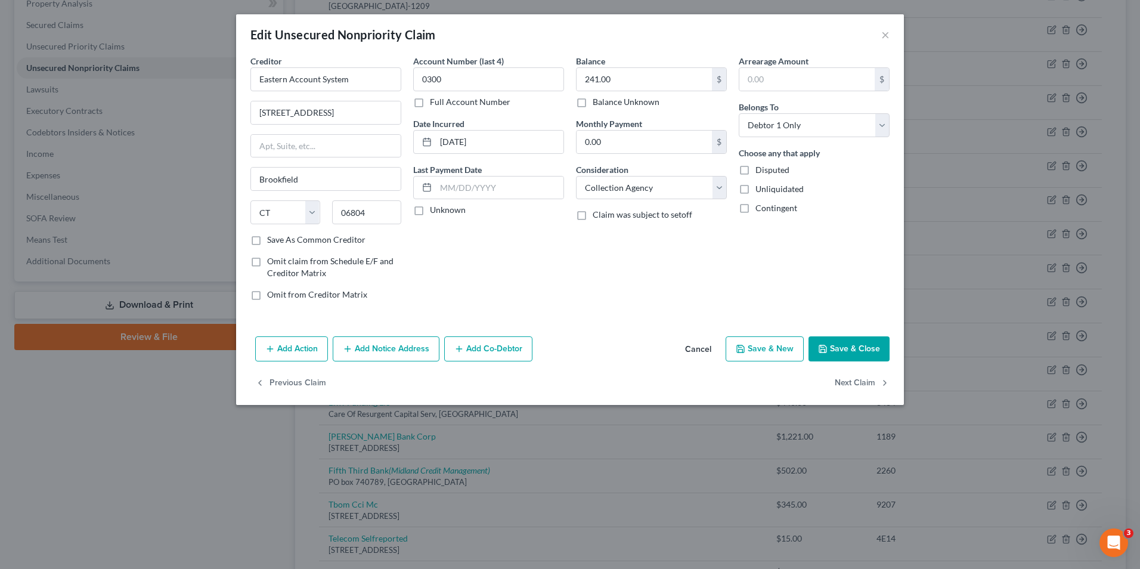
click at [412, 356] on button "Add Notice Address" at bounding box center [386, 348] width 107 height 25
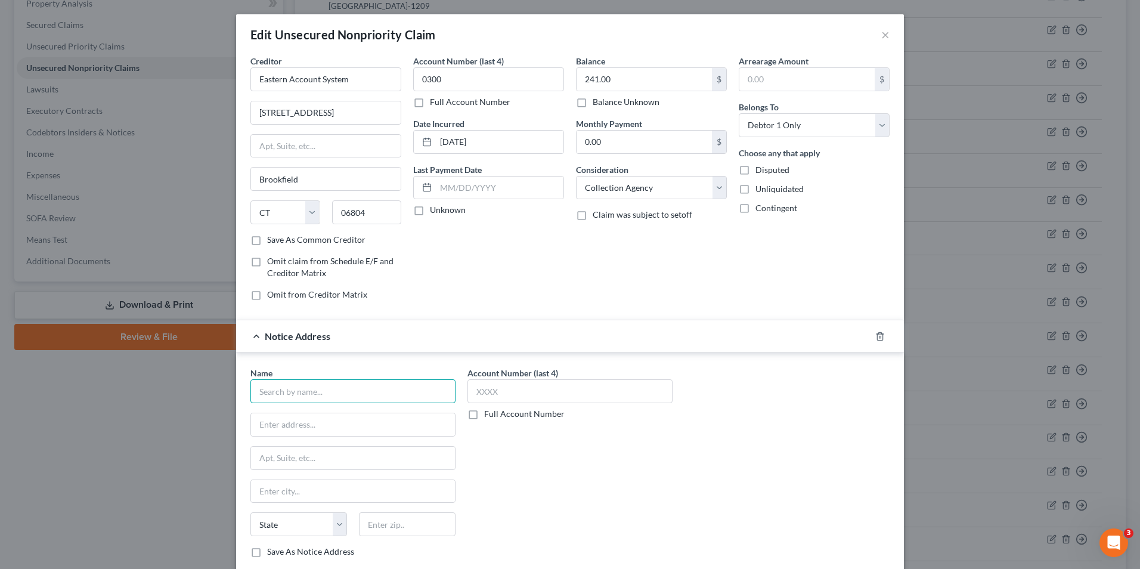
drag, startPoint x: 325, startPoint y: 393, endPoint x: 262, endPoint y: 326, distance: 91.6
click at [293, 364] on div "Name * State [US_STATE] AK AR AZ CA CO CT DE DC [GEOGRAPHIC_DATA] [GEOGRAPHIC_D…" at bounding box center [570, 464] width 668 height 224
type input "Eastern Account System"
drag, startPoint x: 335, startPoint y: 114, endPoint x: 260, endPoint y: 114, distance: 74.5
click at [191, 104] on div "Edit Unsecured Nonpriority Claim × Creditor * Eastern Account System [STREET_AD…" at bounding box center [570, 284] width 1140 height 569
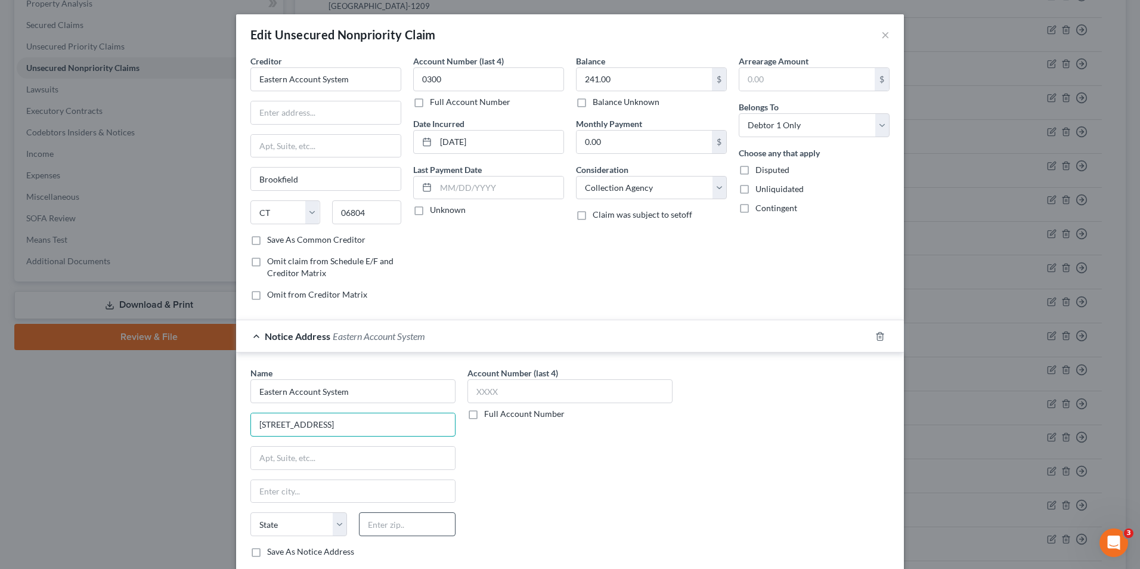
type input "[STREET_ADDRESS]"
click at [395, 521] on input "text" at bounding box center [407, 524] width 97 height 24
type input "06804"
type input "Brookfield"
select select "6"
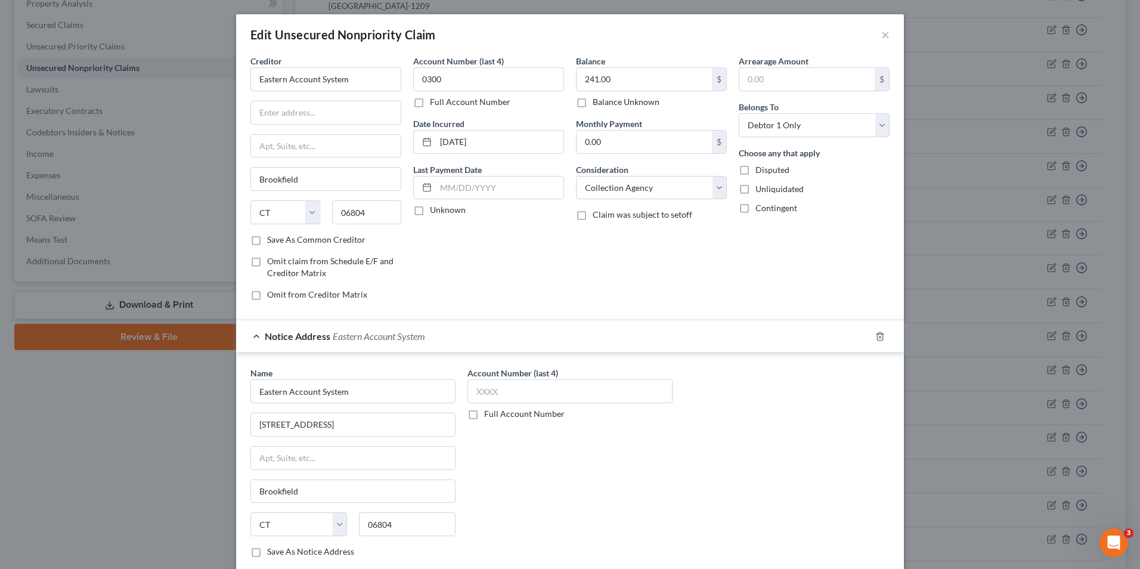
click at [551, 513] on div "Account Number (last 4) Full Account Number" at bounding box center [570, 467] width 217 height 200
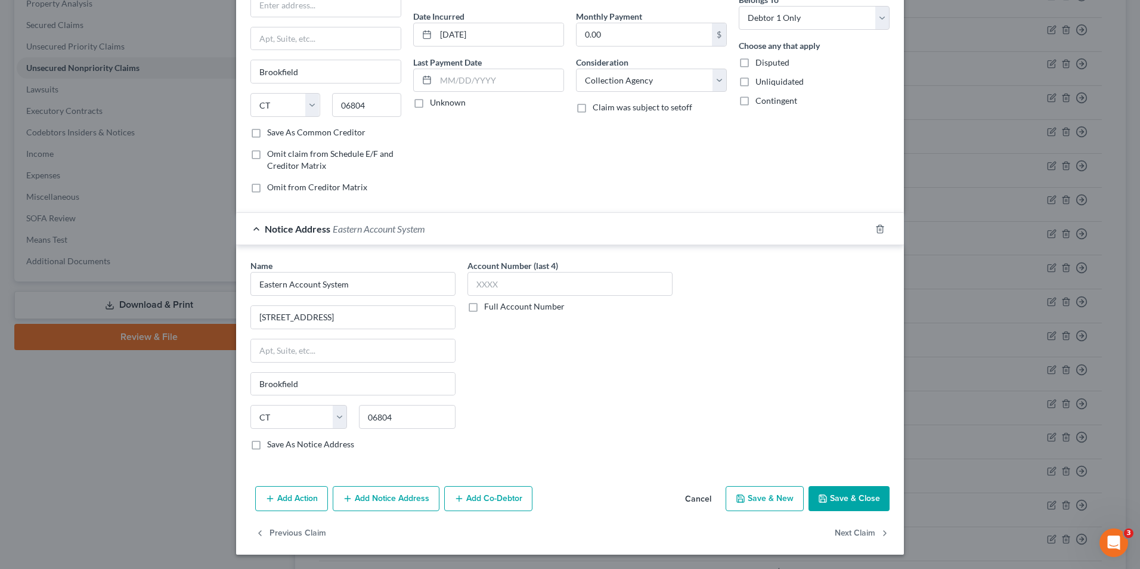
scroll to position [0, 0]
drag, startPoint x: 315, startPoint y: 440, endPoint x: 426, endPoint y: 264, distance: 208.3
click at [316, 440] on label "Save As Notice Address" at bounding box center [310, 444] width 87 height 12
click at [280, 440] on input "Save As Notice Address" at bounding box center [276, 442] width 8 height 8
checkbox input "true"
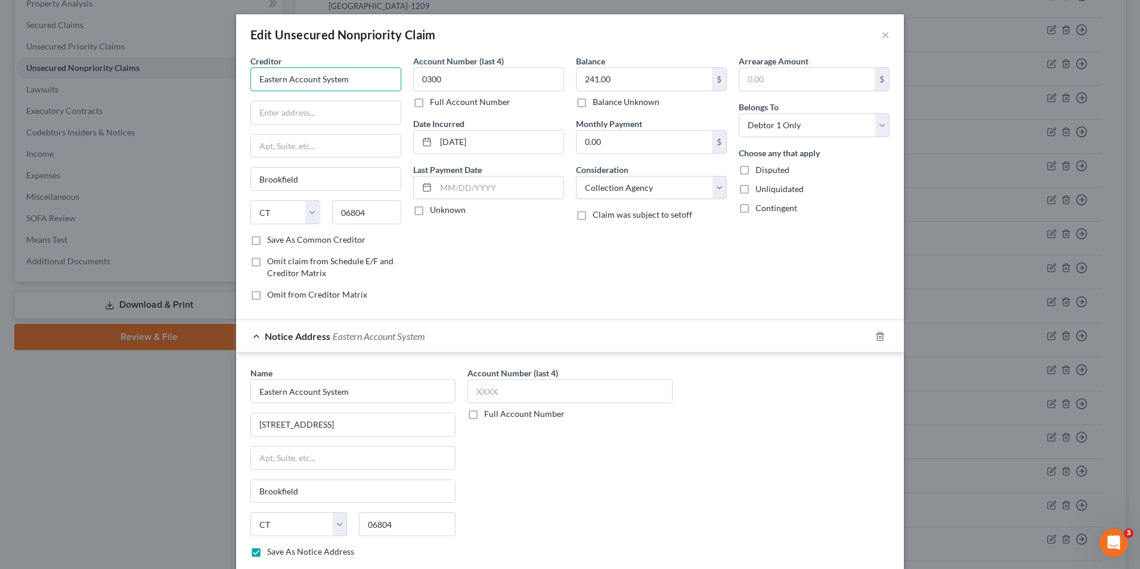
drag, startPoint x: 236, startPoint y: 61, endPoint x: 203, endPoint y: 59, distance: 33.5
click at [213, 60] on div "Edit Unsecured Nonpriority Claim × Creditor * Eastern Account System [GEOGRAPHI…" at bounding box center [570, 284] width 1140 height 569
type input "Wow Equipment"
click at [305, 119] on input "text" at bounding box center [326, 112] width 150 height 23
type input "[STREET_ADDRESS]"
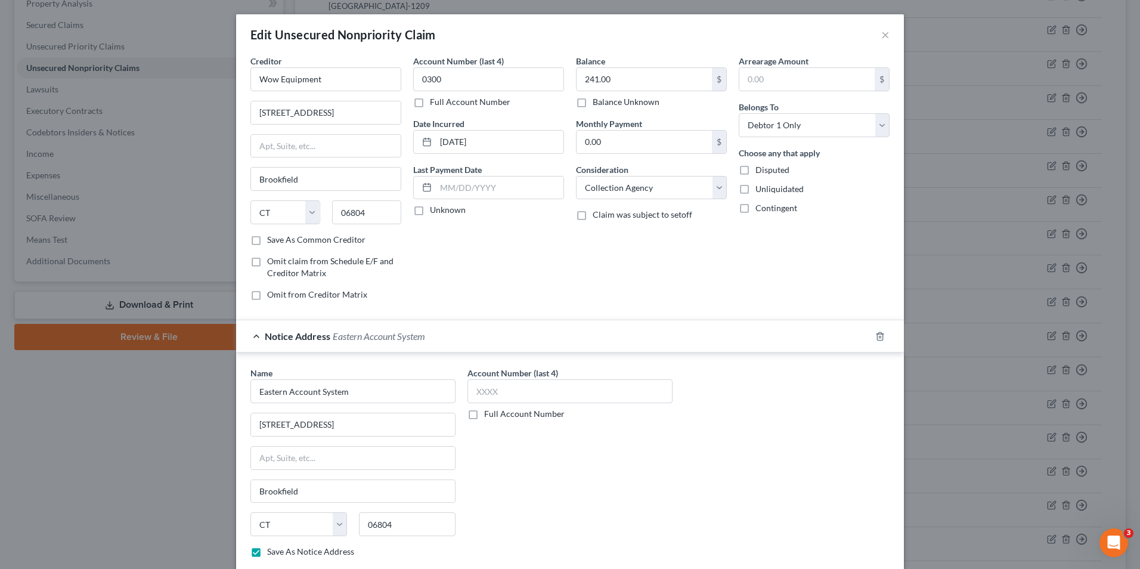
click at [432, 230] on div "Account Number (last 4) 0300 Full Account Number Date Incurred [DATE] Last Paym…" at bounding box center [488, 182] width 163 height 255
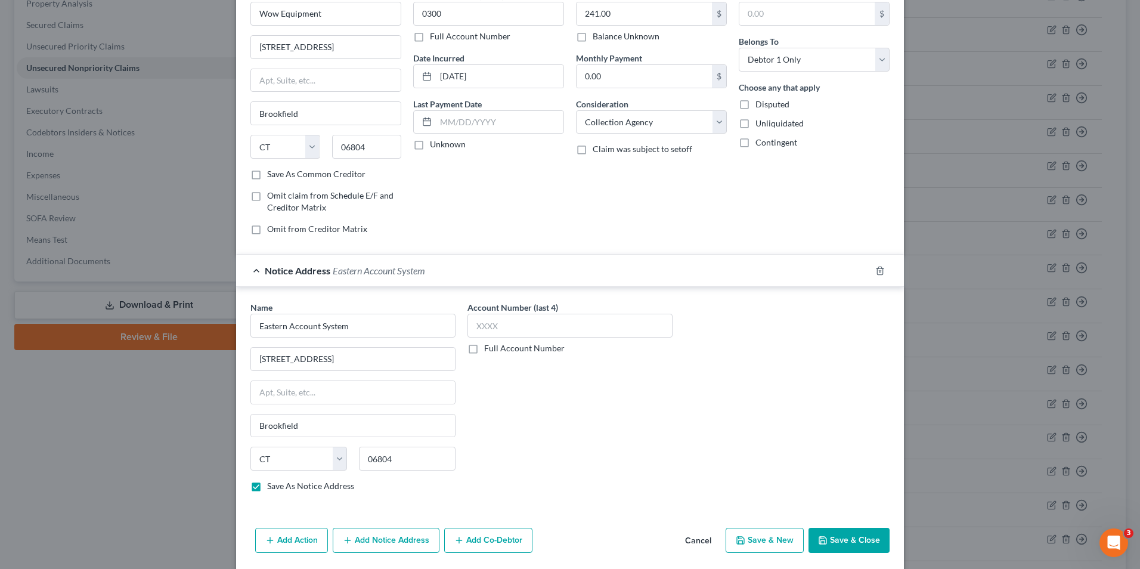
scroll to position [48, 0]
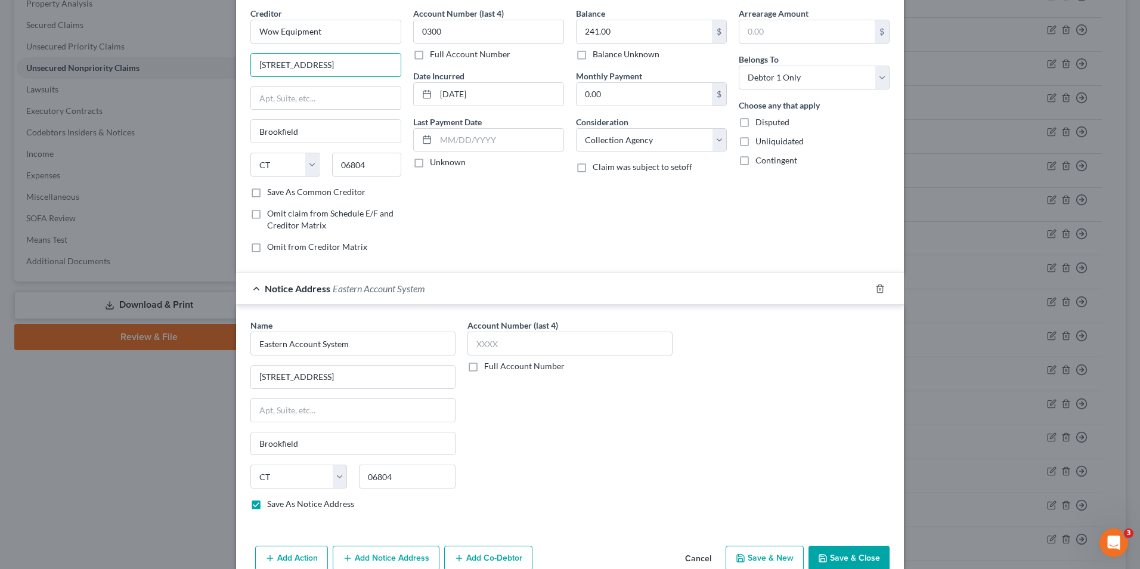
drag, startPoint x: 341, startPoint y: 68, endPoint x: 139, endPoint y: 38, distance: 203.8
click at [139, 38] on div "Edit Unsecured Nonpriority Claim × Creditor * Wow Equipment [STREET_ADDRESS][US…" at bounding box center [570, 284] width 1140 height 569
paste input "PO BOX 4350"
type input "PO BOX 4350"
drag, startPoint x: 368, startPoint y: 167, endPoint x: 325, endPoint y: 164, distance: 43.0
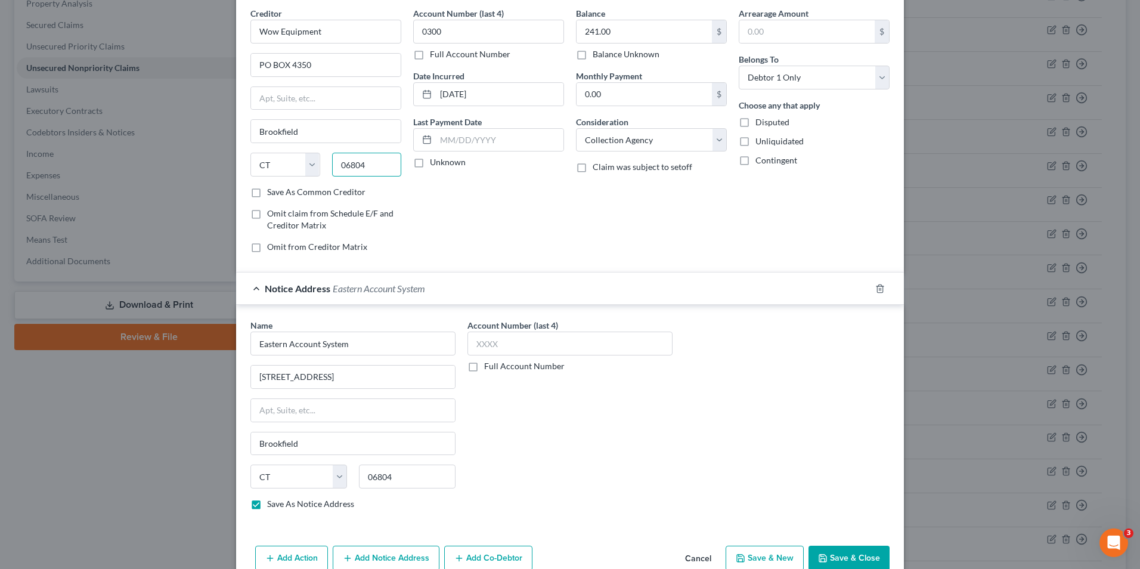
click at [318, 168] on div "State [US_STATE] AK AR AZ CA CO CT DE DC [GEOGRAPHIC_DATA] [GEOGRAPHIC_DATA] GU…" at bounding box center [326, 169] width 163 height 33
paste input "60197"
type input "60197"
click at [485, 217] on div "Account Number (last 4) 0300 Full Account Number Date Incurred [DATE] Last Paym…" at bounding box center [488, 134] width 163 height 255
type input "[PERSON_NAME] Stream"
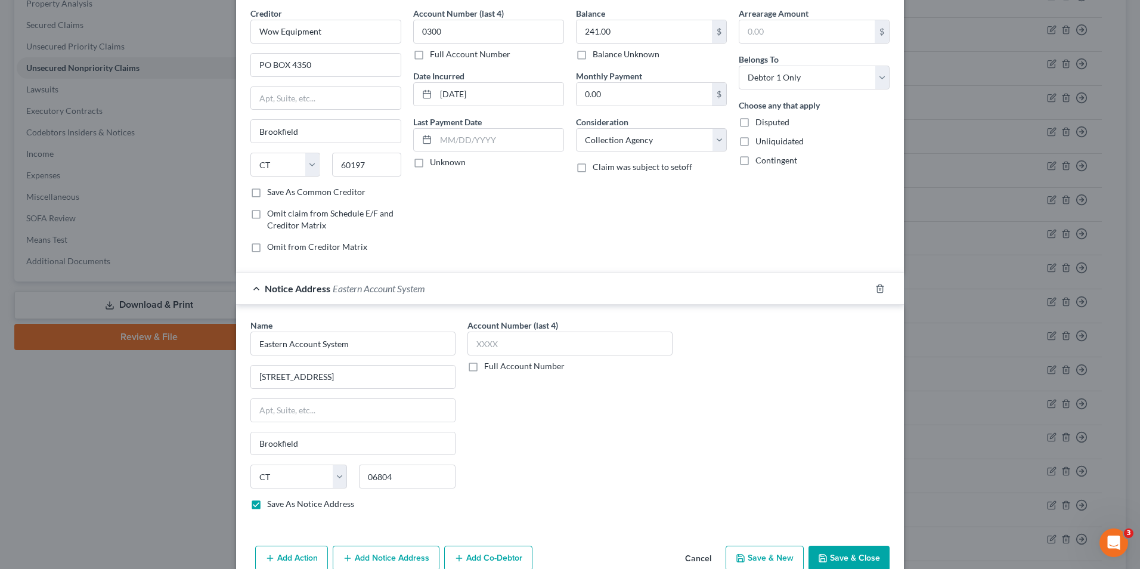
select select "14"
click at [839, 552] on button "Save & Close" at bounding box center [849, 558] width 81 height 25
checkbox input "false"
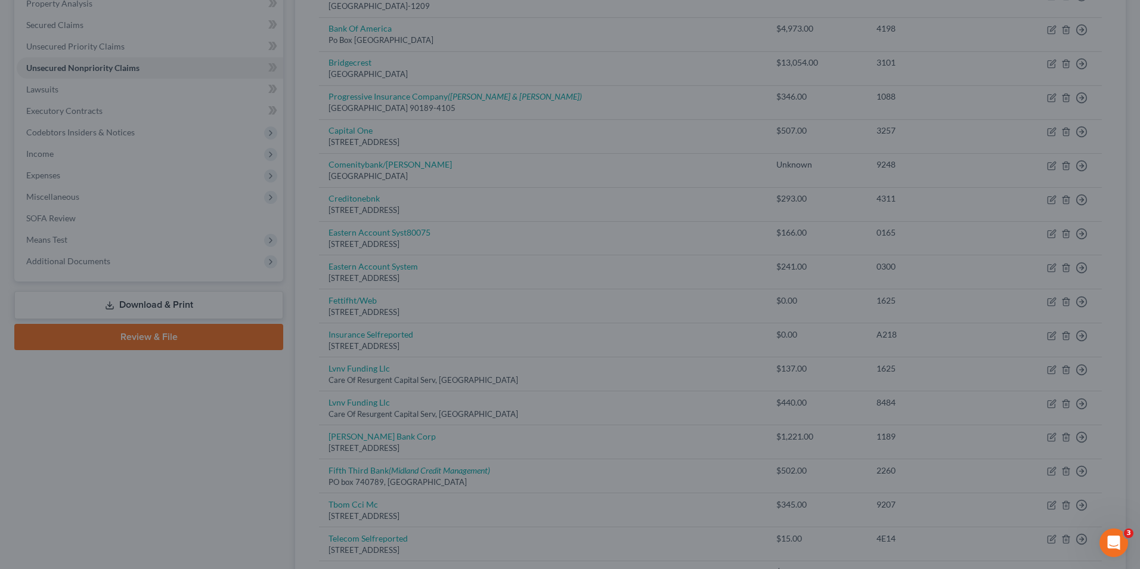
type input "0"
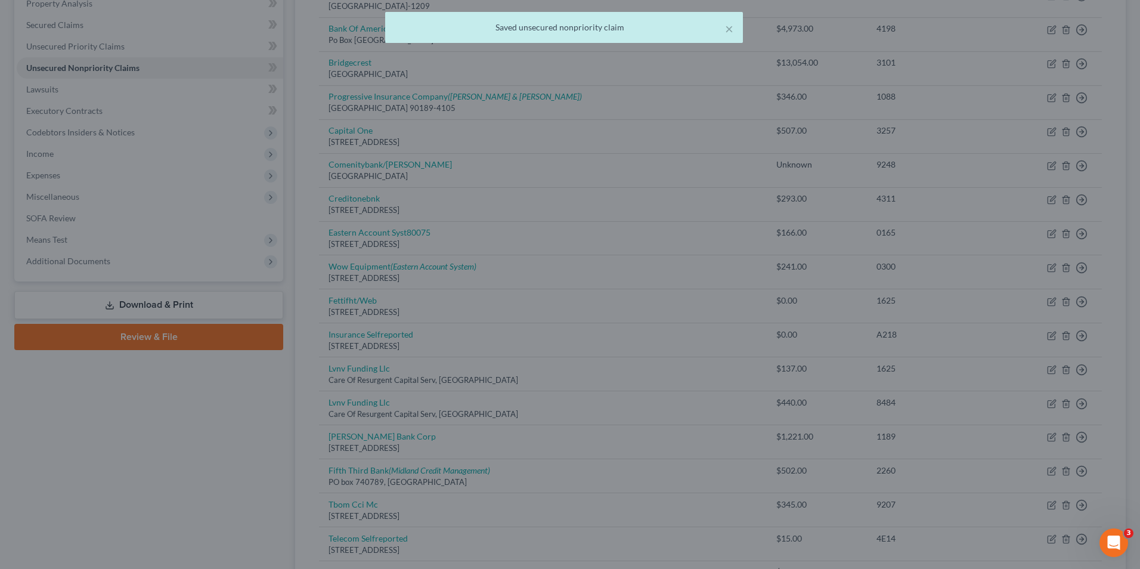
scroll to position [0, 0]
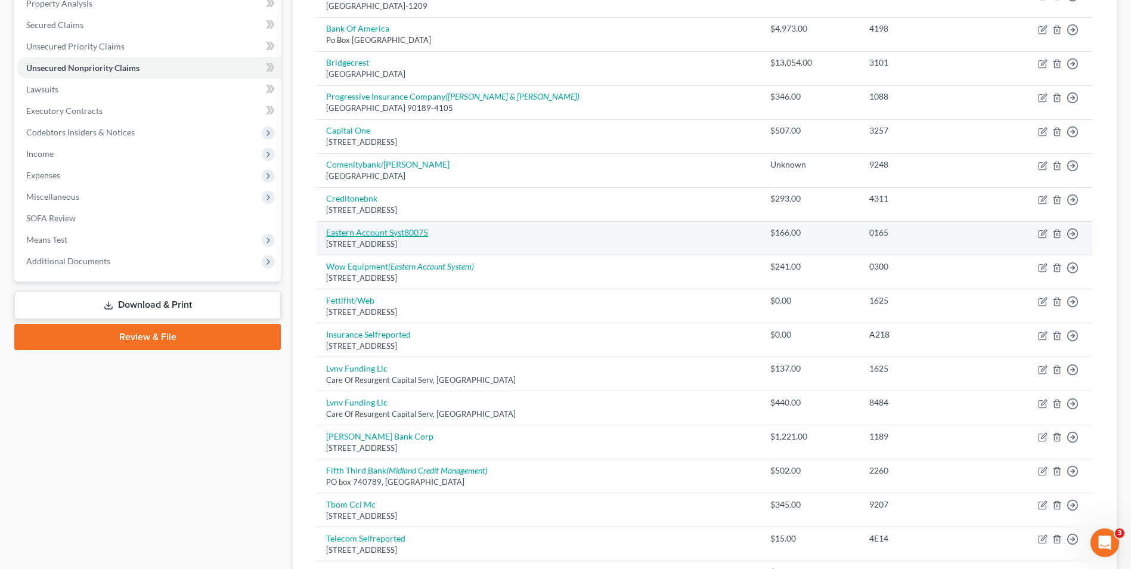
click at [403, 235] on link "Eastern Account Syst80075" at bounding box center [377, 232] width 102 height 10
select select "6"
select select "1"
select select "0"
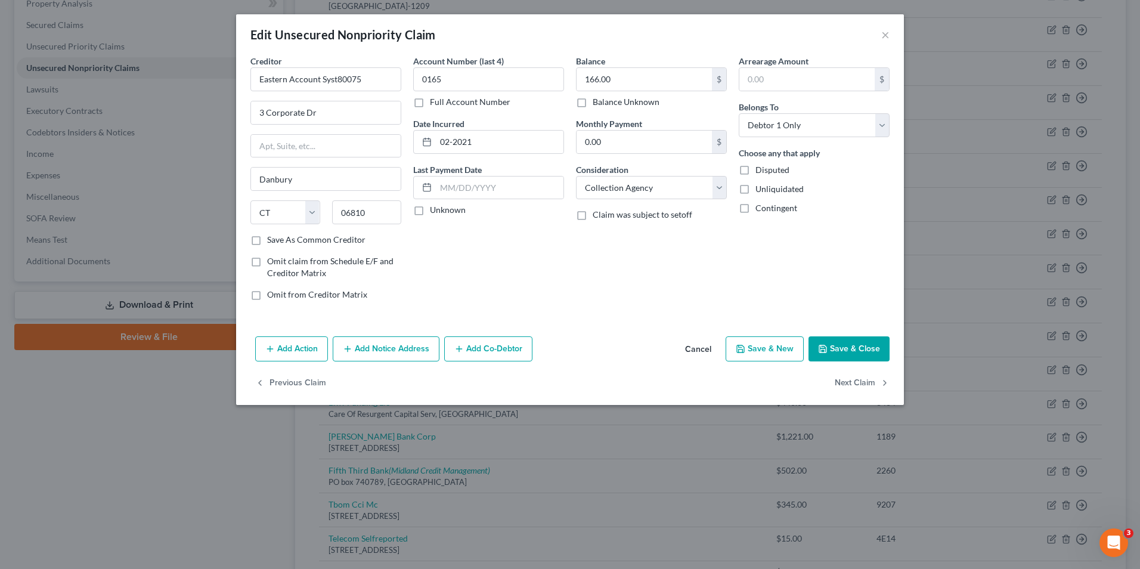
click at [392, 361] on div "Add Action Add Notice Address Add Co-Debtor Cancel Save & New Save & Close" at bounding box center [570, 351] width 668 height 39
click at [391, 349] on button "Add Notice Address" at bounding box center [386, 348] width 107 height 25
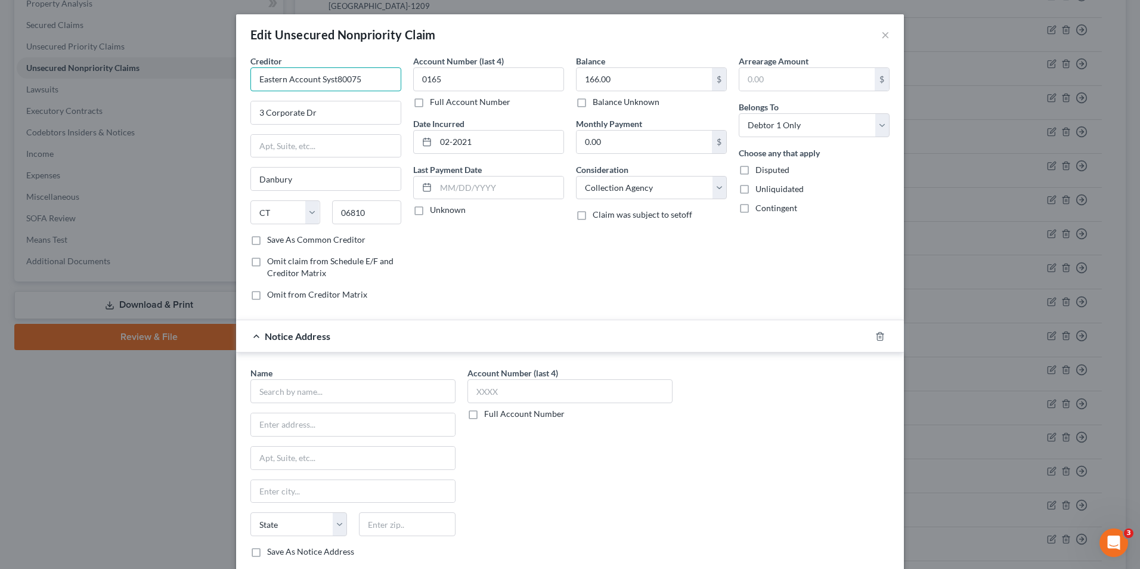
drag, startPoint x: 296, startPoint y: 75, endPoint x: 269, endPoint y: 78, distance: 27.5
click at [267, 75] on input "Eastern Account Syst80075" at bounding box center [325, 79] width 151 height 24
click at [350, 84] on input "Eastern Account Syst80075" at bounding box center [325, 79] width 151 height 24
click at [360, 79] on input "Eastern Account Syst80075" at bounding box center [325, 79] width 151 height 24
drag, startPoint x: 364, startPoint y: 79, endPoint x: 254, endPoint y: 85, distance: 110.5
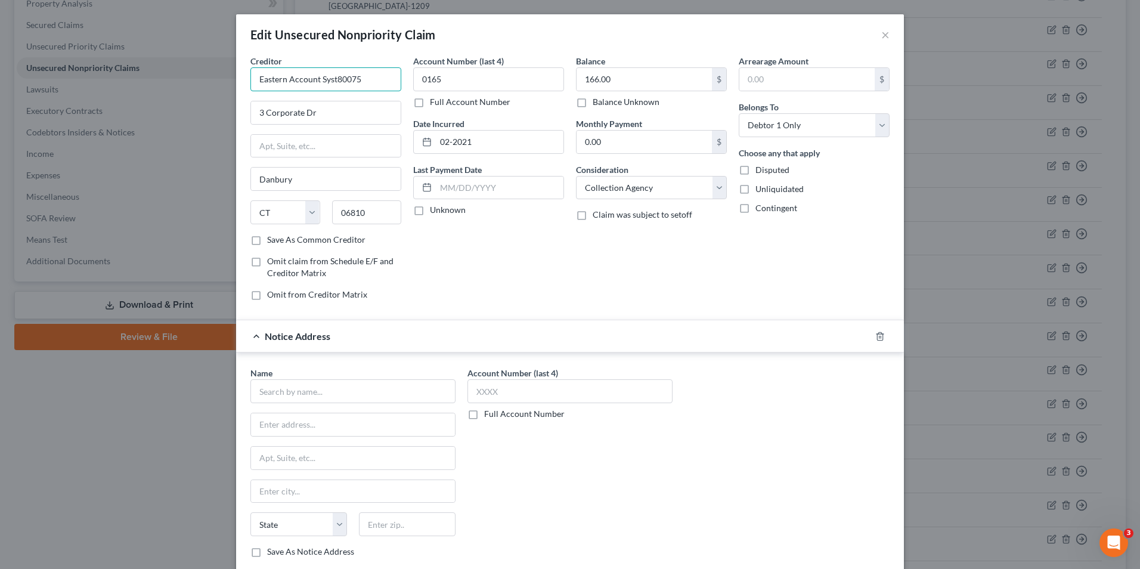
click at [172, 78] on div "Edit Unsecured Nonpriority Claim × Creditor * Eastern Account Syst80075 3 Corpo…" at bounding box center [570, 284] width 1140 height 569
type input "Eastern Account Syst80075"
drag, startPoint x: 318, startPoint y: 110, endPoint x: 259, endPoint y: 114, distance: 59.2
click at [258, 114] on input "3 Corporate Dr" at bounding box center [326, 112] width 150 height 23
click at [317, 119] on input "3 Corporate Dr" at bounding box center [326, 112] width 150 height 23
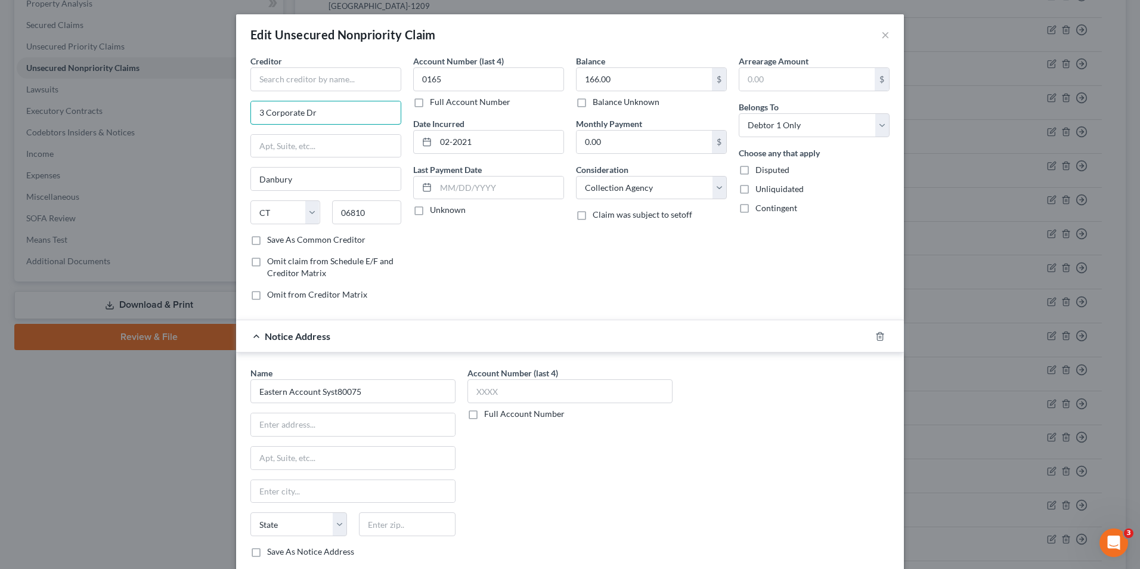
drag, startPoint x: 240, startPoint y: 106, endPoint x: 279, endPoint y: 115, distance: 40.4
click at [173, 101] on div "Edit Unsecured Nonpriority Claim × Creditor * 3 Corporate Dr [PERSON_NAME] Stat…" at bounding box center [570, 284] width 1140 height 569
type input "3 Corporate Dr"
drag, startPoint x: 306, startPoint y: 171, endPoint x: 270, endPoint y: 182, distance: 38.1
click at [227, 188] on div "Edit Unsecured Nonpriority Claim × Creditor * [GEOGRAPHIC_DATA] [US_STATE] AK […" at bounding box center [570, 284] width 1140 height 569
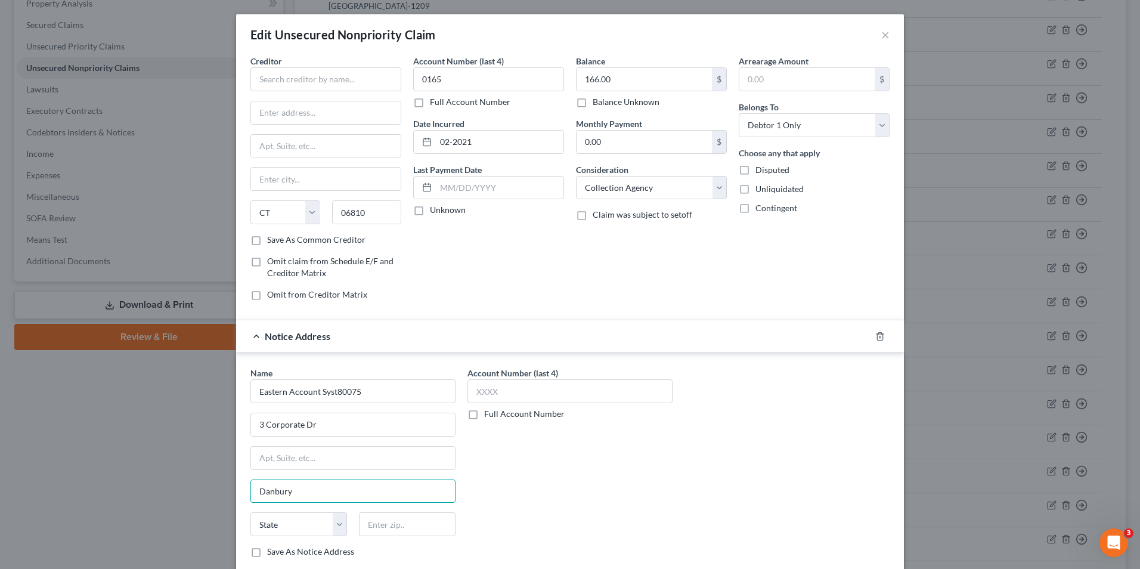
type input "Danbury"
drag, startPoint x: 320, startPoint y: 219, endPoint x: 338, endPoint y: 217, distance: 18.6
click at [317, 222] on div "State [US_STATE] AK AR AZ CA CO CT DE DC [GEOGRAPHIC_DATA] [GEOGRAPHIC_DATA] GU…" at bounding box center [326, 216] width 163 height 33
type input "06810"
click at [481, 490] on div "Account Number (last 4) Full Account Number" at bounding box center [570, 467] width 217 height 200
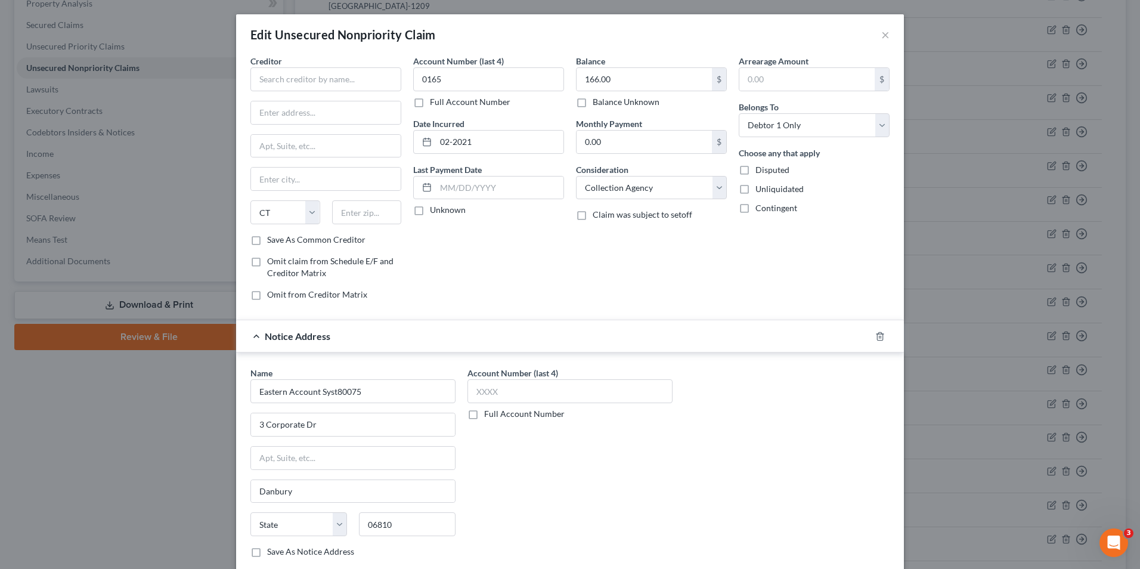
select select "6"
click at [277, 57] on span "Creditor" at bounding box center [266, 61] width 32 height 10
click at [283, 85] on input "text" at bounding box center [325, 79] width 151 height 24
type input "Wow Service Unpaid"
click at [311, 105] on input "text" at bounding box center [326, 112] width 150 height 23
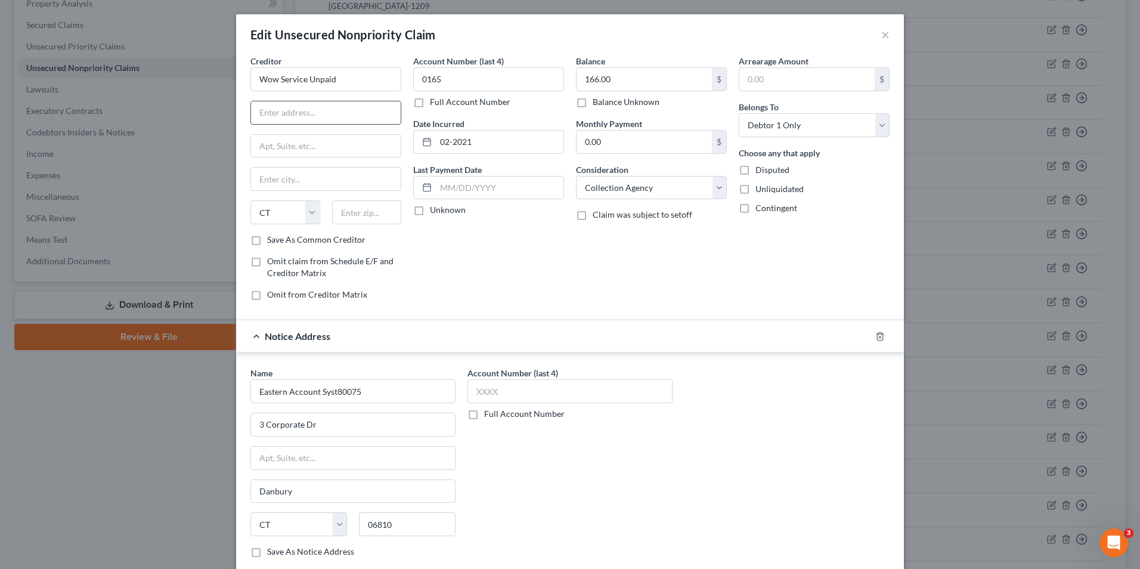
paste input "PO BOX 4350"
type input "PO BOX 4350"
click at [369, 216] on input "text" at bounding box center [367, 212] width 70 height 24
paste input "60197"
type input "60197"
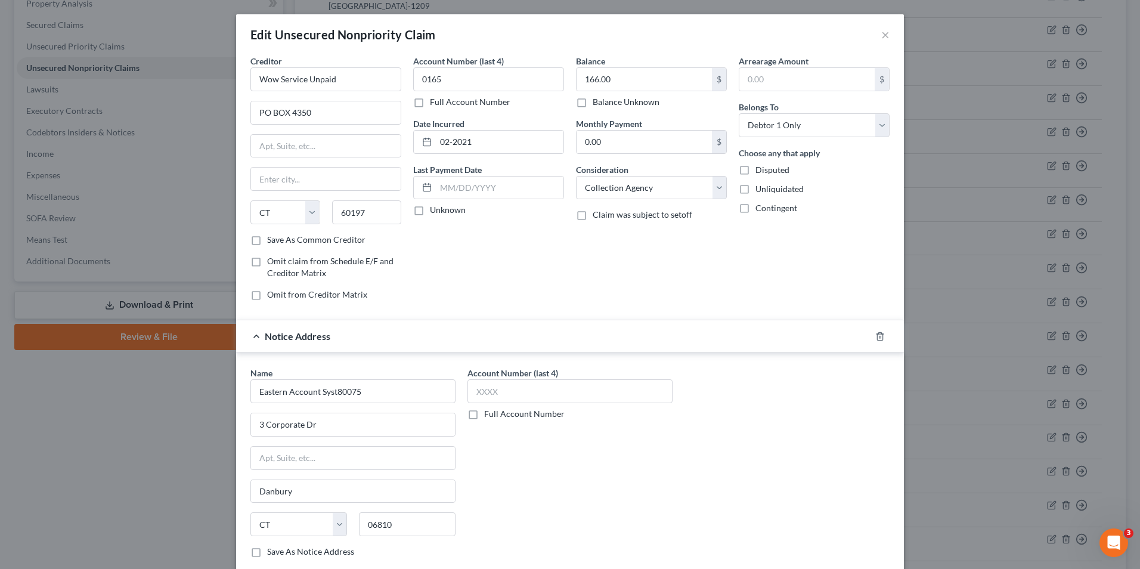
click at [472, 268] on div "Account Number (last 4) 0165 Full Account Number Date Incurred 02-2021 Last Pay…" at bounding box center [488, 182] width 163 height 255
type input "[PERSON_NAME] Stream"
select select "14"
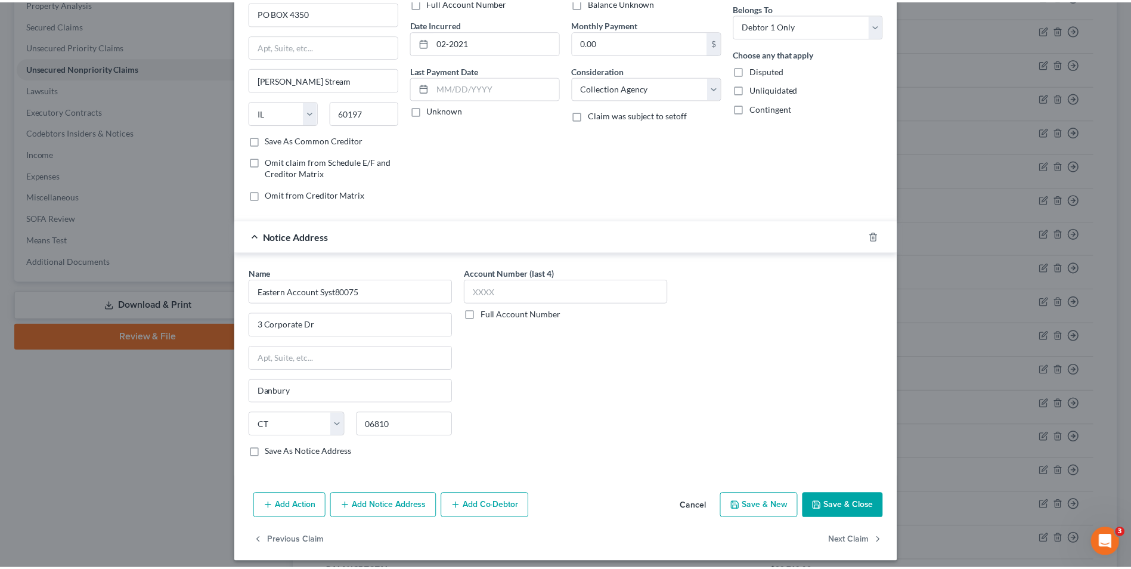
scroll to position [107, 0]
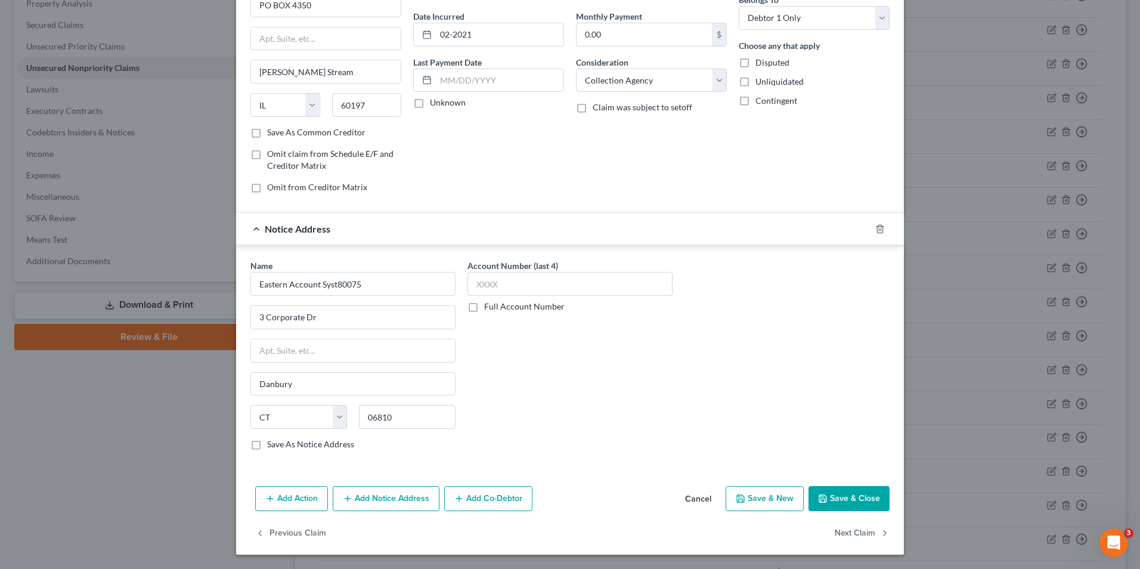
click at [833, 499] on button "Save & Close" at bounding box center [849, 498] width 81 height 25
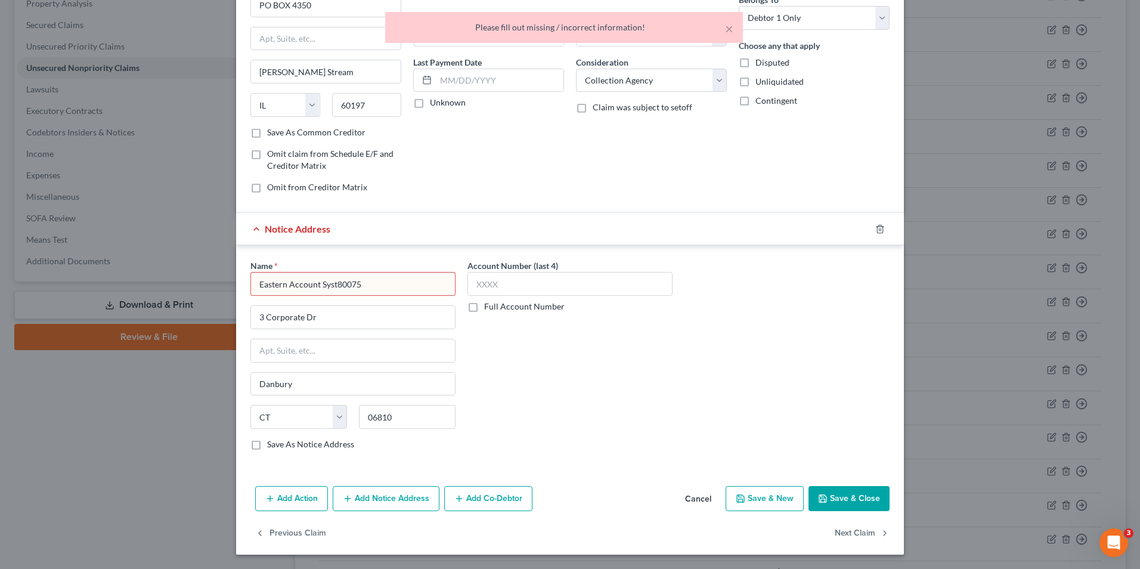
drag, startPoint x: 389, startPoint y: 292, endPoint x: 332, endPoint y: 295, distance: 57.3
click at [332, 295] on input "Eastern Account Syst80075" at bounding box center [352, 284] width 205 height 24
type input "Eastern Account Syst"
click at [753, 402] on div "Name * Eastern Account Syst 3 Corporate Dr [PERSON_NAME] State [US_STATE] AK AR…" at bounding box center [570, 359] width 651 height 200
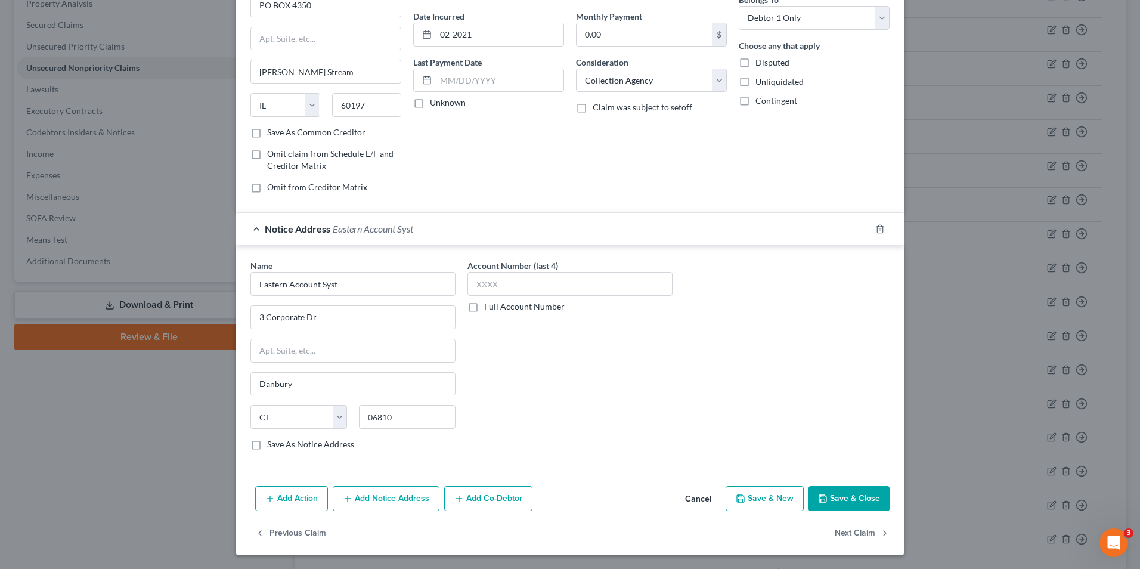
click at [831, 497] on button "Save & Close" at bounding box center [849, 498] width 81 height 25
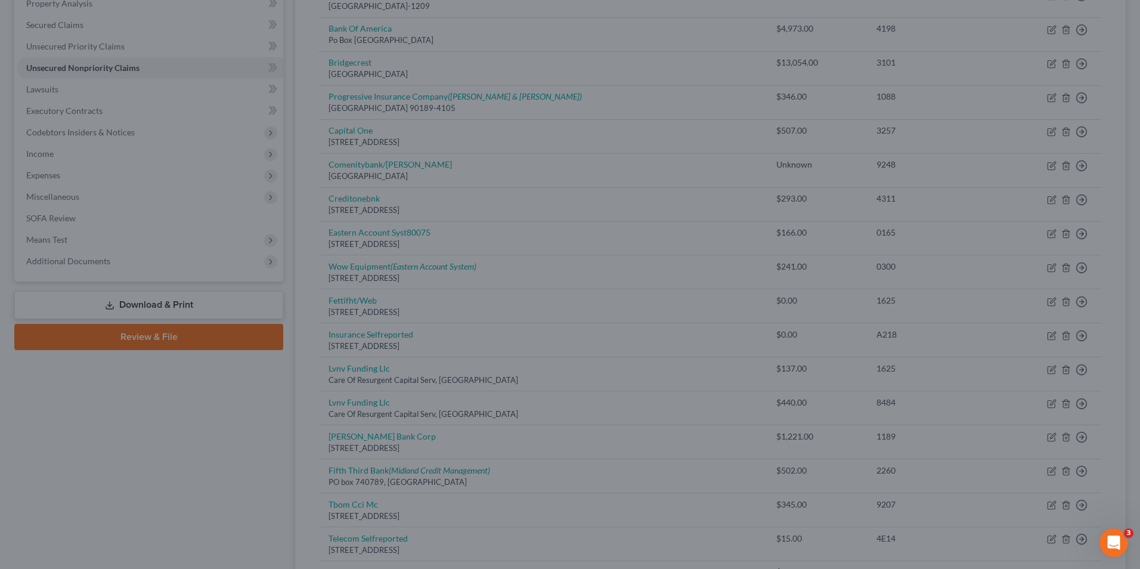
type input "0"
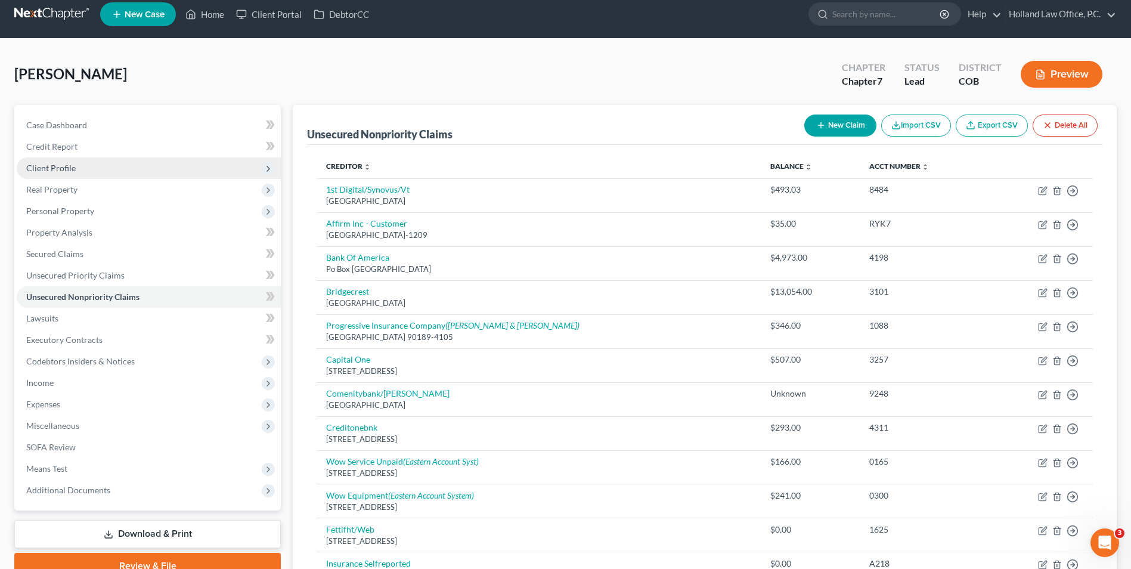
scroll to position [0, 0]
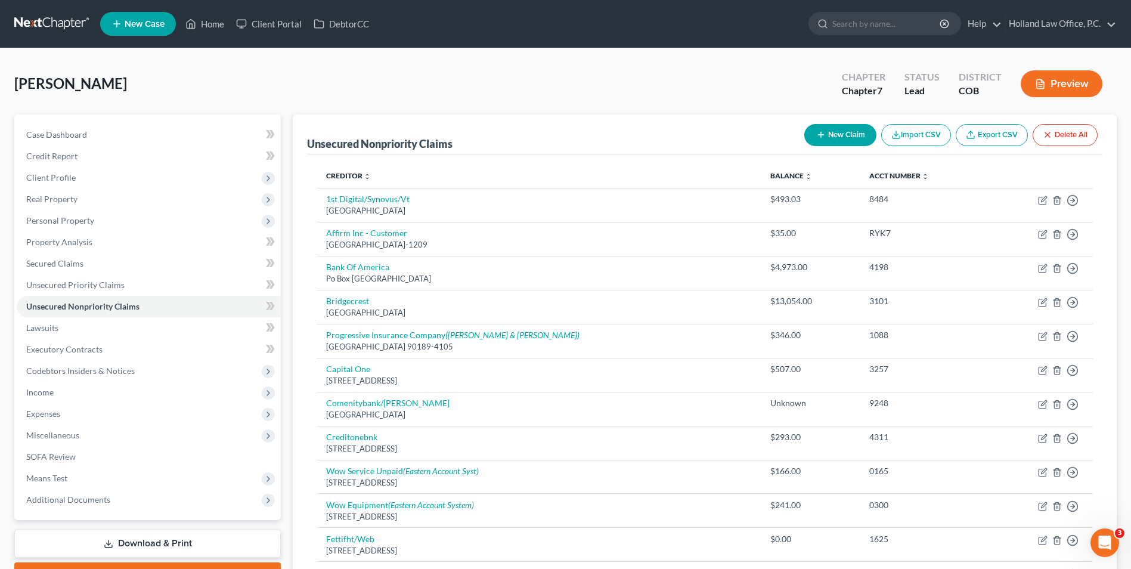
click at [185, 10] on ul "New Case Home Client Portal DebtorCC - No Result - See all results Or Press Ent…" at bounding box center [608, 23] width 1017 height 31
click at [201, 23] on link "Home" at bounding box center [205, 23] width 51 height 21
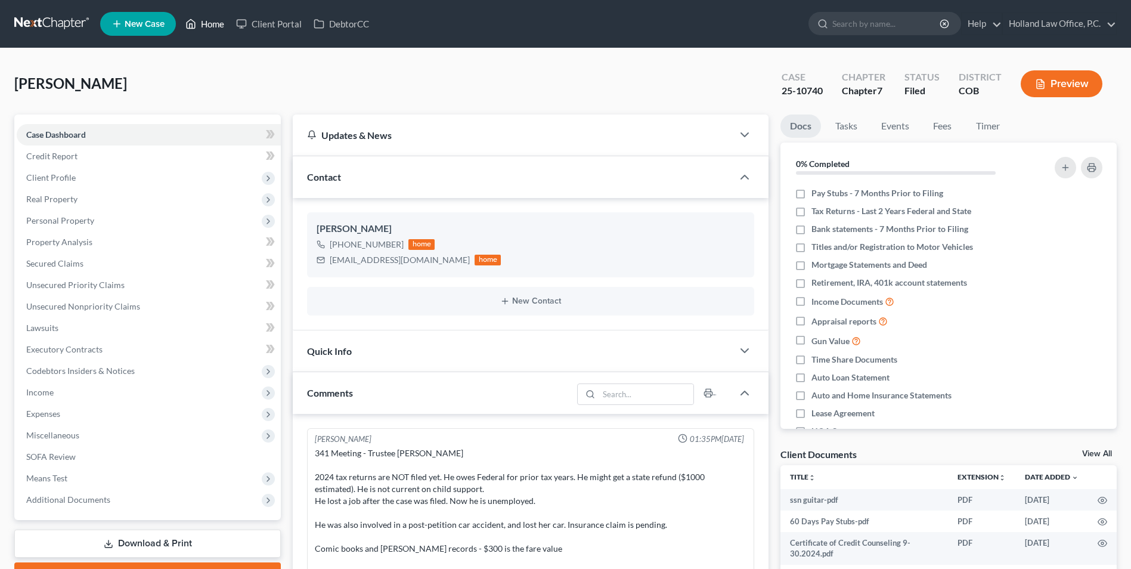
scroll to position [15, 0]
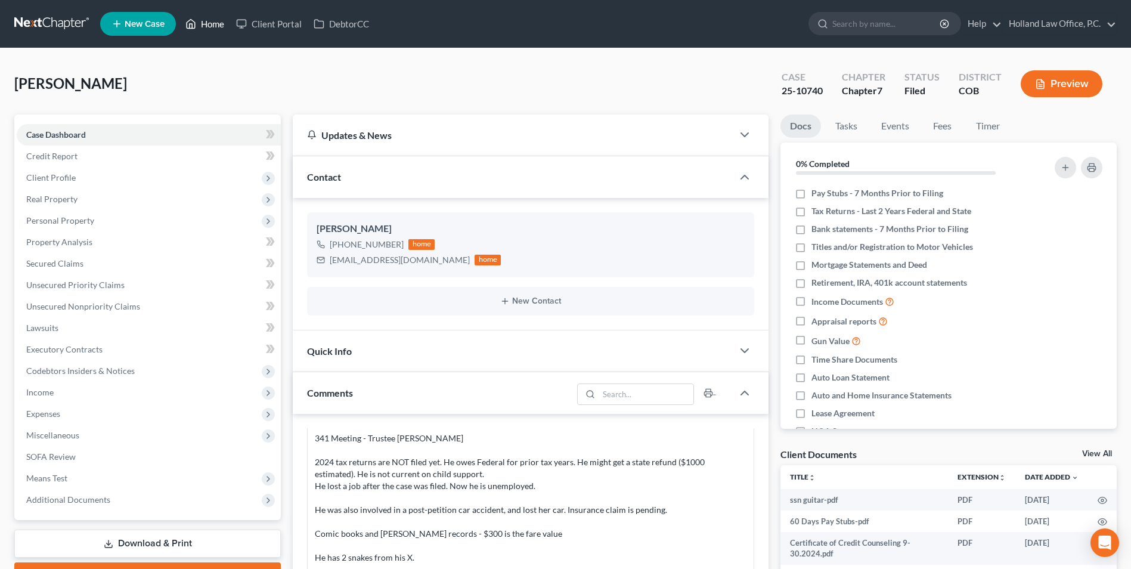
click at [206, 25] on link "Home" at bounding box center [205, 23] width 51 height 21
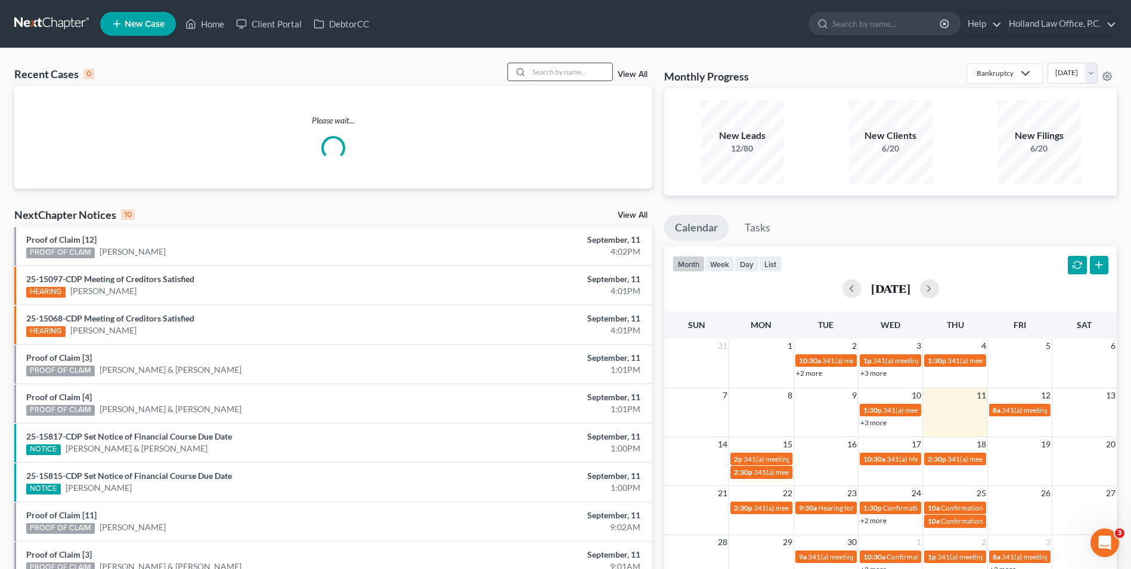
click at [562, 71] on input "search" at bounding box center [570, 71] width 83 height 17
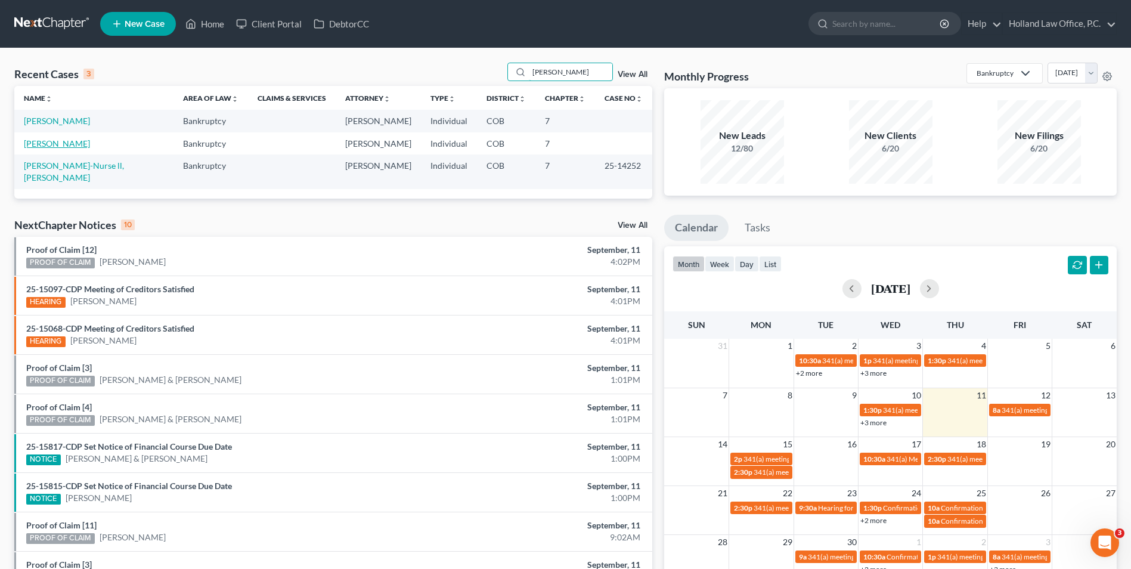
type input "[PERSON_NAME]"
click at [75, 146] on link "[PERSON_NAME]" at bounding box center [57, 143] width 66 height 10
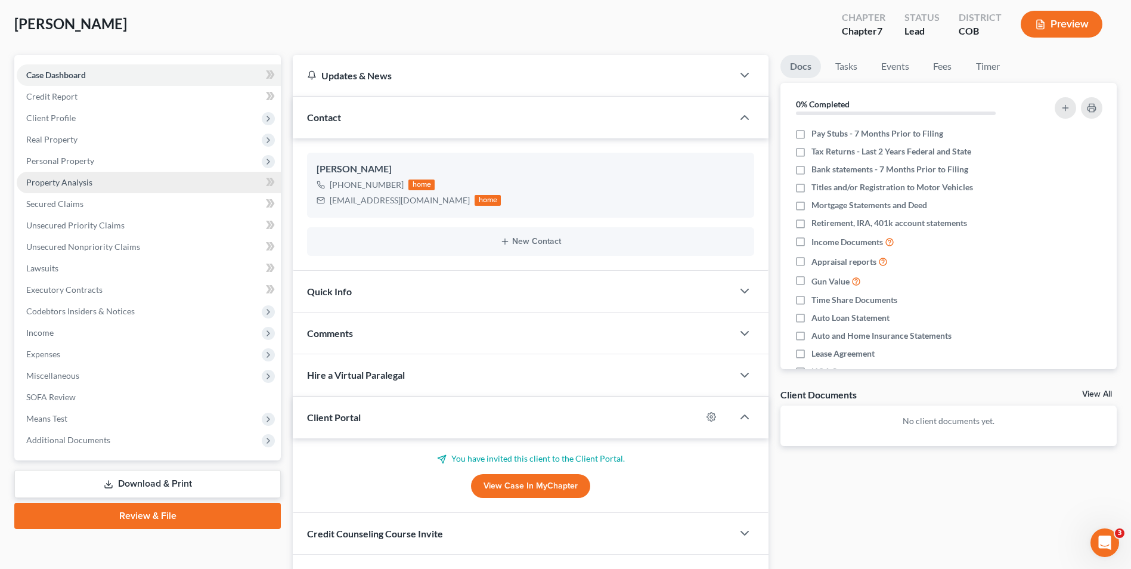
scroll to position [13, 0]
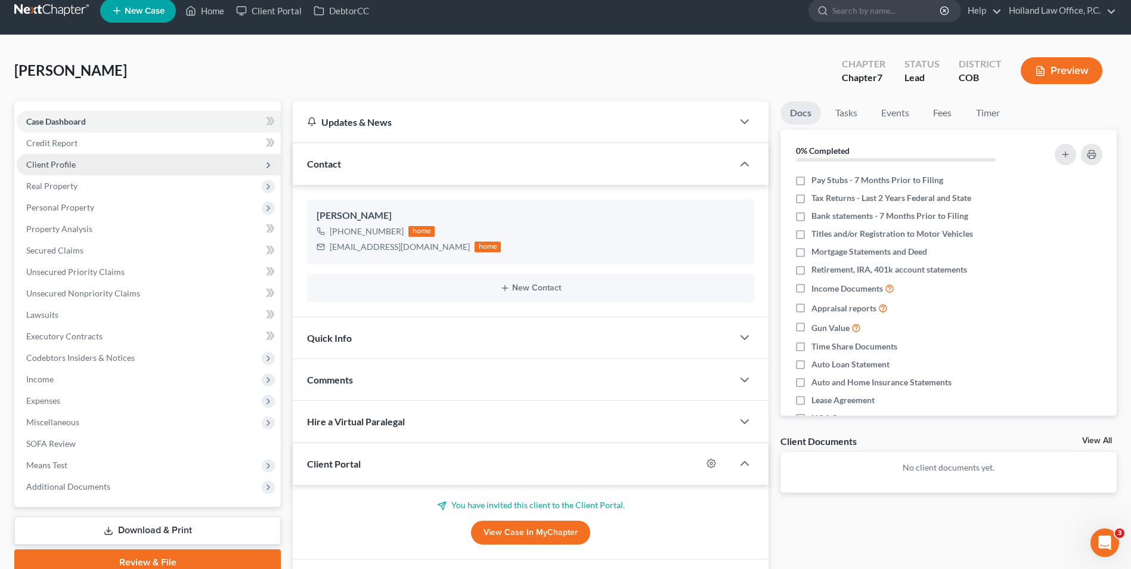
click at [71, 171] on span "Client Profile" at bounding box center [149, 164] width 264 height 21
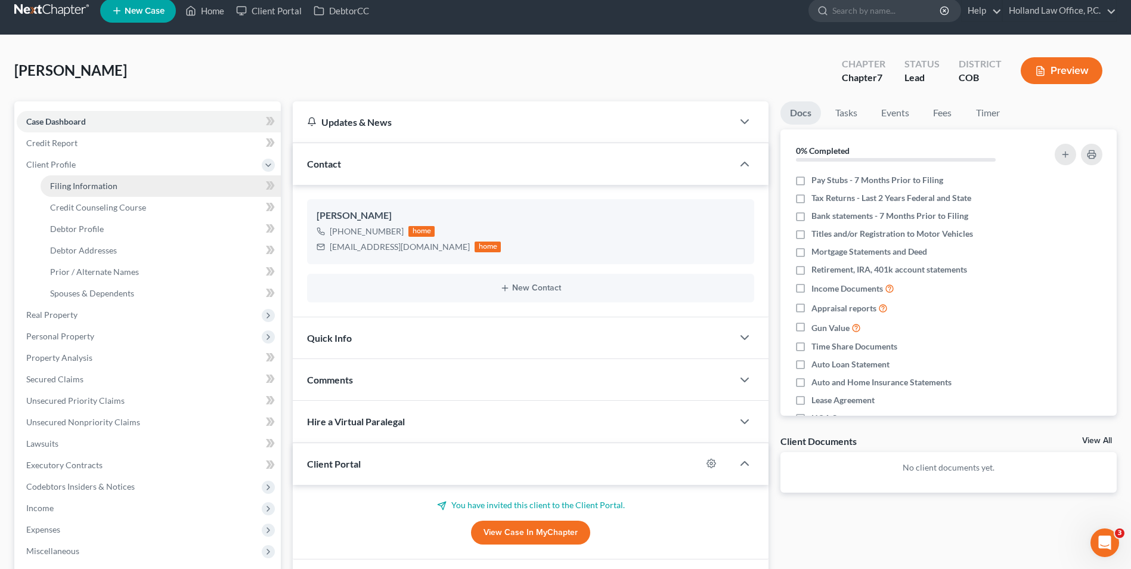
click at [72, 182] on span "Filing Information" at bounding box center [83, 186] width 67 height 10
select select "1"
select select "0"
select select "5"
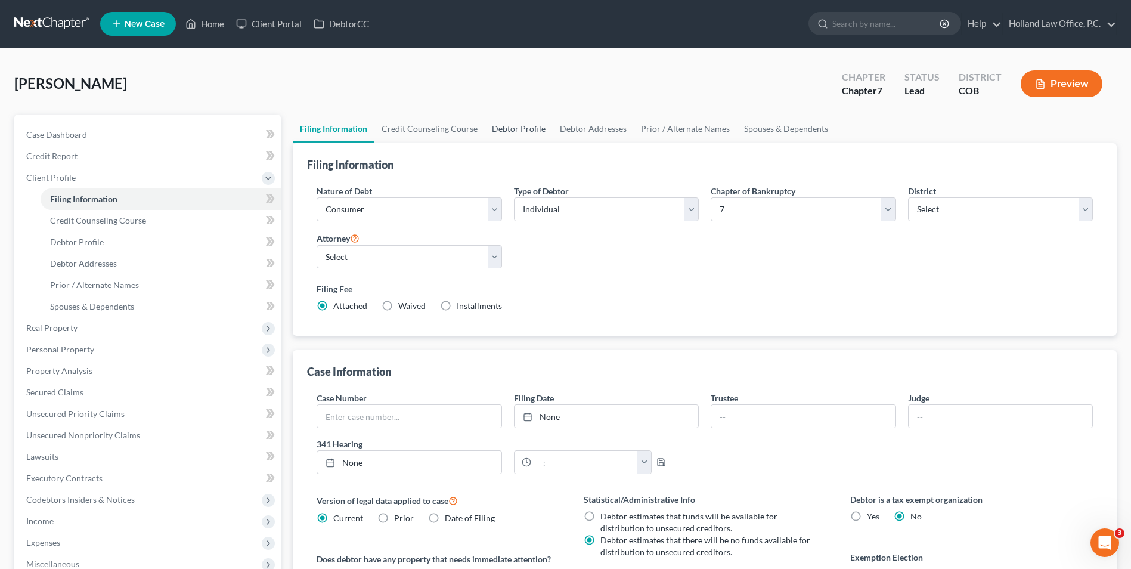
click at [519, 130] on link "Debtor Profile" at bounding box center [519, 128] width 68 height 29
select select "0"
select select "2"
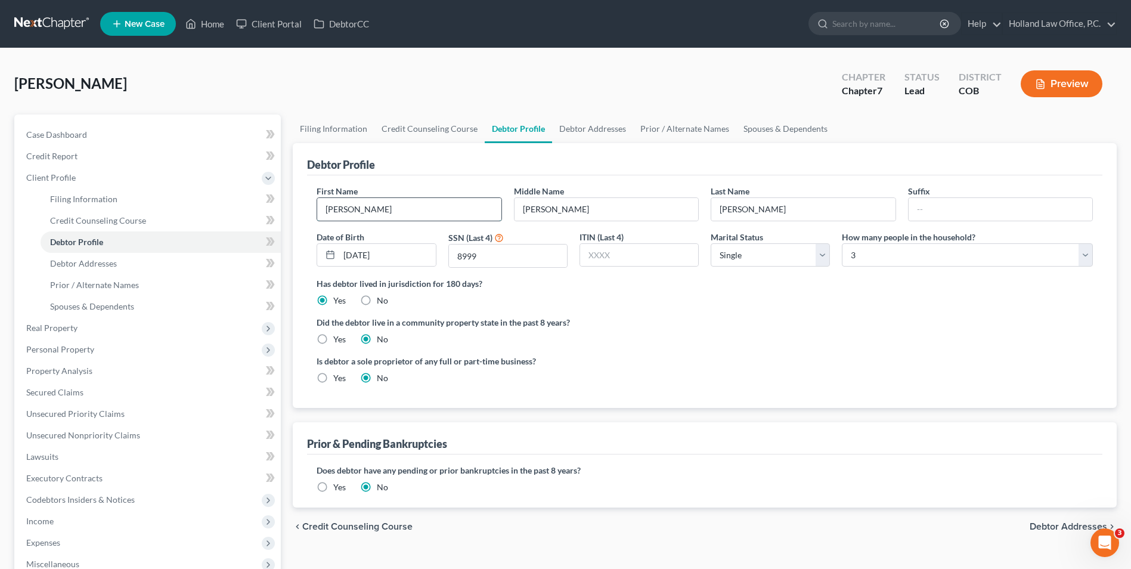
click at [406, 204] on input "[PERSON_NAME]" at bounding box center [409, 209] width 184 height 23
drag, startPoint x: 550, startPoint y: 208, endPoint x: 497, endPoint y: 208, distance: 53.1
click at [498, 208] on div "First Name Christopher Middle Name Lee Last Name Cooper Suffix Date of Birth 09…" at bounding box center [705, 231] width 788 height 92
click at [382, 216] on input "[PERSON_NAME]" at bounding box center [409, 209] width 184 height 23
type input "Christopher DO NOT USE"
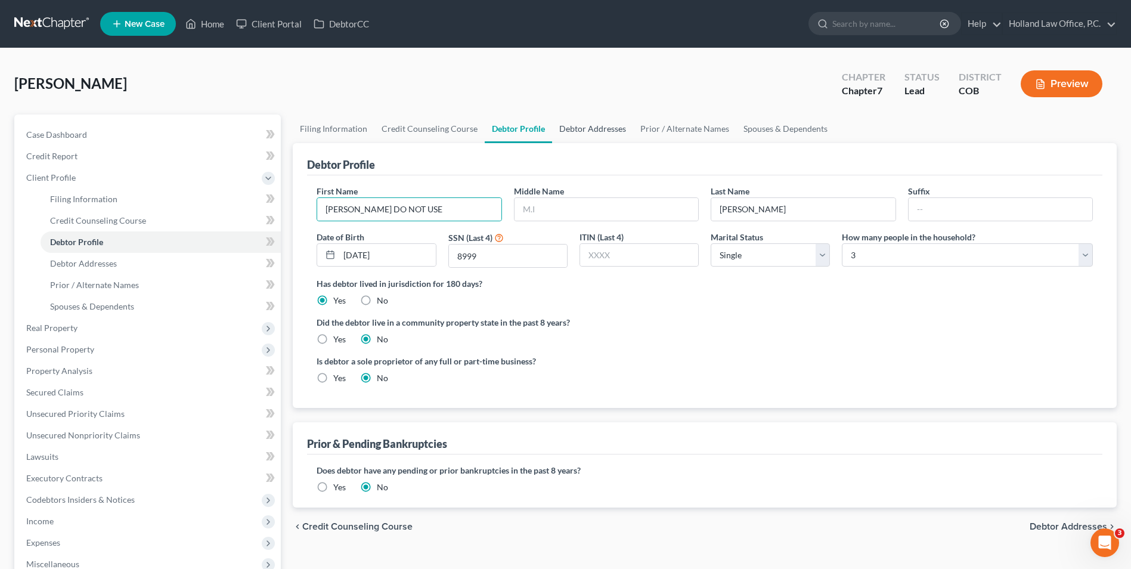
click at [586, 137] on link "Debtor Addresses" at bounding box center [592, 128] width 81 height 29
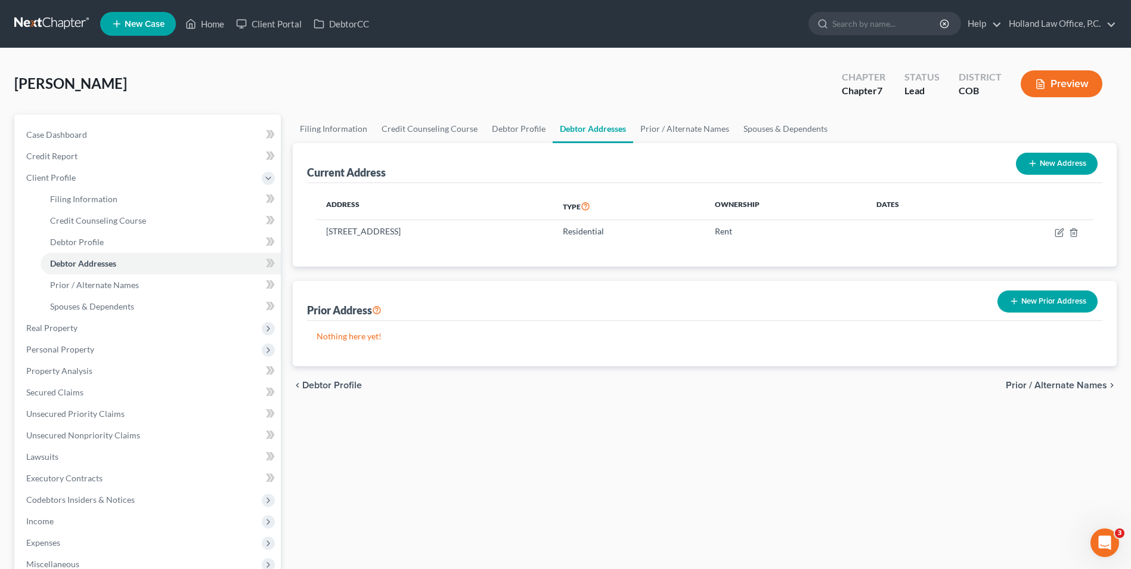
drag, startPoint x: 513, startPoint y: 234, endPoint x: 313, endPoint y: 234, distance: 200.4
click at [313, 234] on div "Address Type Ownership Dates 1120 W County Rd 14, Apt B6, Berthoud, CO 80513 Re…" at bounding box center [705, 224] width 796 height 83
drag, startPoint x: 313, startPoint y: 234, endPoint x: 513, endPoint y: 231, distance: 199.8
click at [491, 230] on td "[STREET_ADDRESS]" at bounding box center [435, 231] width 237 height 23
drag, startPoint x: 516, startPoint y: 232, endPoint x: 324, endPoint y: 241, distance: 192.2
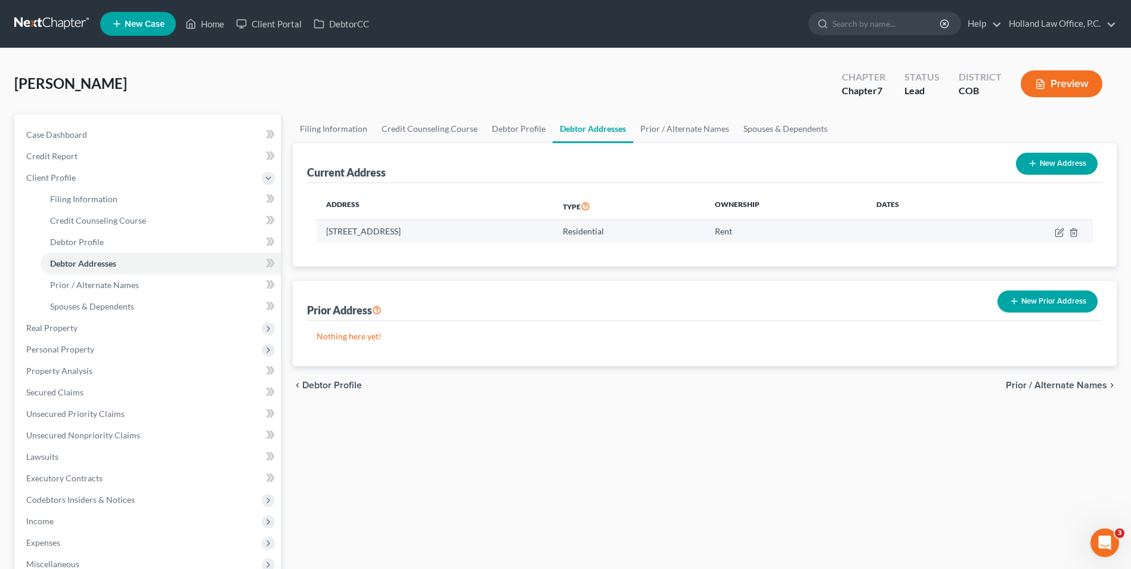
click at [324, 241] on td "[STREET_ADDRESS]" at bounding box center [435, 231] width 237 height 23
drag, startPoint x: 324, startPoint y: 241, endPoint x: 437, endPoint y: 227, distance: 113.6
click at [510, 130] on link "Debtor Profile" at bounding box center [519, 128] width 68 height 29
select select "0"
select select "2"
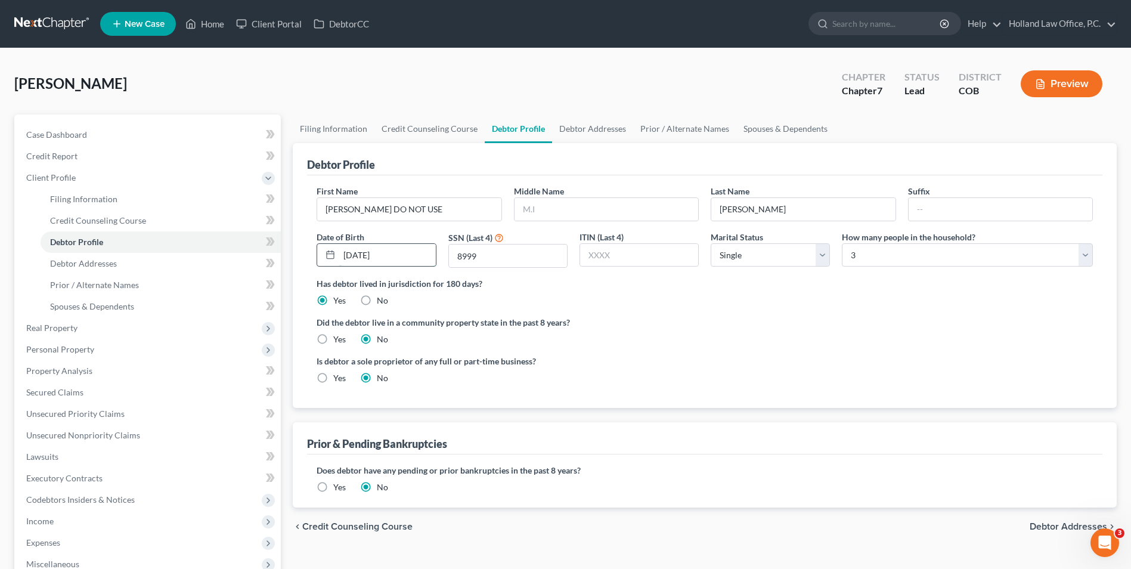
drag, startPoint x: 397, startPoint y: 257, endPoint x: 321, endPoint y: 255, distance: 75.8
click at [321, 256] on div "[DATE]" at bounding box center [376, 255] width 119 height 24
drag, startPoint x: 485, startPoint y: 261, endPoint x: 434, endPoint y: 257, distance: 51.5
click at [434, 257] on div "First Name Christopher DO NOT USE Middle Name Last Name Cooper Suffix Date of B…" at bounding box center [705, 231] width 788 height 92
drag, startPoint x: 85, startPoint y: 133, endPoint x: 142, endPoint y: 163, distance: 64.3
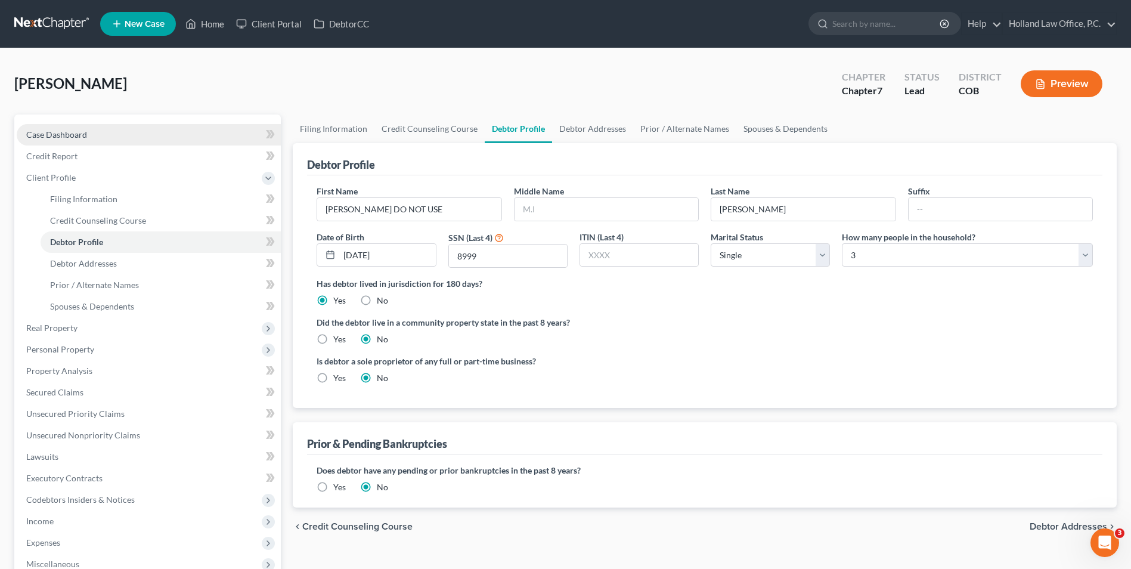
click at [85, 133] on span "Case Dashboard" at bounding box center [56, 134] width 61 height 10
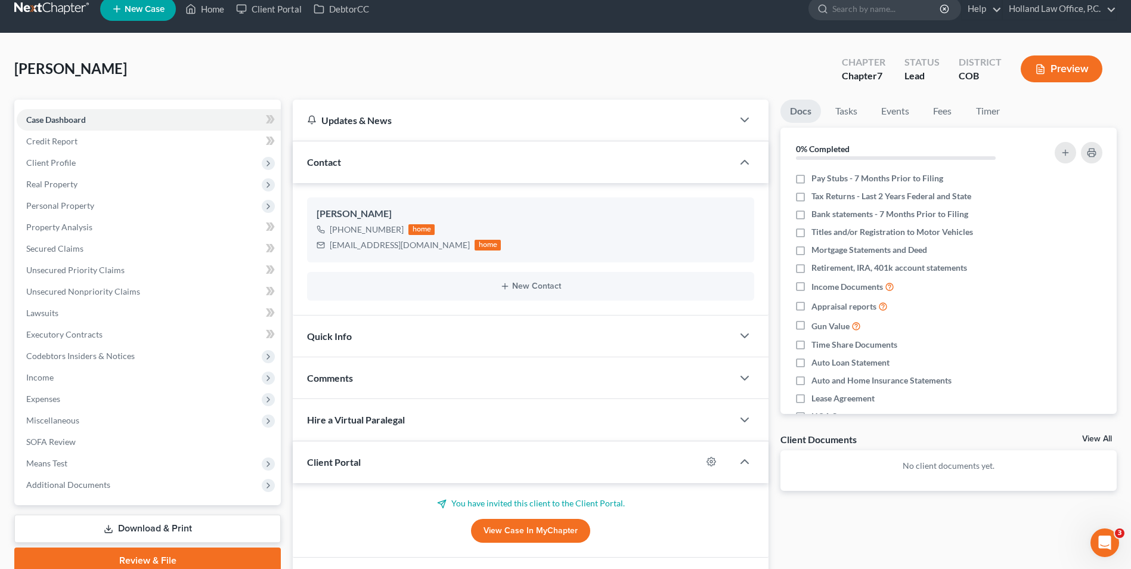
scroll to position [60, 0]
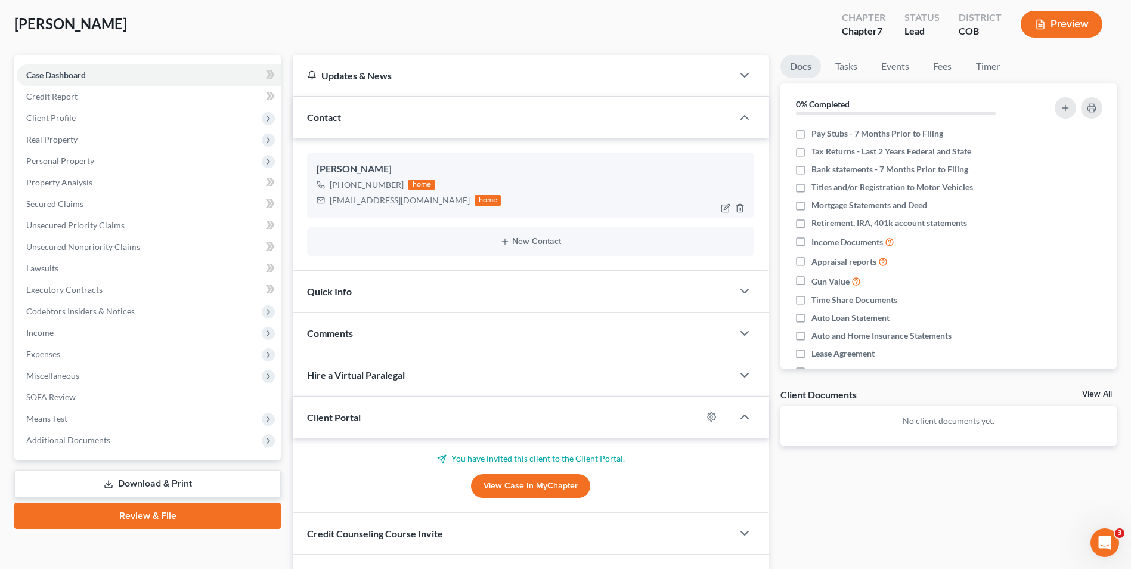
drag, startPoint x: 398, startPoint y: 186, endPoint x: 342, endPoint y: 191, distance: 56.9
click at [342, 191] on div "+1 (727) 390-9616 home" at bounding box center [409, 185] width 184 height 16
drag, startPoint x: 343, startPoint y: 191, endPoint x: 423, endPoint y: 203, distance: 80.1
click at [422, 203] on div "[EMAIL_ADDRESS][DOMAIN_NAME]" at bounding box center [400, 200] width 140 height 12
drag, startPoint x: 423, startPoint y: 203, endPoint x: 324, endPoint y: 213, distance: 99.5
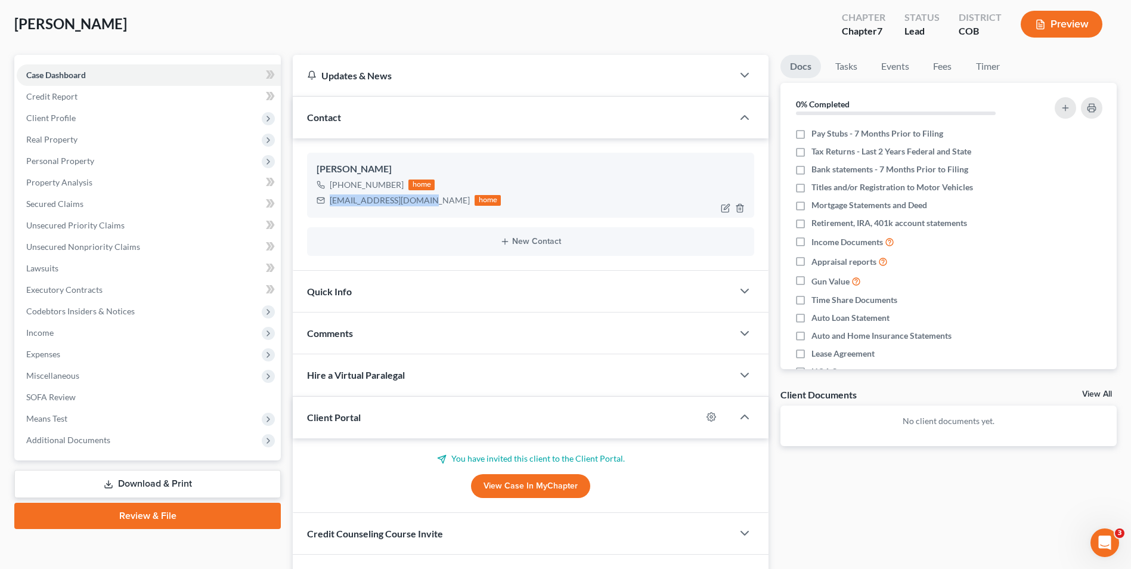
click at [324, 213] on div "Christopher Cooper +1 (727) 390-9616 home volfan1121@hotmail.com home" at bounding box center [530, 185] width 447 height 64
drag, startPoint x: 324, startPoint y: 213, endPoint x: 400, endPoint y: 199, distance: 77.0
copy div "[EMAIL_ADDRESS][DOMAIN_NAME]"
click at [99, 120] on span "Client Profile" at bounding box center [149, 117] width 264 height 21
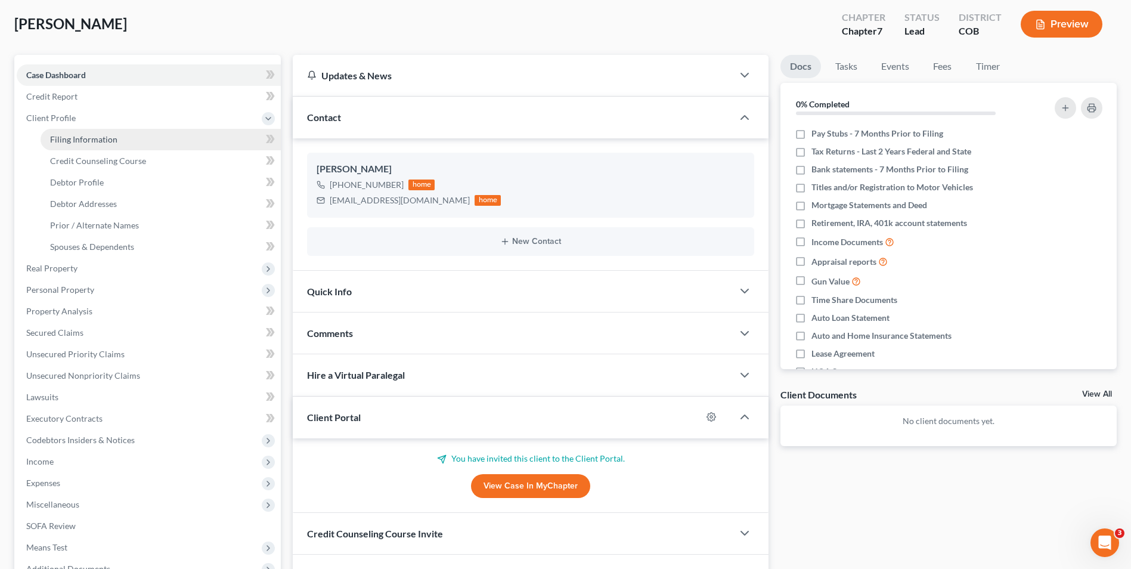
click at [117, 135] on link "Filing Information" at bounding box center [161, 139] width 240 height 21
select select "1"
select select "0"
select select "11"
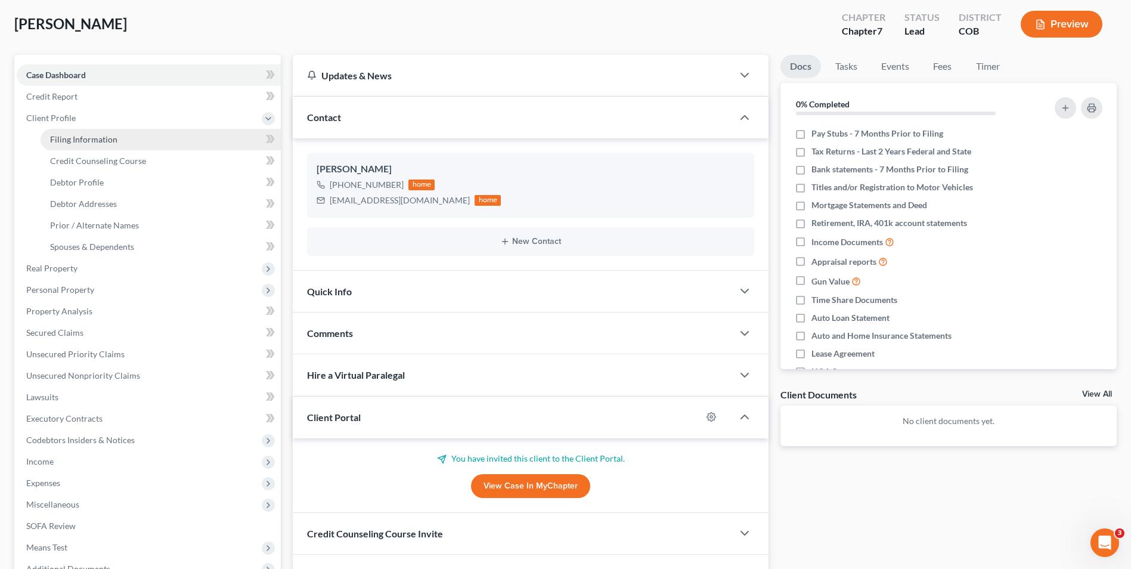
select select "0"
select select "5"
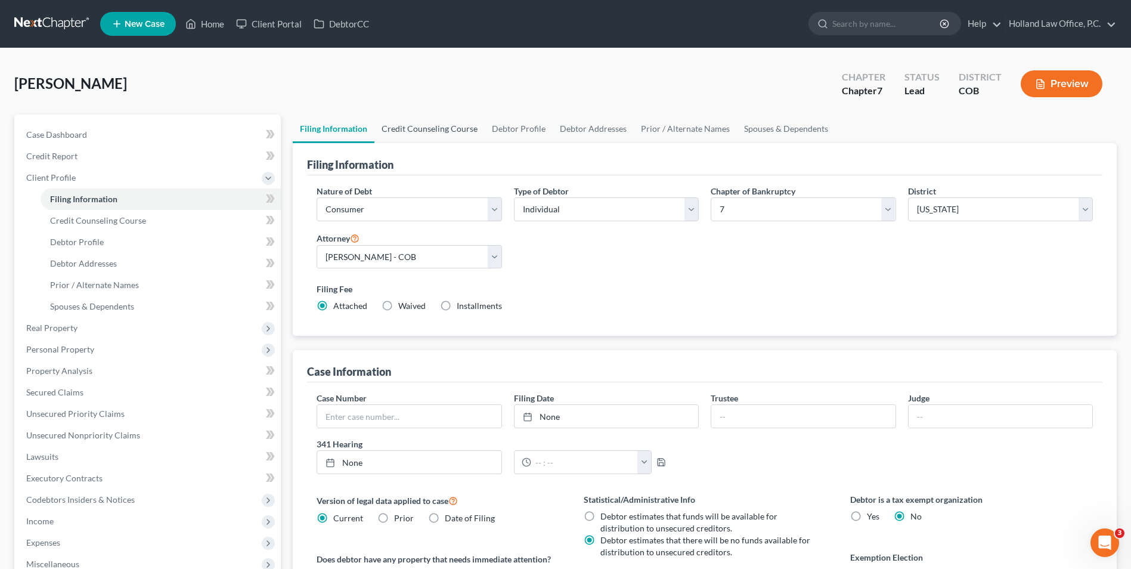
click at [417, 138] on link "Credit Counseling Course" at bounding box center [430, 128] width 110 height 29
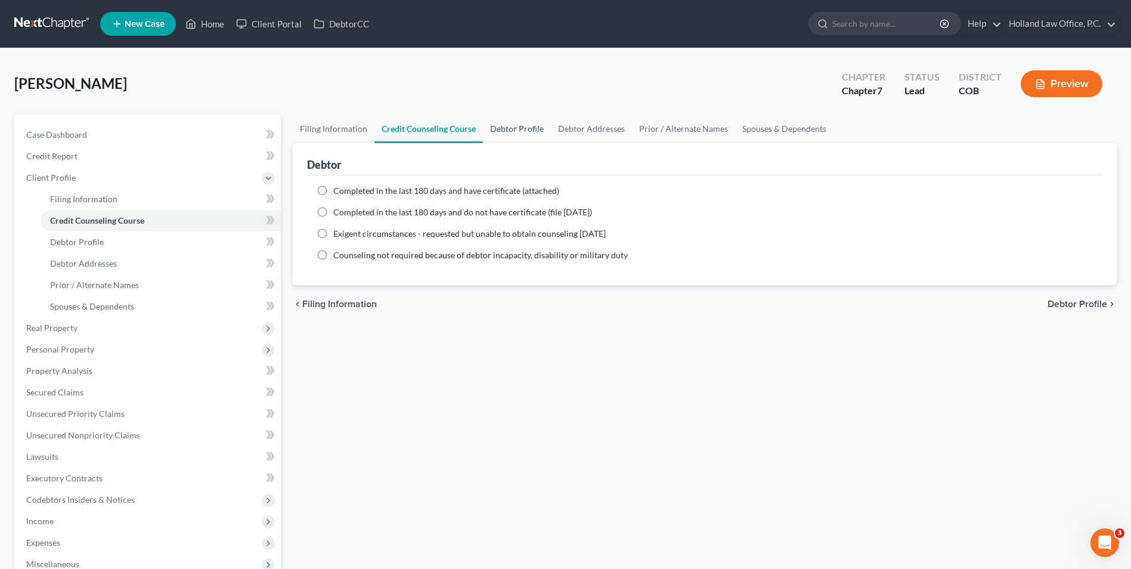
click at [505, 132] on link "Debtor Profile" at bounding box center [517, 128] width 68 height 29
select select "0"
select select "2"
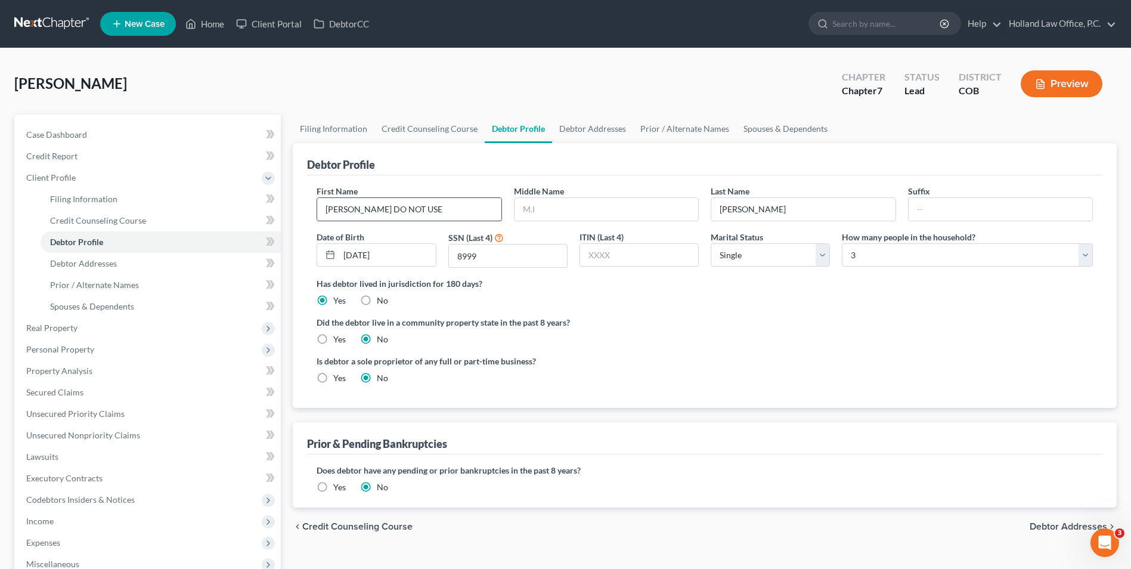
drag, startPoint x: 419, startPoint y: 212, endPoint x: 371, endPoint y: 217, distance: 48.6
click at [371, 217] on input "Christopher DO NOT USE" at bounding box center [409, 209] width 184 height 23
type input "[PERSON_NAME]"
click at [358, 97] on div "Cooper, Christopher Upgraded Chapter Chapter 7 Status Lead District COB Preview" at bounding box center [565, 89] width 1103 height 52
drag, startPoint x: 605, startPoint y: 205, endPoint x: 580, endPoint y: 196, distance: 26.6
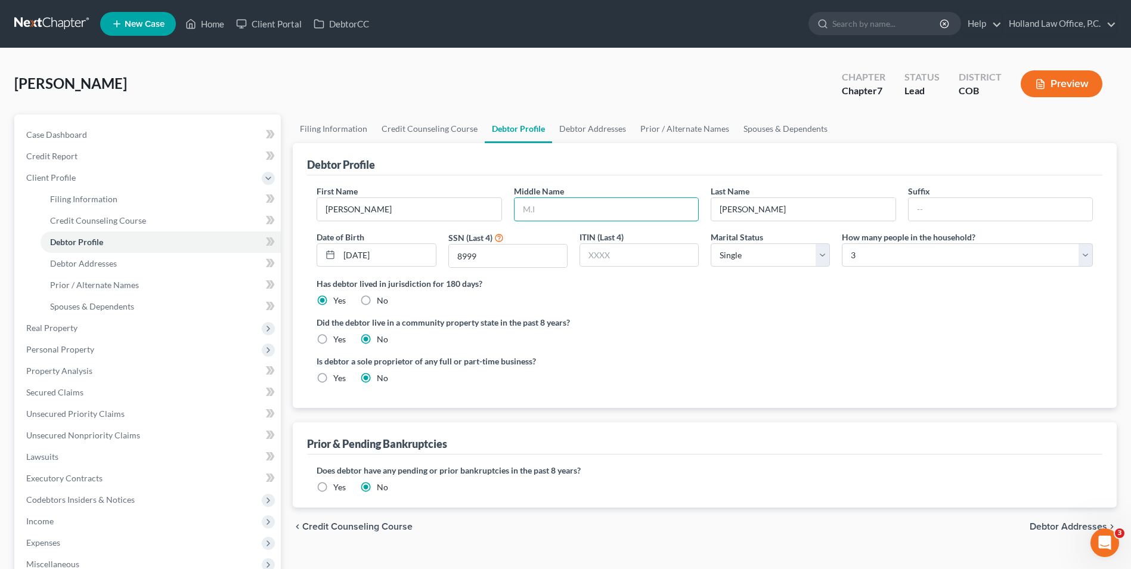
click at [605, 205] on input "text" at bounding box center [607, 209] width 184 height 23
type input "[PERSON_NAME]"
click at [290, 79] on div "Cooper, Christopher Upgraded Chapter Chapter 7 Status Lead District COB Preview" at bounding box center [565, 89] width 1103 height 52
click at [233, 16] on link "Client Portal" at bounding box center [269, 23] width 78 height 21
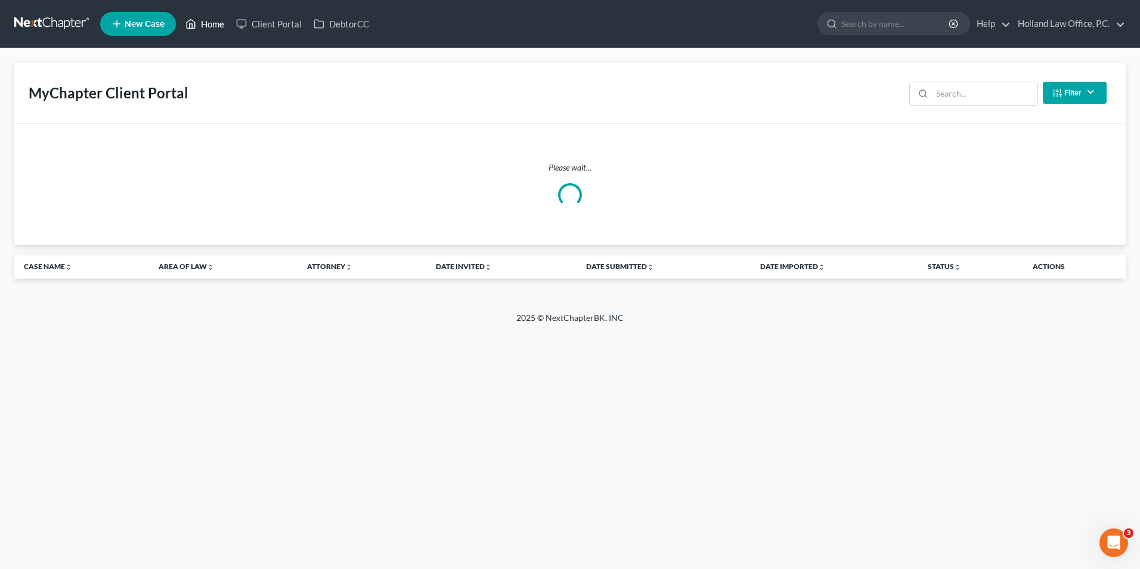
click at [203, 20] on link "Home" at bounding box center [205, 23] width 51 height 21
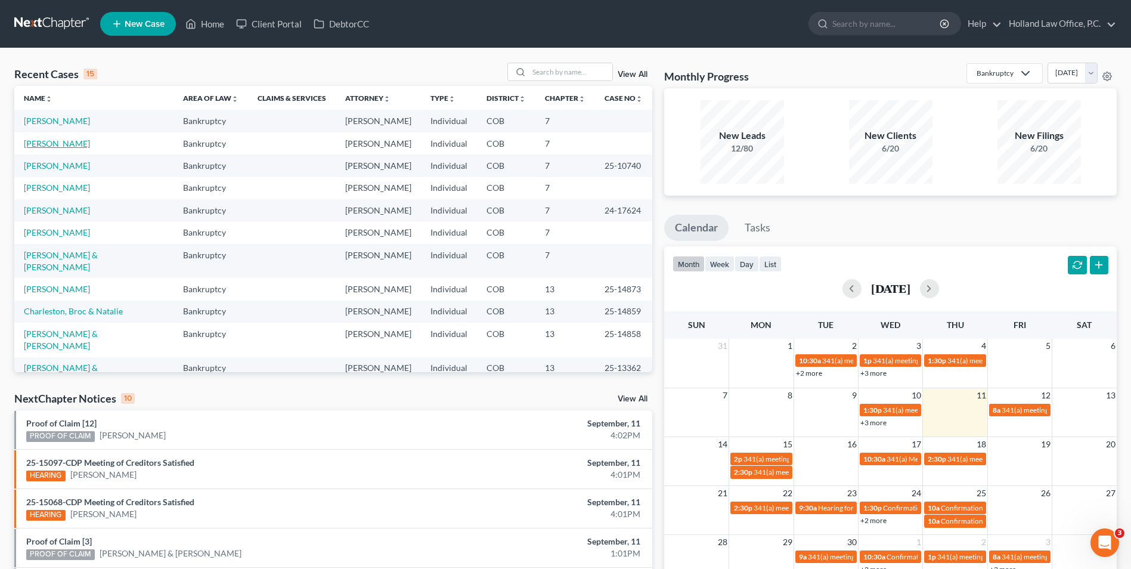
click at [81, 140] on link "[PERSON_NAME]" at bounding box center [57, 143] width 66 height 10
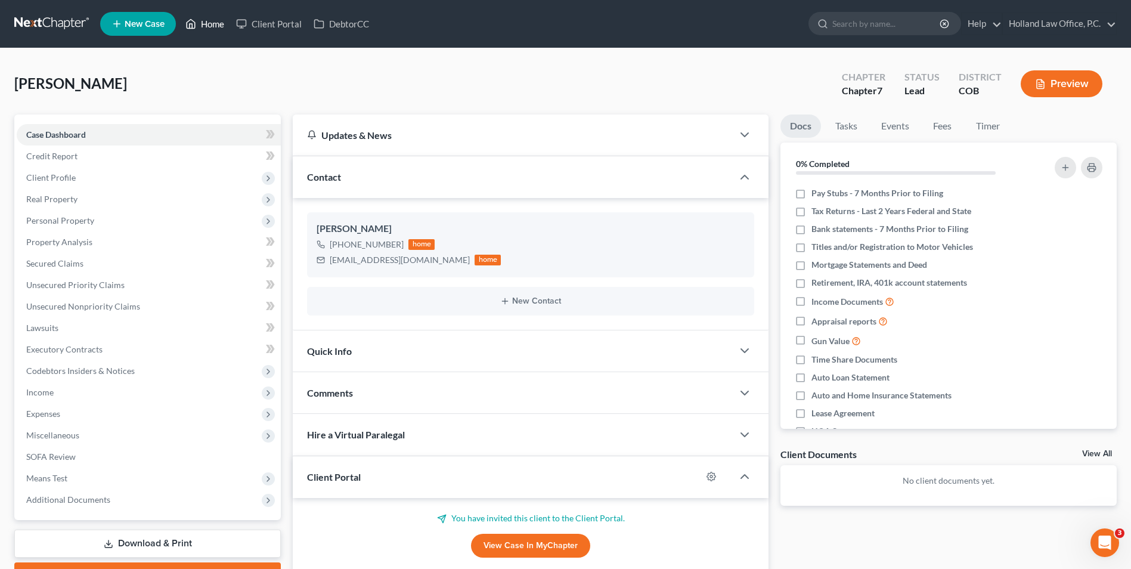
click at [207, 24] on link "Home" at bounding box center [205, 23] width 51 height 21
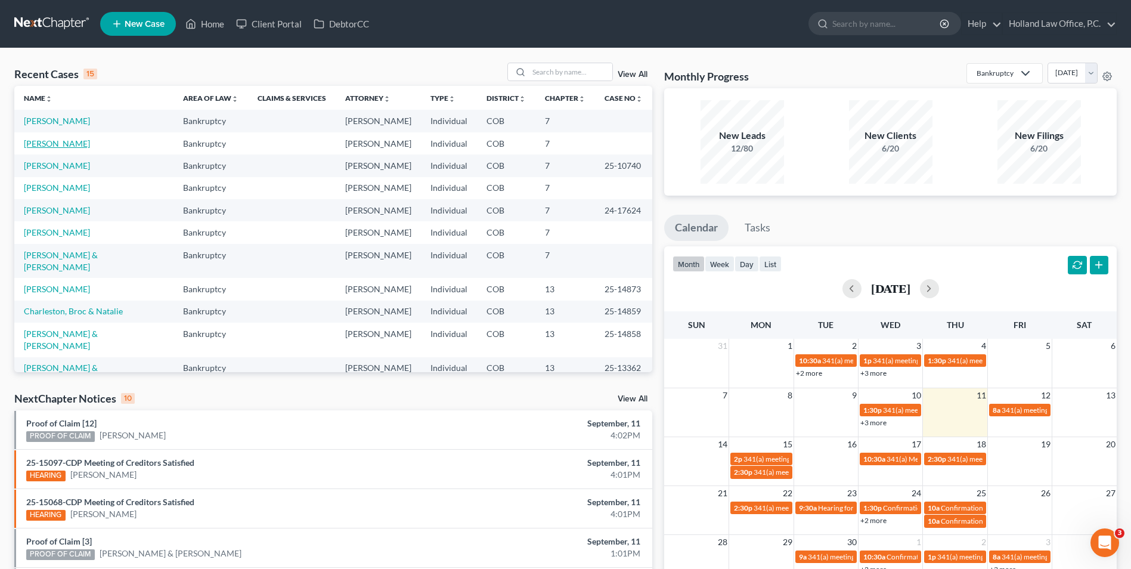
click at [82, 141] on link "[PERSON_NAME]" at bounding box center [57, 143] width 66 height 10
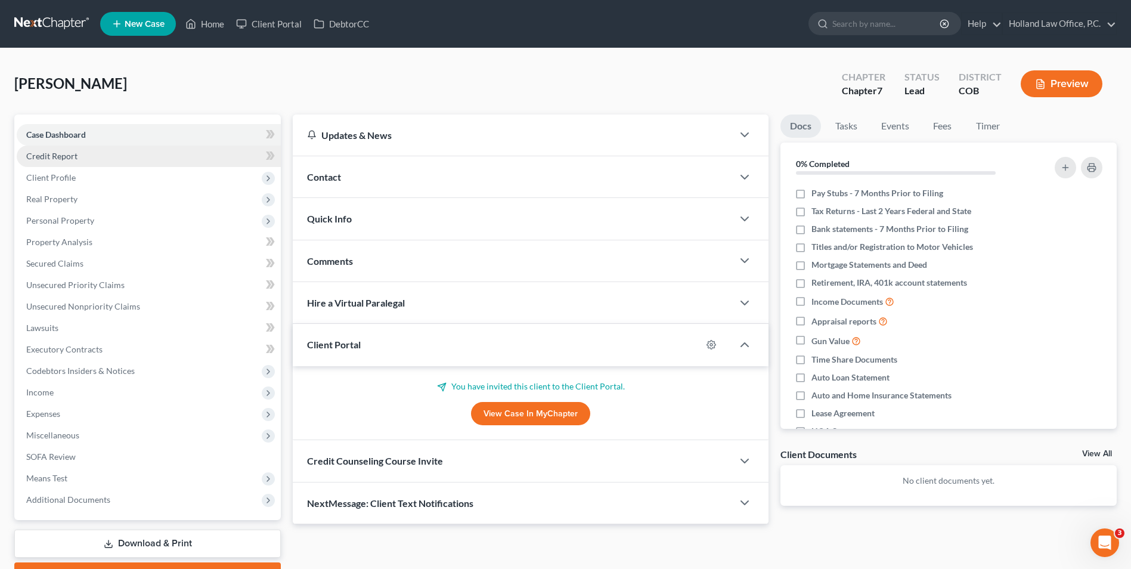
click at [117, 159] on link "Credit Report" at bounding box center [149, 156] width 264 height 21
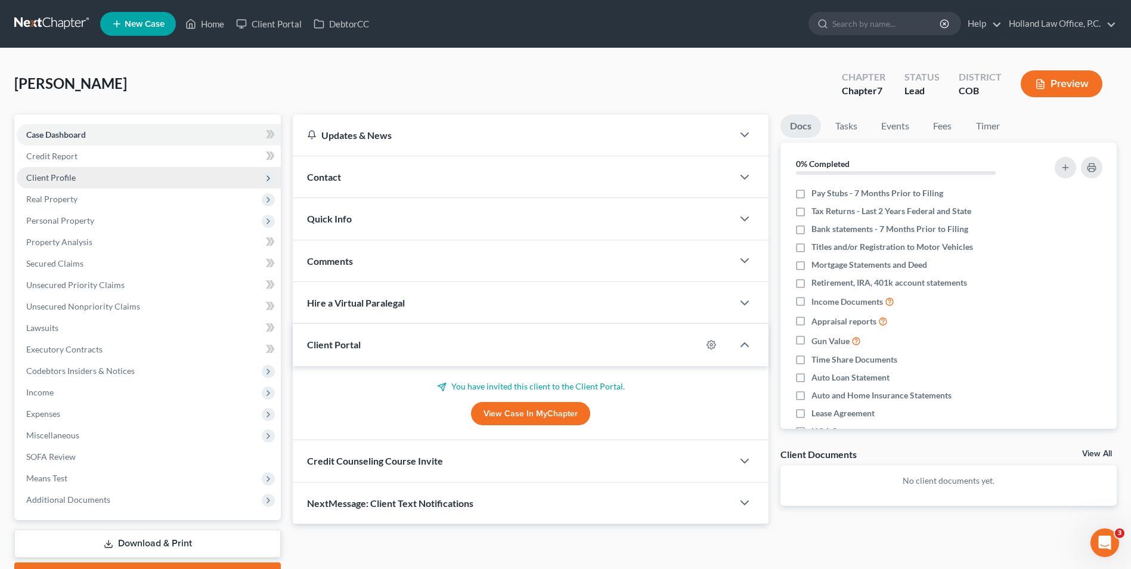
click at [107, 180] on span "Client Profile" at bounding box center [149, 177] width 264 height 21
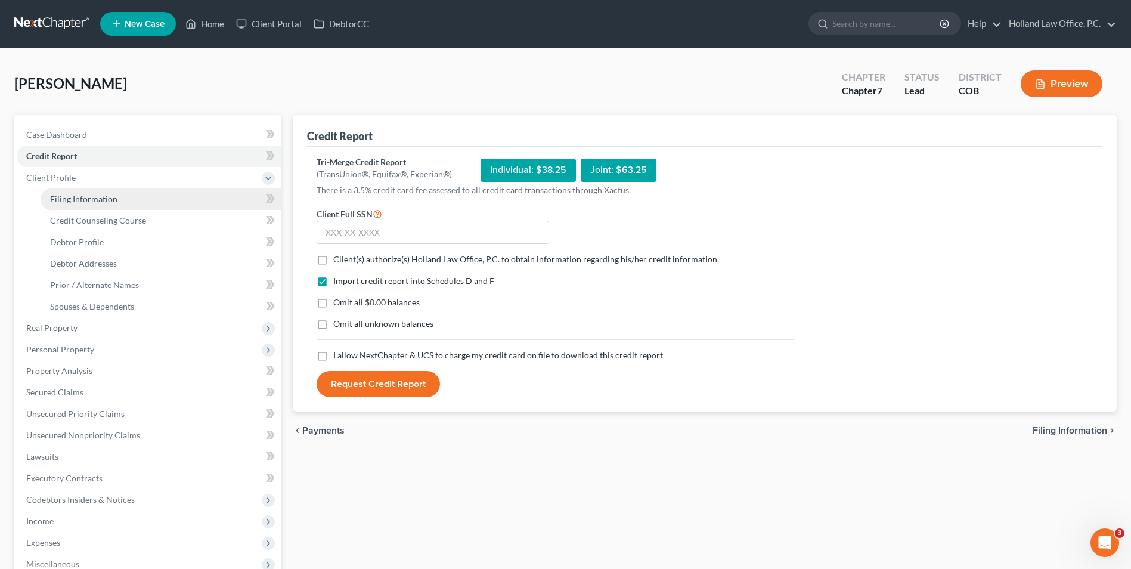
click at [94, 196] on span "Filing Information" at bounding box center [83, 199] width 67 height 10
select select "1"
select select "0"
select select "11"
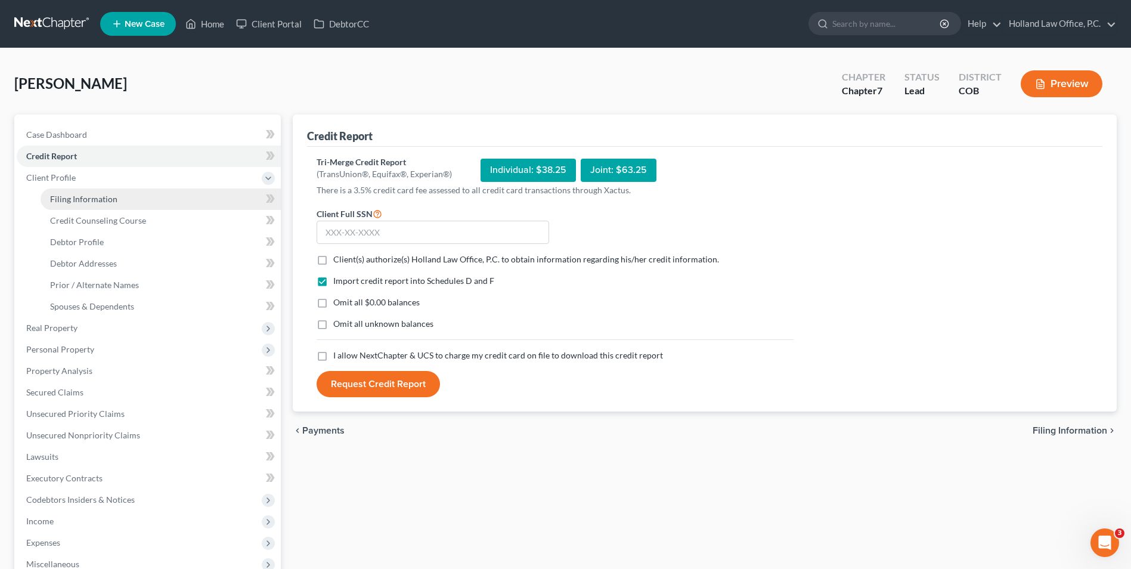
select select "0"
select select "5"
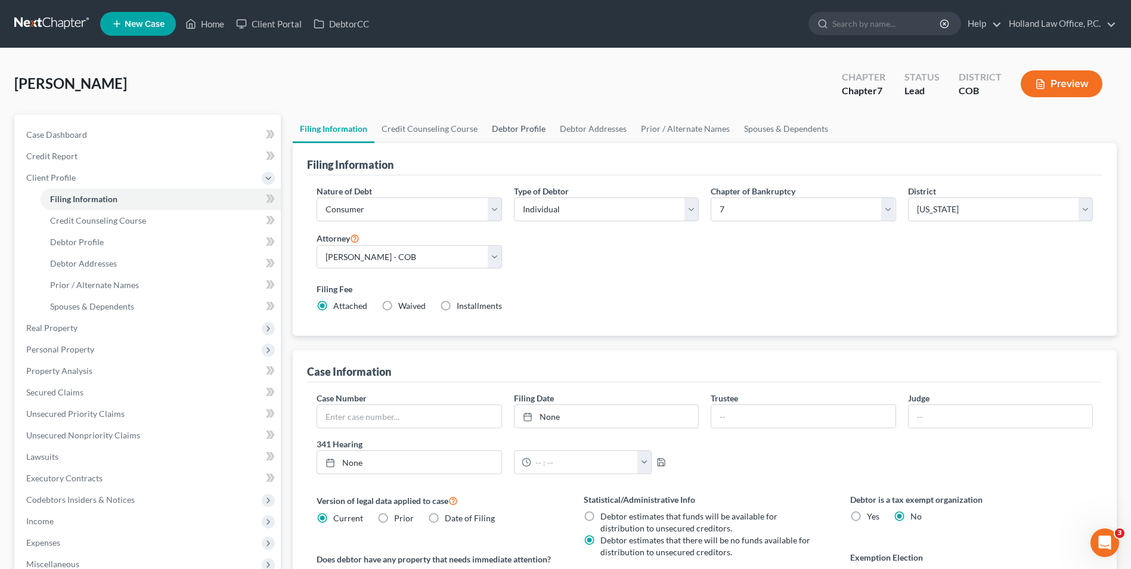
click at [526, 131] on link "Debtor Profile" at bounding box center [519, 128] width 68 height 29
select select "1"
select select "2"
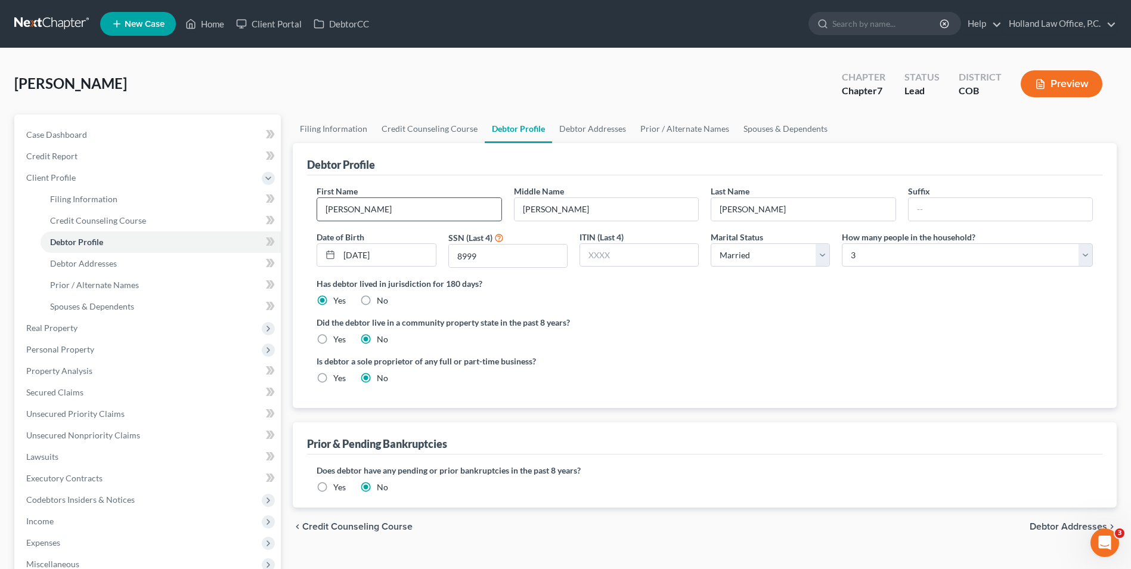
click at [426, 208] on input "[PERSON_NAME]" at bounding box center [409, 209] width 184 height 23
type input "Christopher PORTAL"
click at [403, 72] on div "Cooper, Christopher Upgraded Chapter Chapter 7 Status Lead District COB Preview" at bounding box center [565, 89] width 1103 height 52
click at [112, 187] on span "Client Profile" at bounding box center [149, 177] width 264 height 21
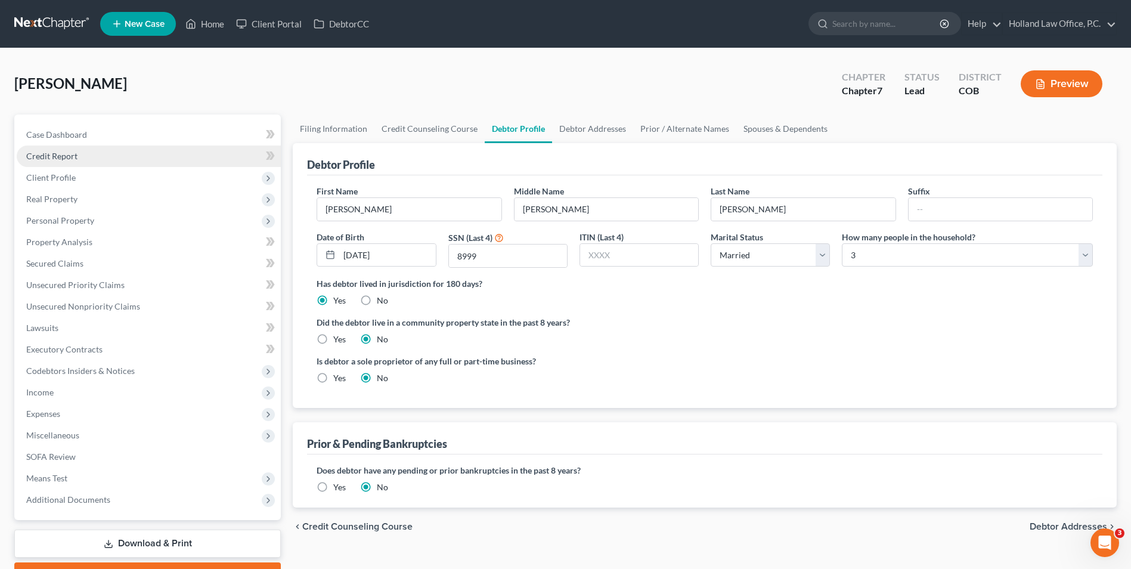
click at [123, 146] on link "Credit Report" at bounding box center [149, 156] width 264 height 21
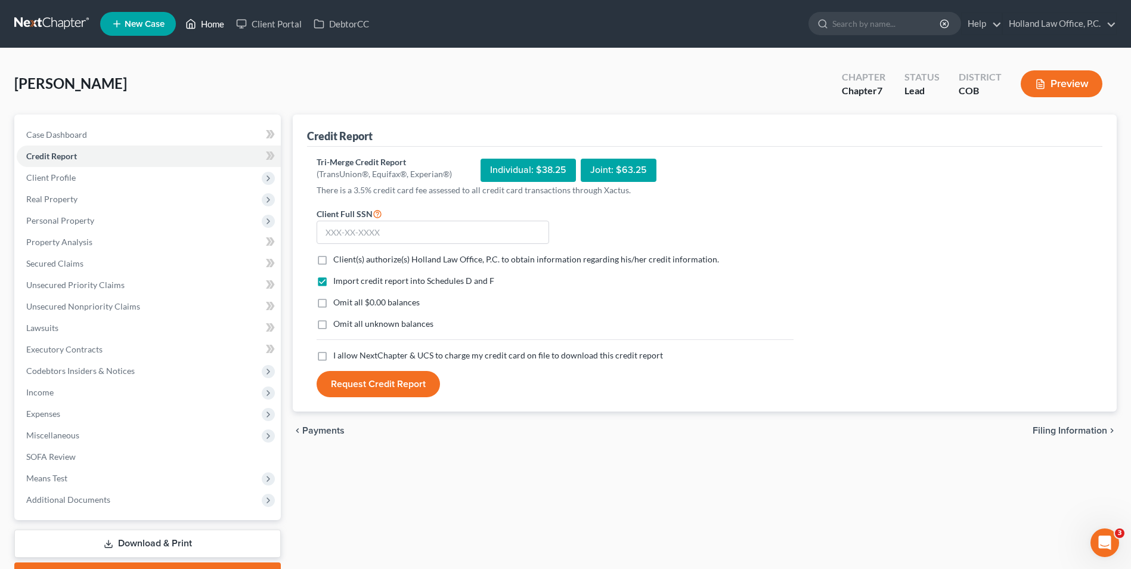
click at [208, 14] on link "Home" at bounding box center [205, 23] width 51 height 21
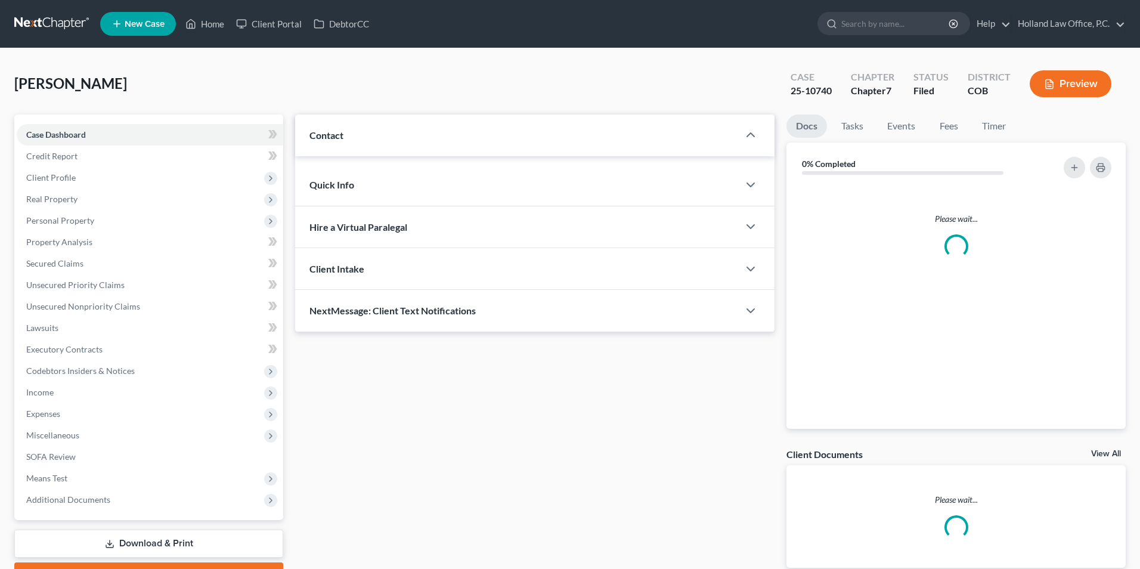
click at [209, 35] on ul "New Case Home Client Portal DebtorCC - No Result - See all results Or Press Ent…" at bounding box center [613, 23] width 1026 height 31
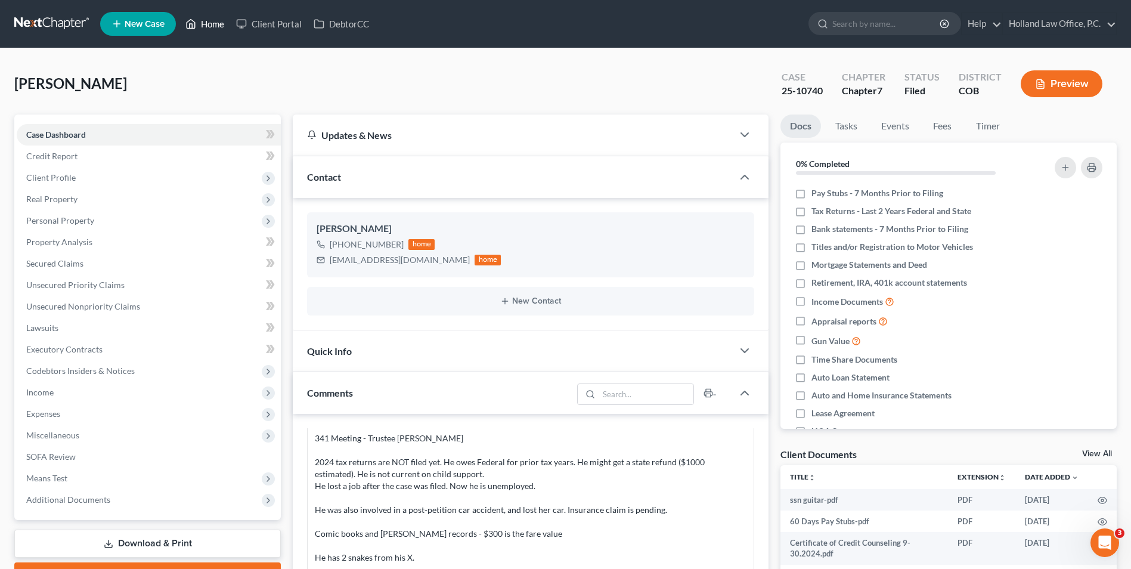
click at [202, 20] on link "Home" at bounding box center [205, 23] width 51 height 21
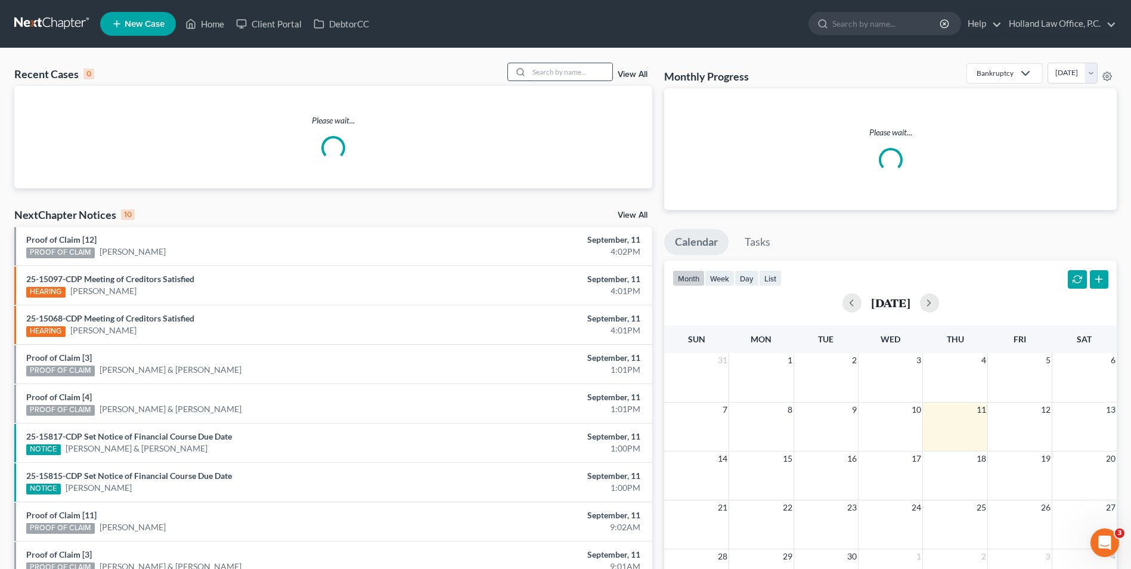
drag, startPoint x: 549, startPoint y: 83, endPoint x: 549, endPoint y: 73, distance: 9.5
click at [549, 83] on div "Recent Cases 0 View All" at bounding box center [333, 74] width 638 height 23
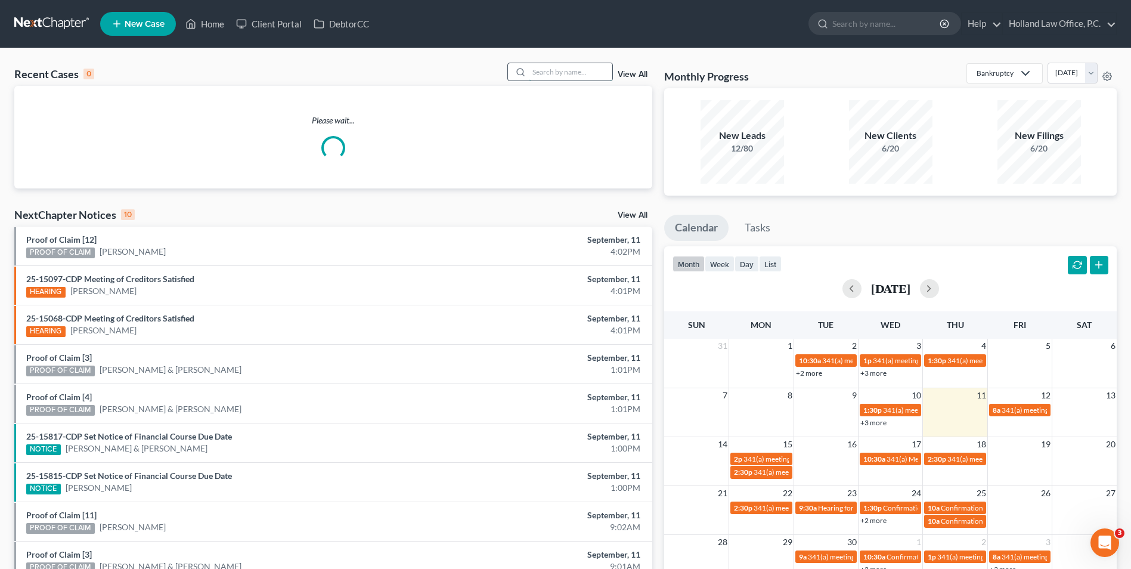
click at [549, 70] on input "search" at bounding box center [570, 71] width 83 height 17
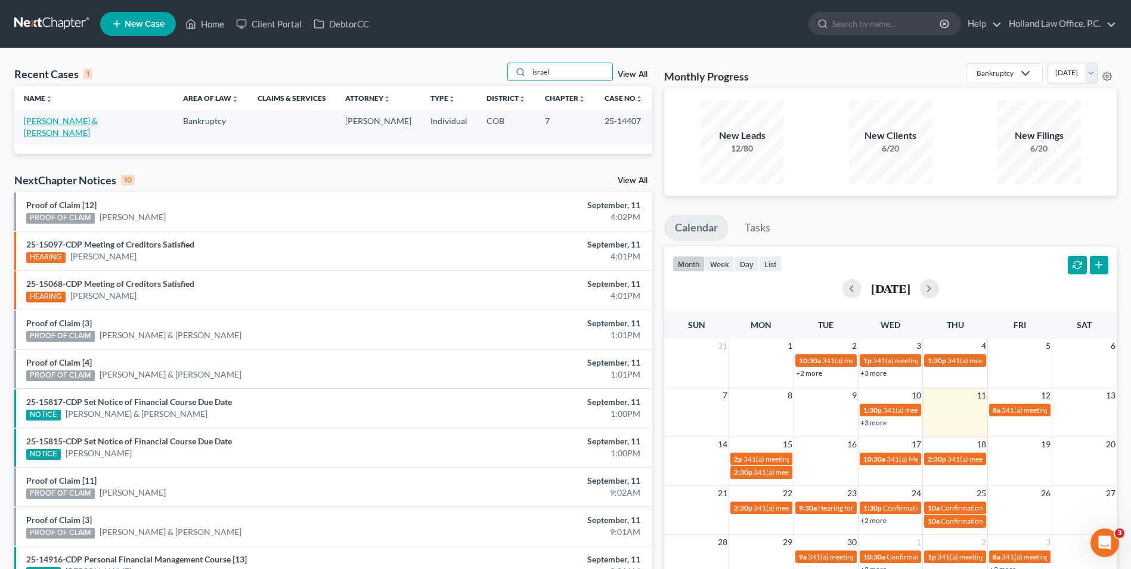
type input "israel"
click at [47, 125] on link "[PERSON_NAME] & [PERSON_NAME]" at bounding box center [61, 127] width 74 height 22
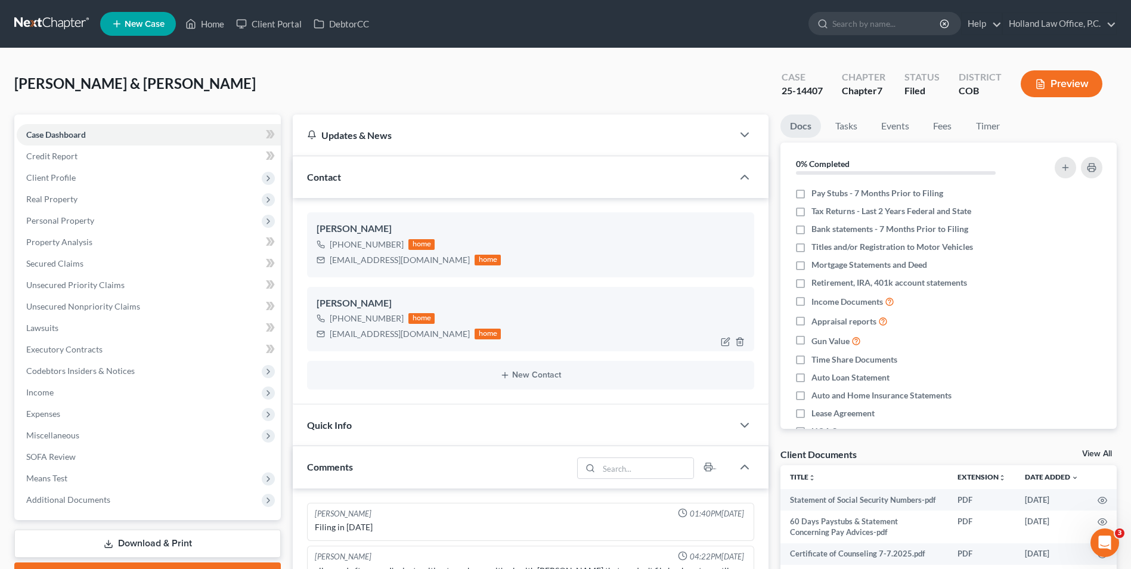
scroll to position [25, 0]
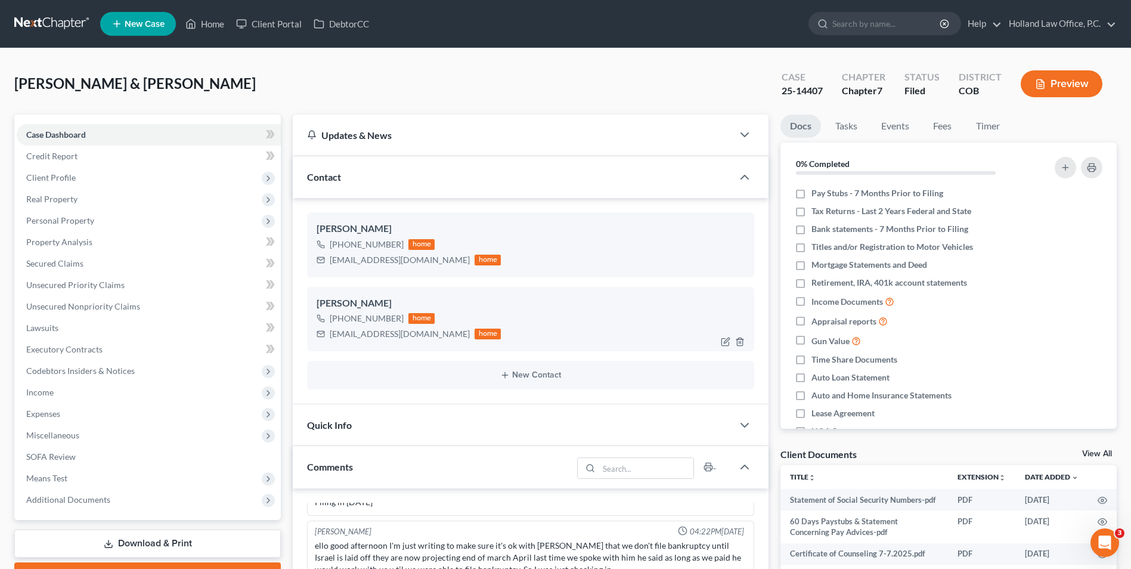
drag, startPoint x: 400, startPoint y: 321, endPoint x: 341, endPoint y: 323, distance: 59.1
click at [341, 323] on div "+1 (307) 315-8075 home" at bounding box center [409, 319] width 184 height 16
